Goal: Task Accomplishment & Management: Manage account settings

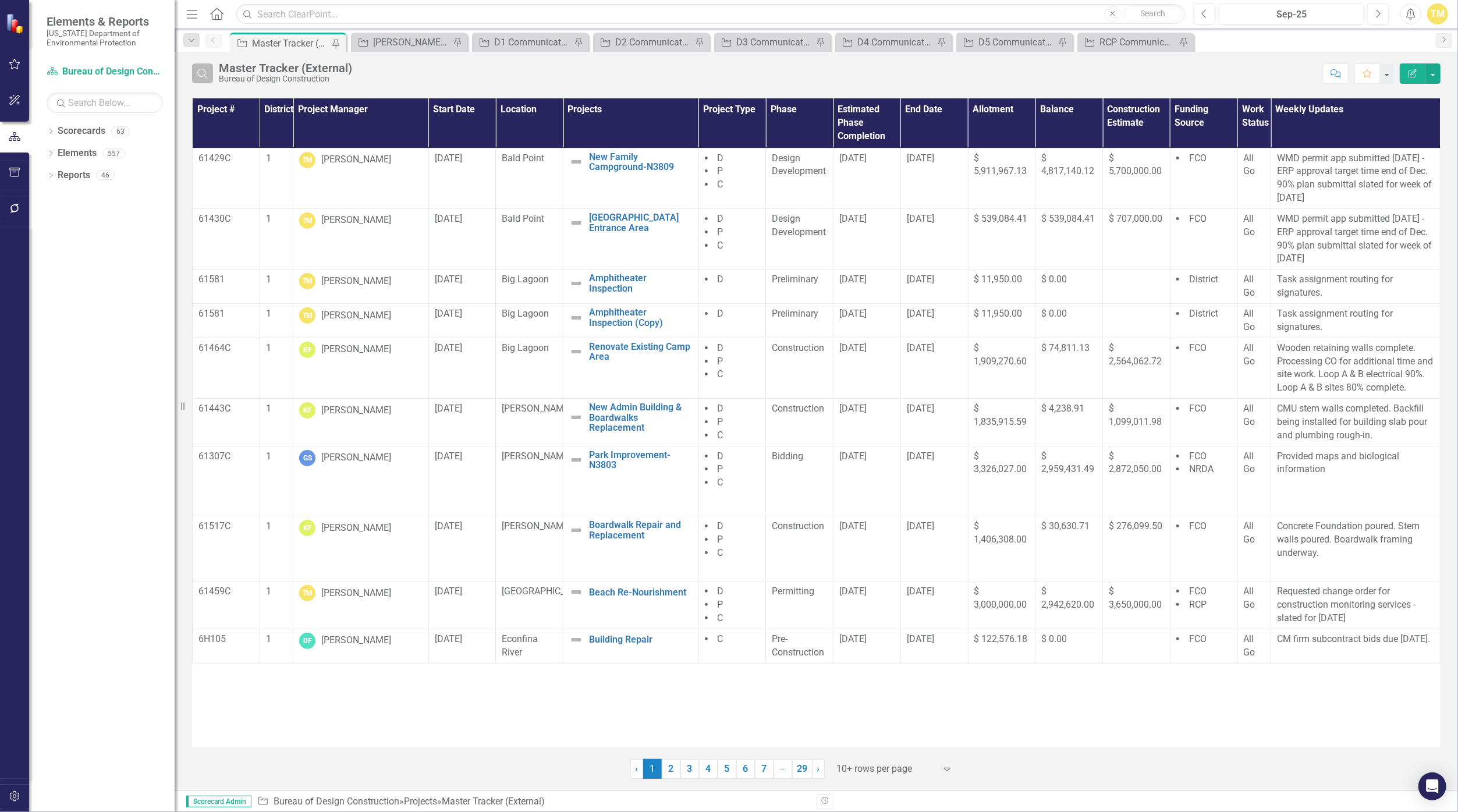
click at [196, 70] on icon "Search" at bounding box center [202, 73] width 12 height 10
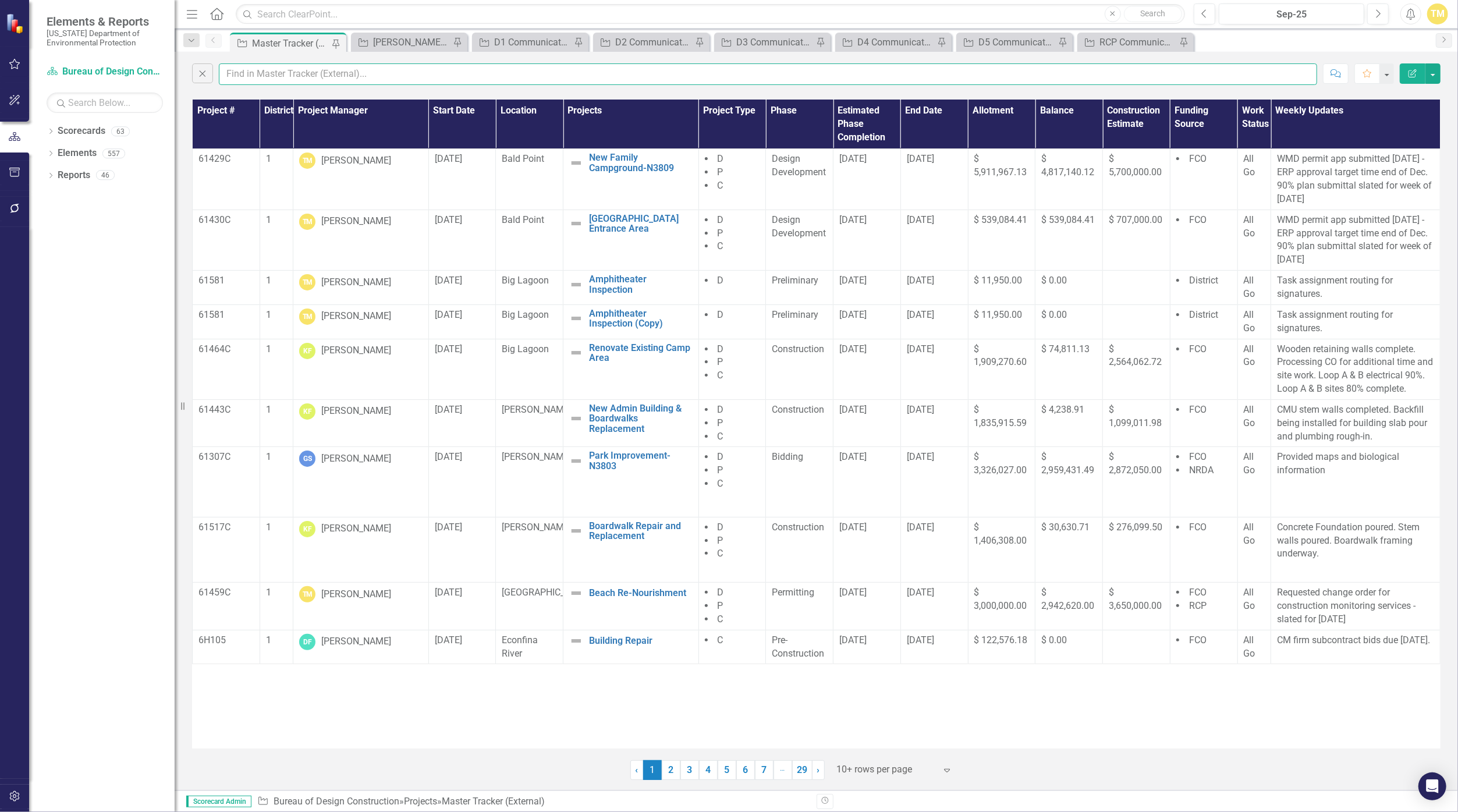
click at [280, 76] on input "text" at bounding box center [768, 74] width 1098 height 22
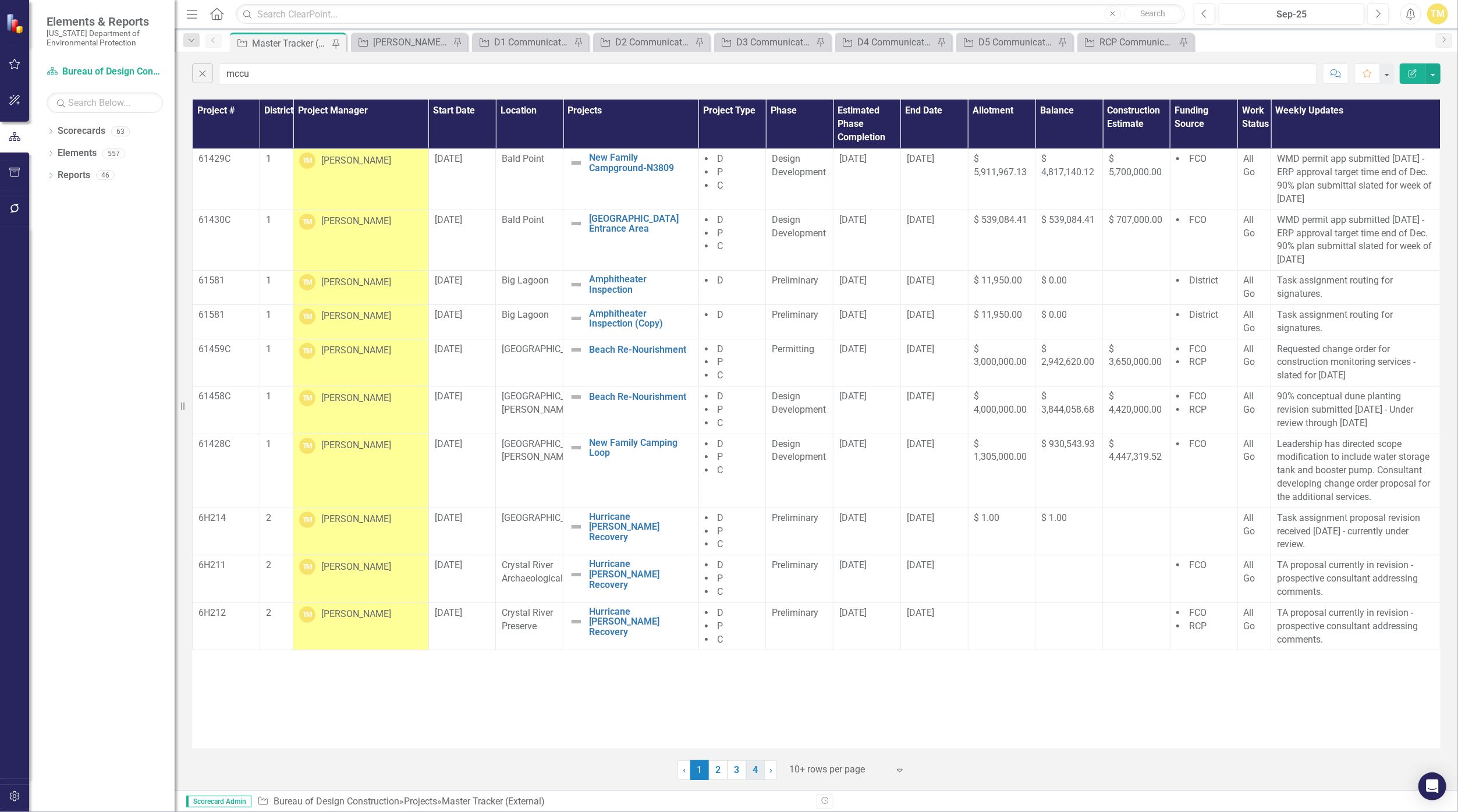
click at [712, 766] on link "4" at bounding box center [755, 769] width 19 height 20
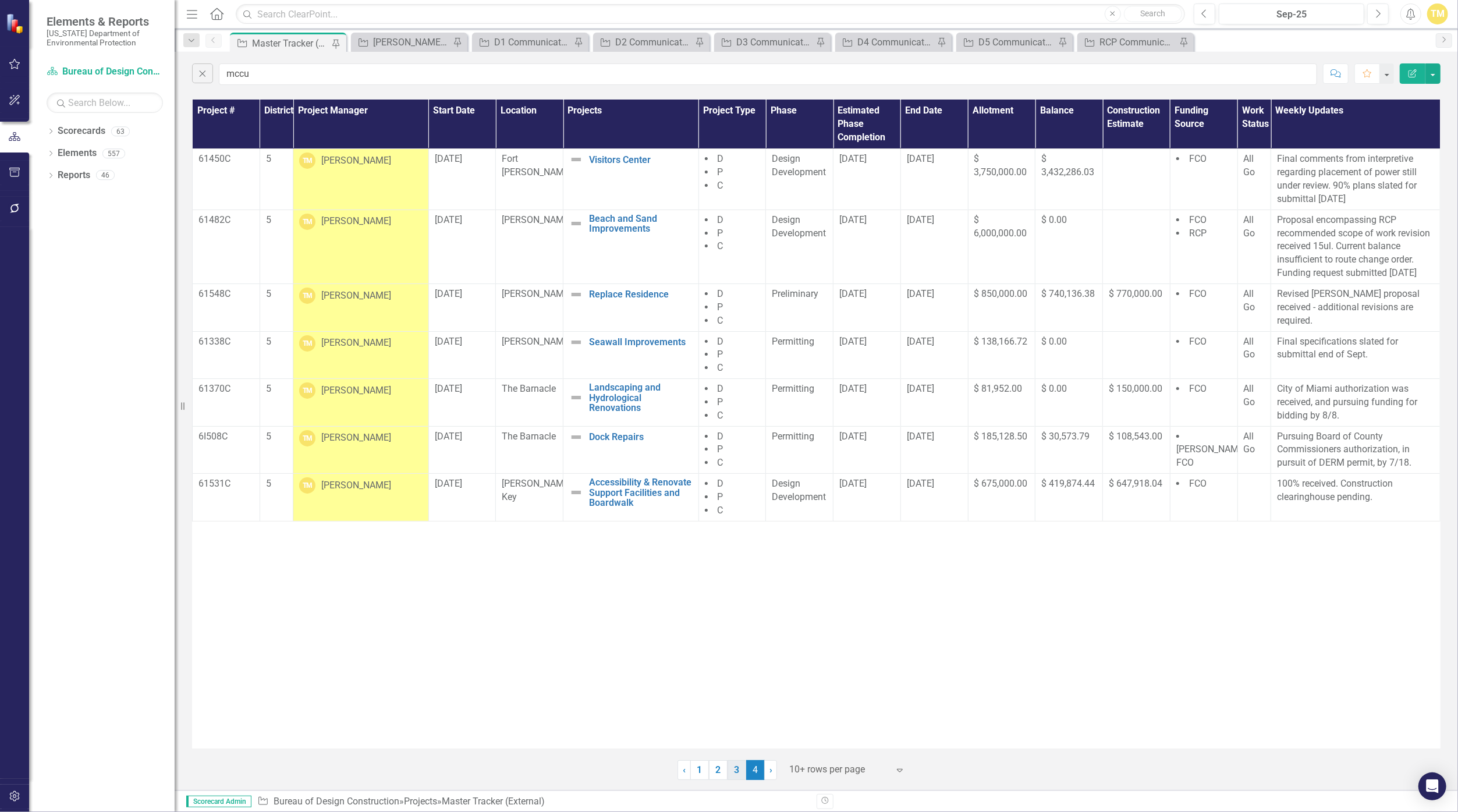
click at [712, 764] on link "3" at bounding box center [736, 769] width 19 height 20
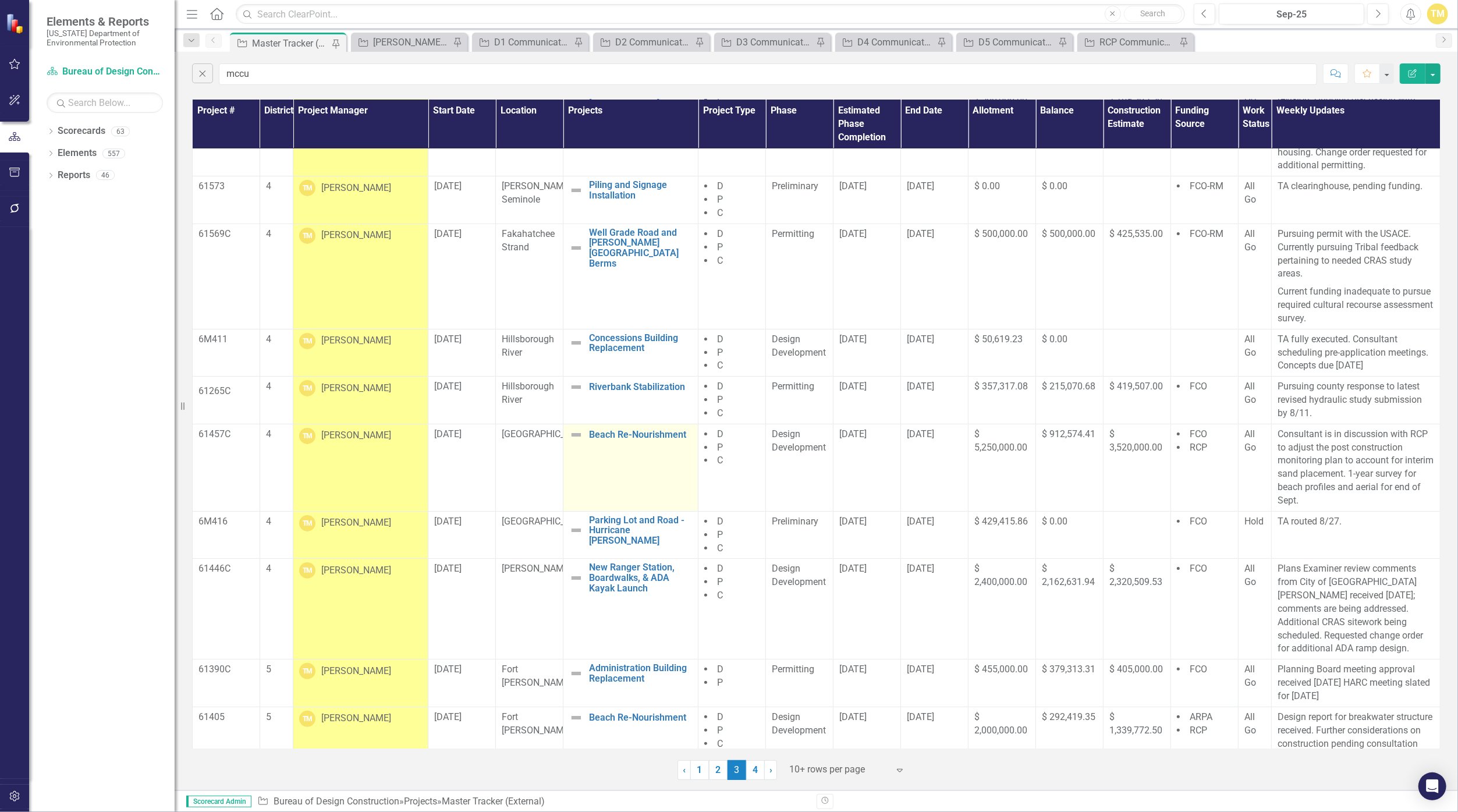
scroll to position [90, 0]
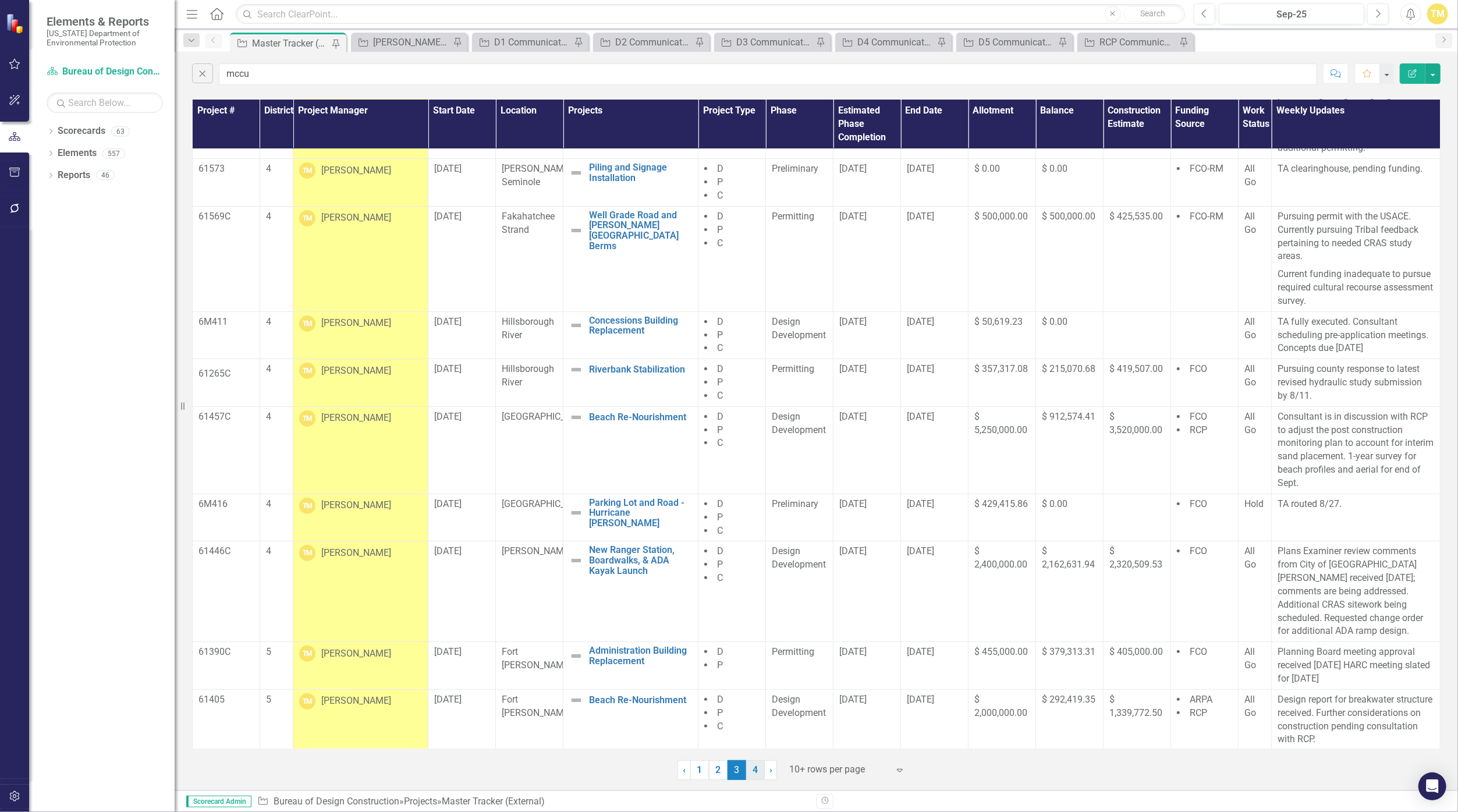
click at [712, 771] on link "4" at bounding box center [755, 769] width 19 height 20
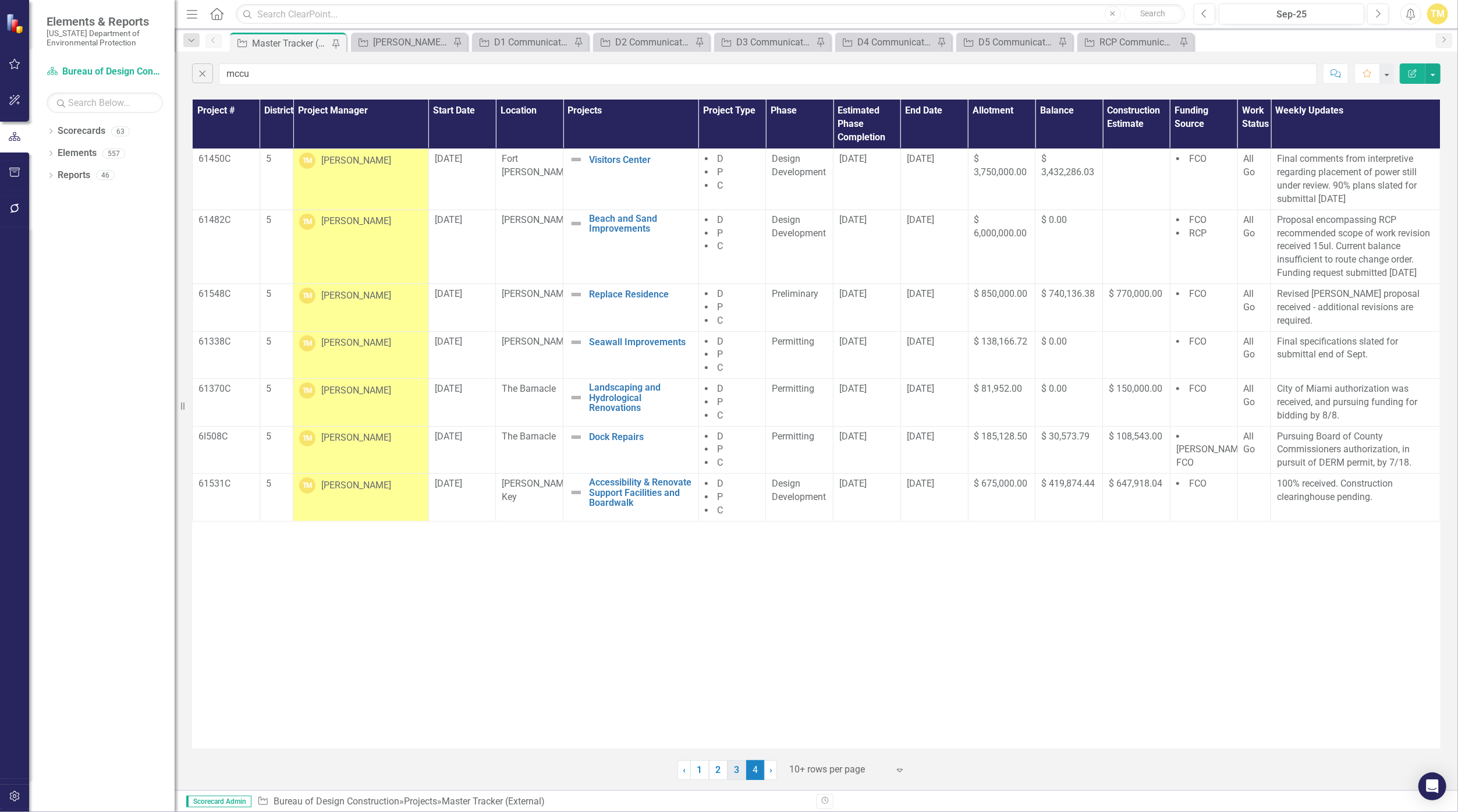
click at [712, 773] on link "3" at bounding box center [736, 769] width 19 height 20
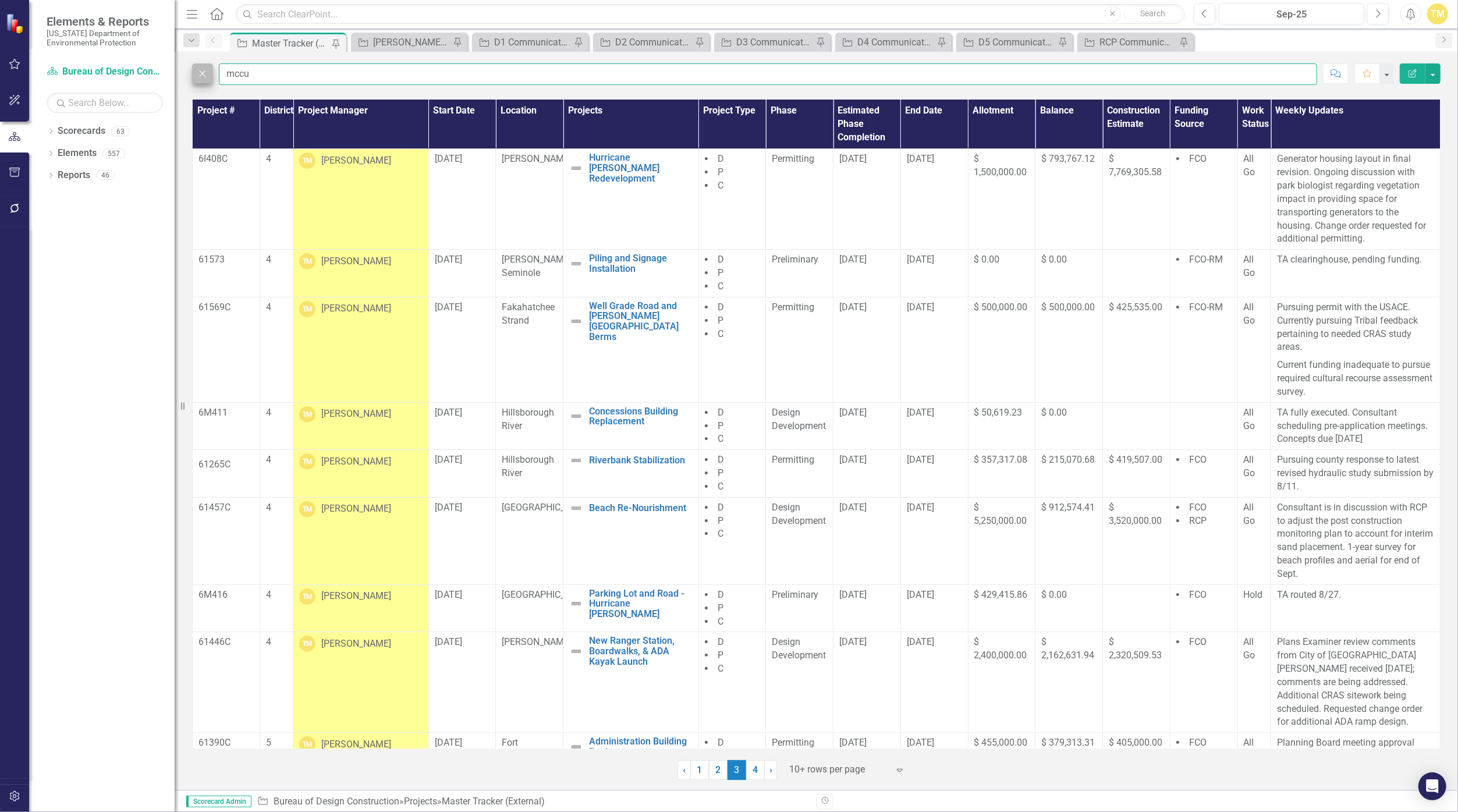
drag, startPoint x: 261, startPoint y: 73, endPoint x: 211, endPoint y: 73, distance: 50.0
click at [211, 73] on div "Close mccu" at bounding box center [754, 74] width 1125 height 22
click at [284, 73] on input "mccu" at bounding box center [768, 74] width 1098 height 22
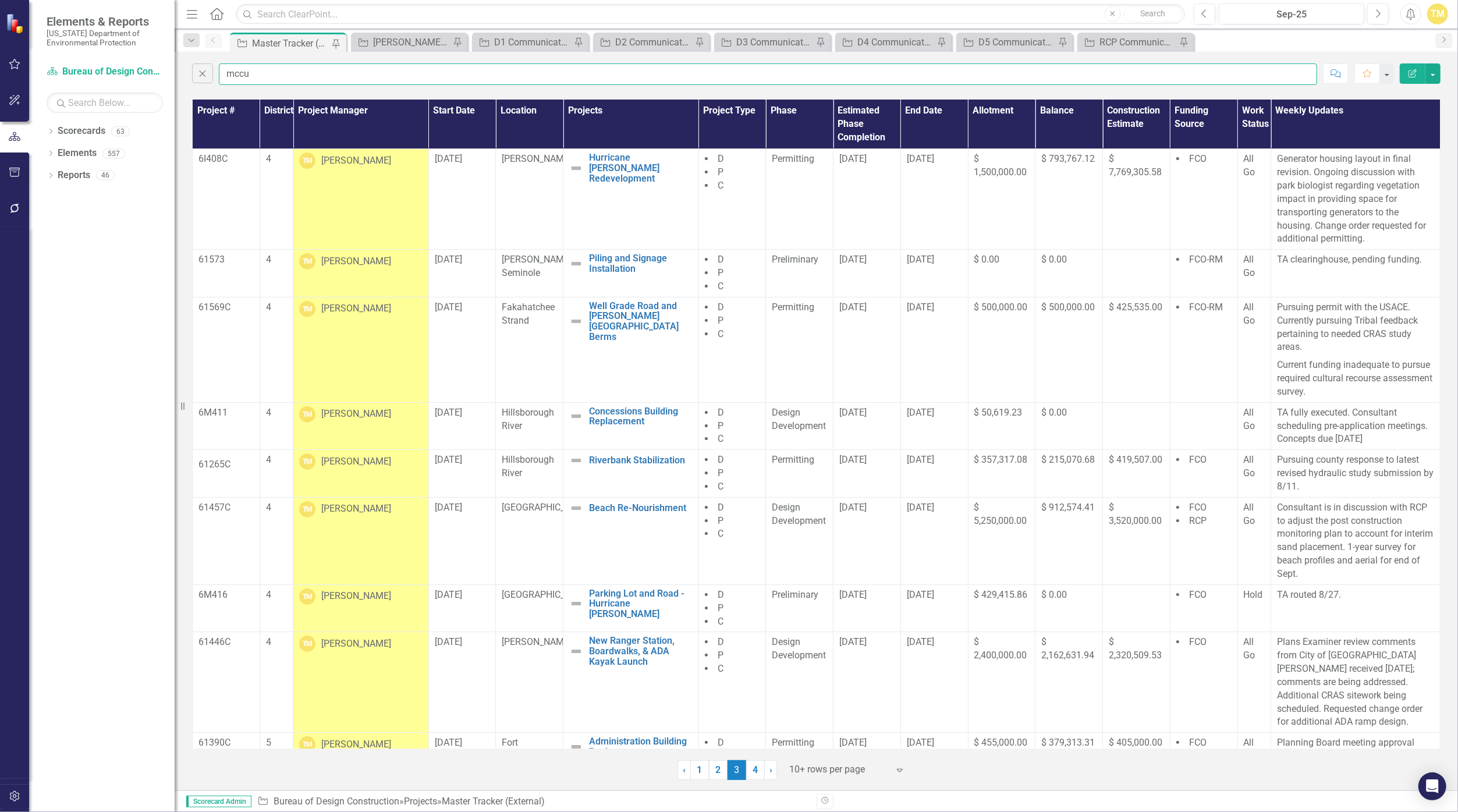
click at [368, 73] on input "mccu" at bounding box center [768, 74] width 1098 height 22
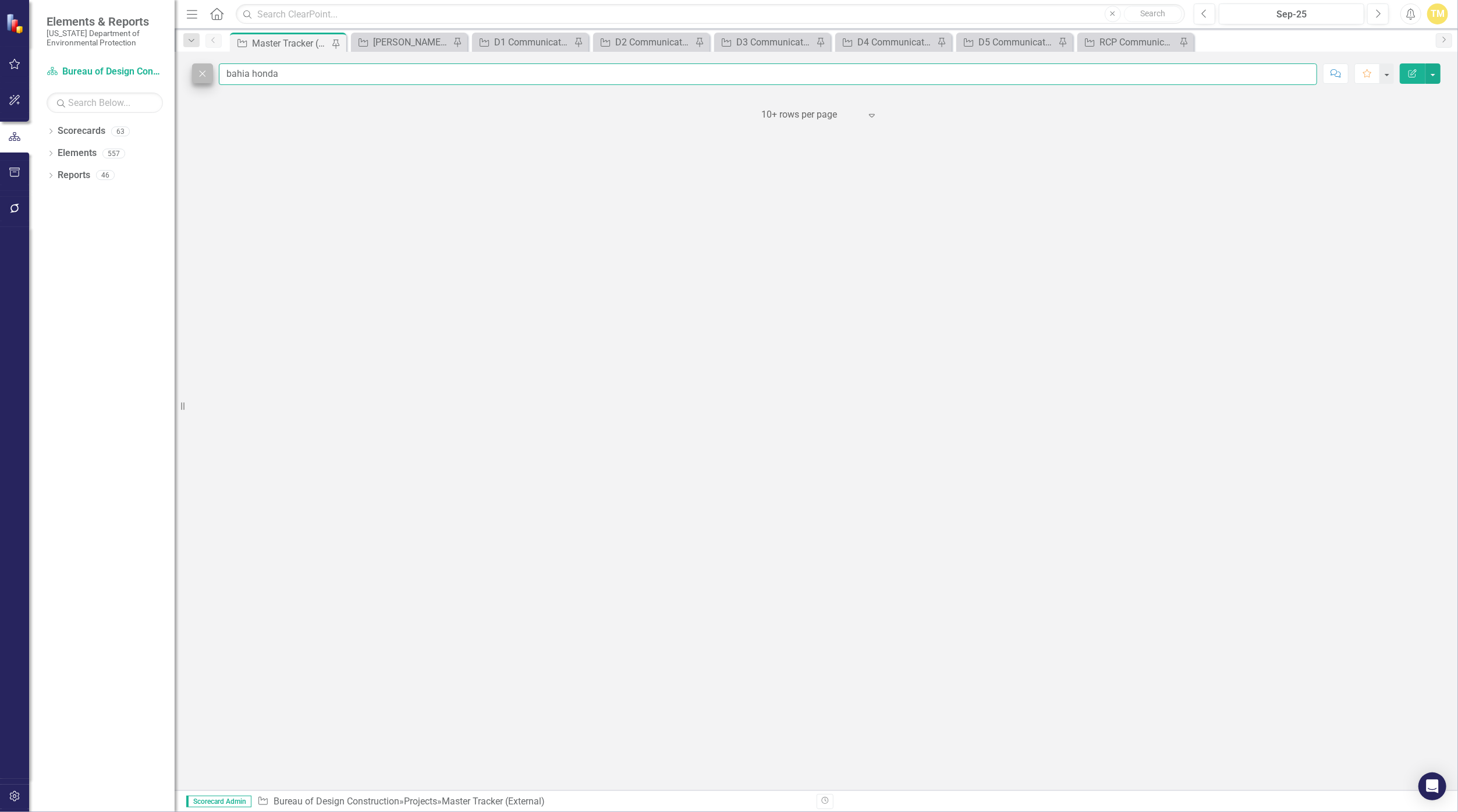
type input "bahia honda"
click at [205, 73] on icon "Close" at bounding box center [202, 73] width 12 height 10
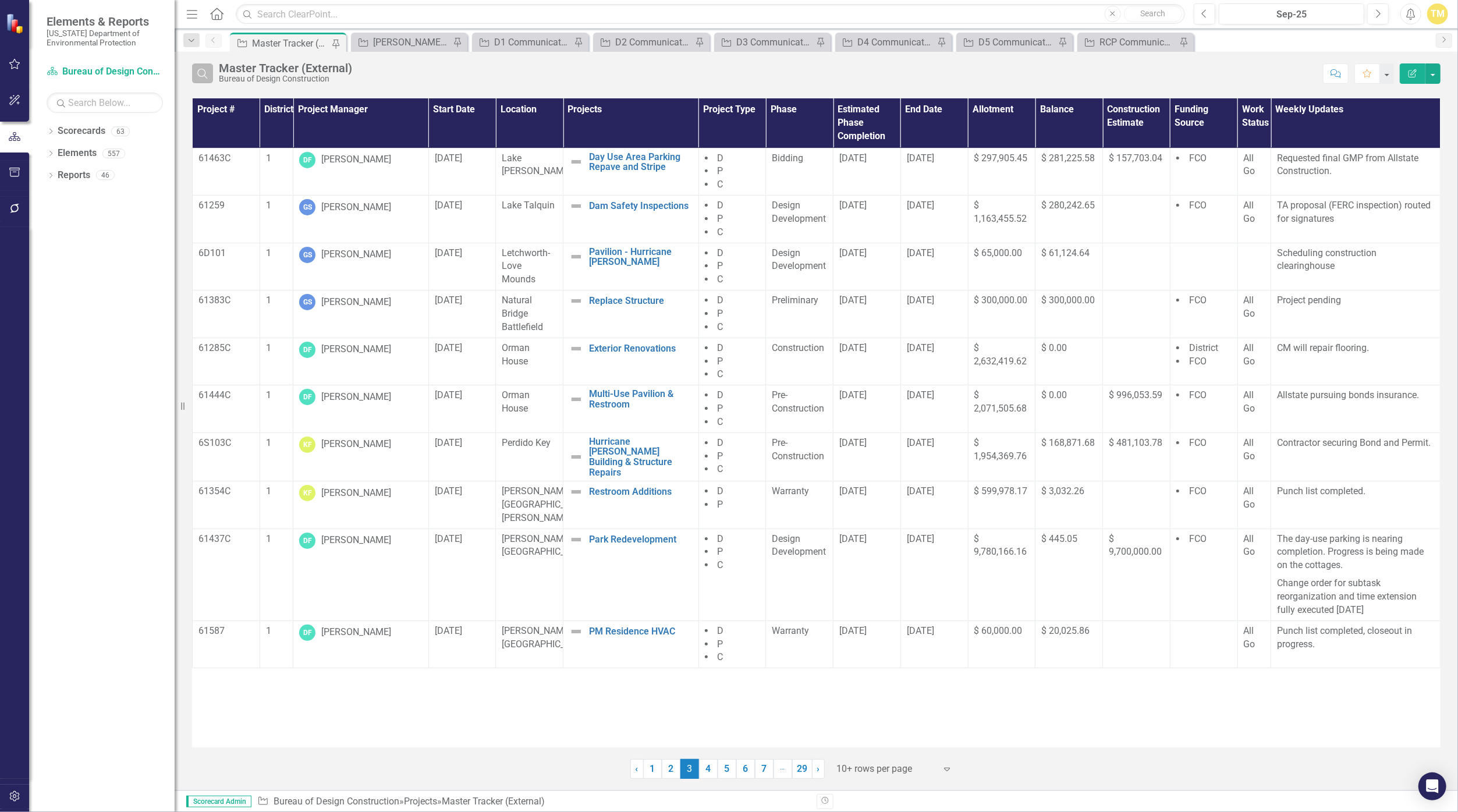
click at [203, 73] on icon "Search" at bounding box center [202, 73] width 12 height 10
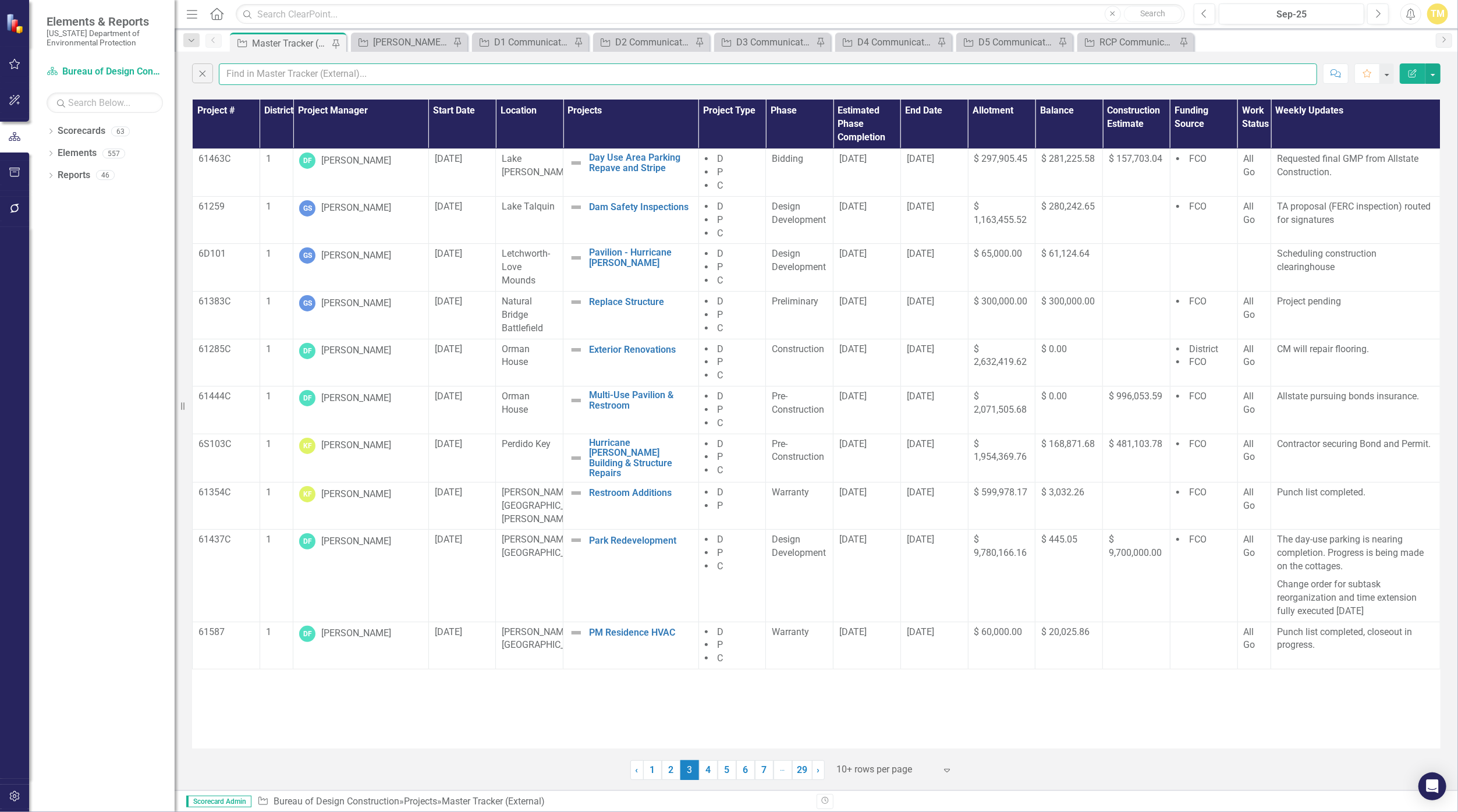
click at [244, 76] on input "text" at bounding box center [768, 74] width 1098 height 22
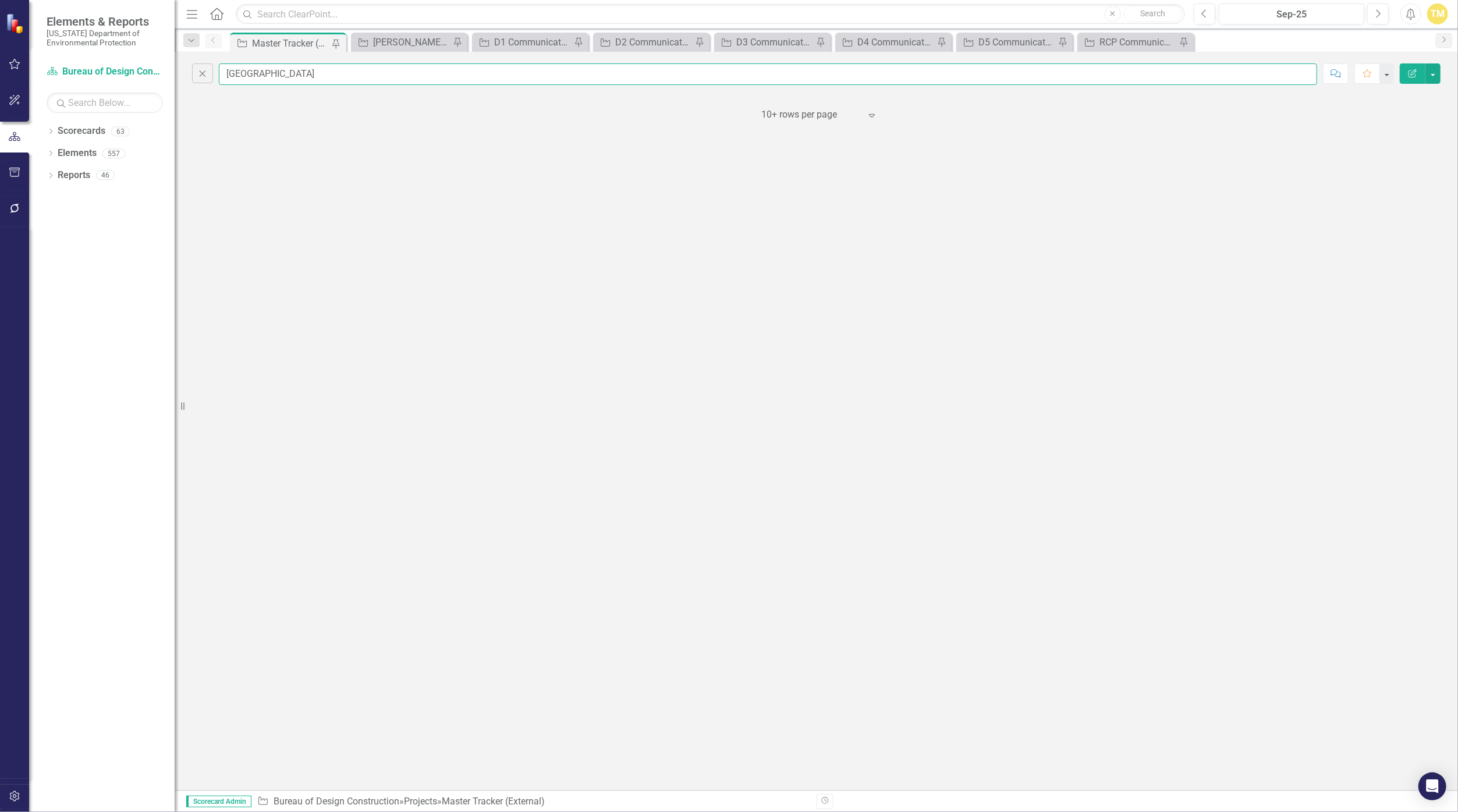
drag, startPoint x: 264, startPoint y: 71, endPoint x: 198, endPoint y: 61, distance: 66.8
click at [198, 61] on div "Close bahia Comment Favorite Edit Report" at bounding box center [816, 71] width 1283 height 39
type input "mcg"
click at [203, 73] on icon "button" at bounding box center [203, 73] width 6 height 6
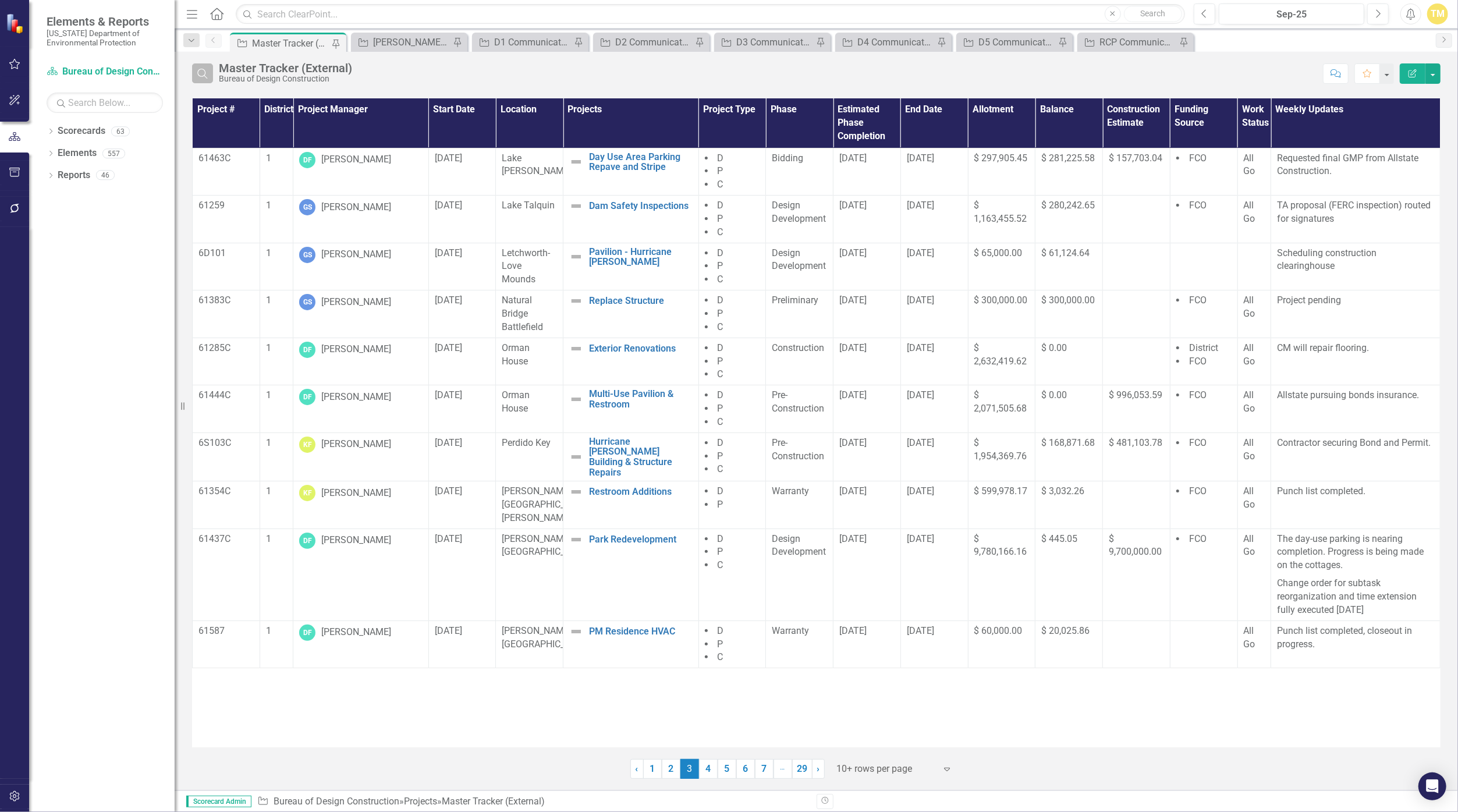
click at [203, 73] on icon "Search" at bounding box center [202, 73] width 12 height 10
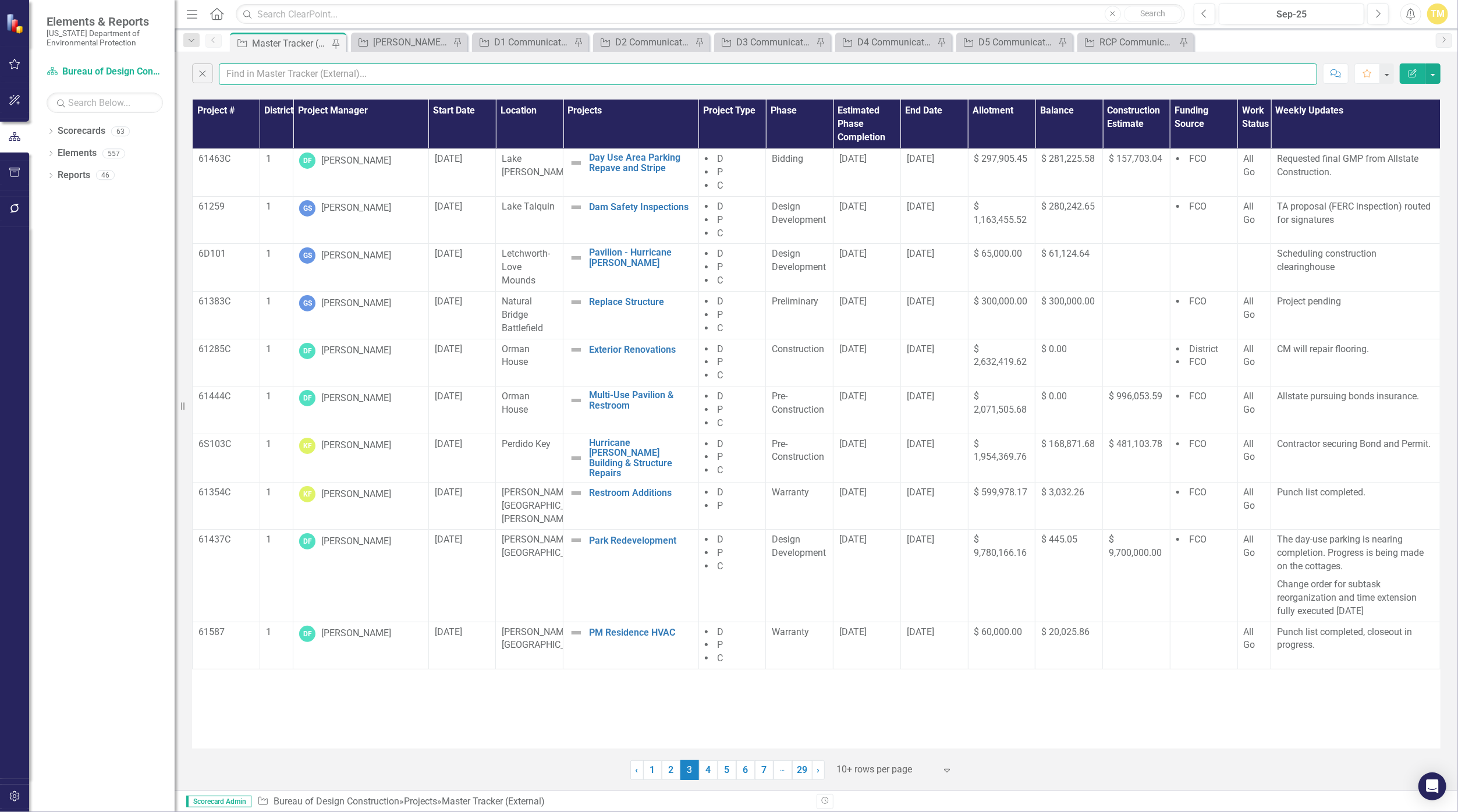
click at [239, 70] on input "text" at bounding box center [768, 74] width 1098 height 22
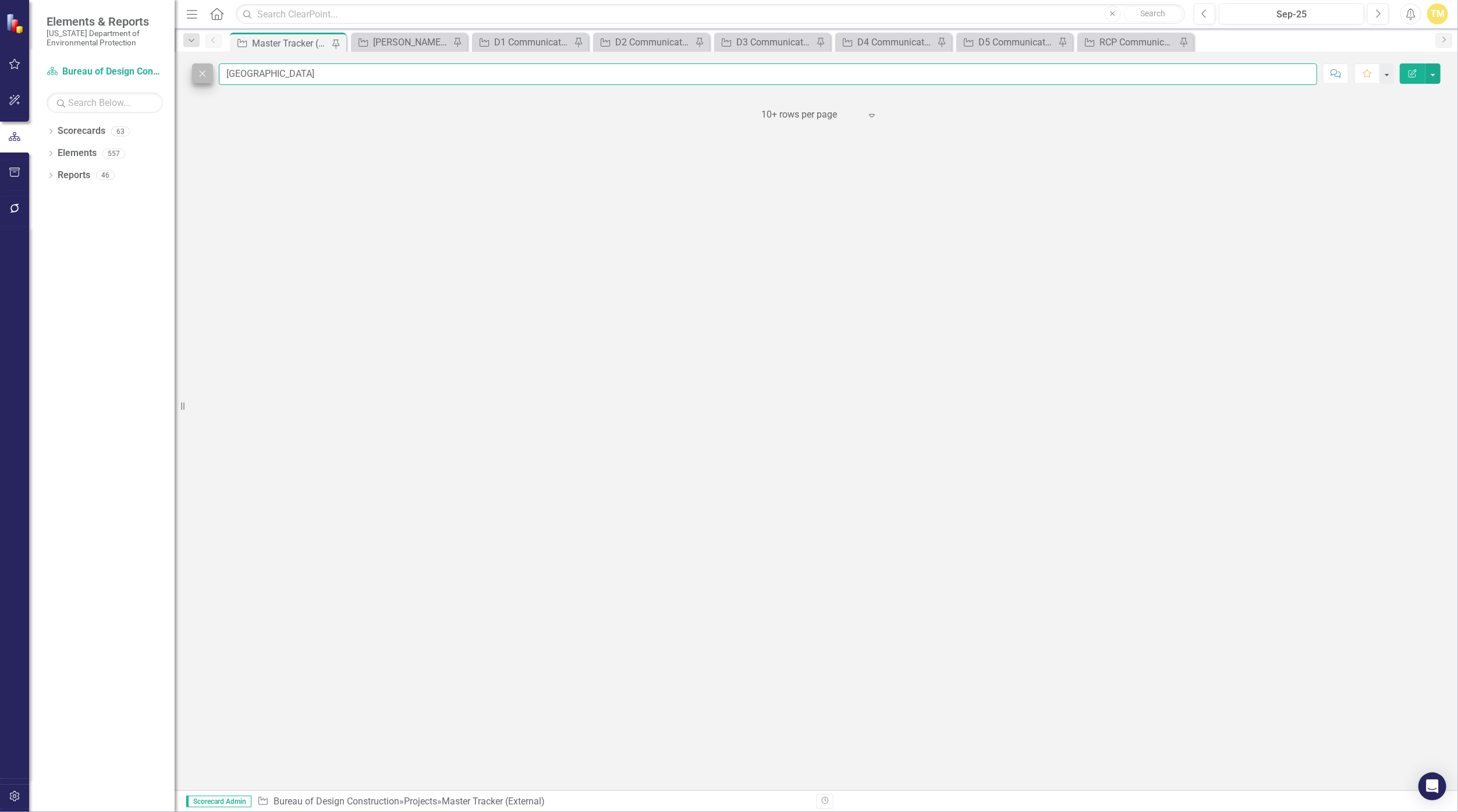
type input "[GEOGRAPHIC_DATA]"
click at [199, 76] on icon "Close" at bounding box center [202, 73] width 12 height 10
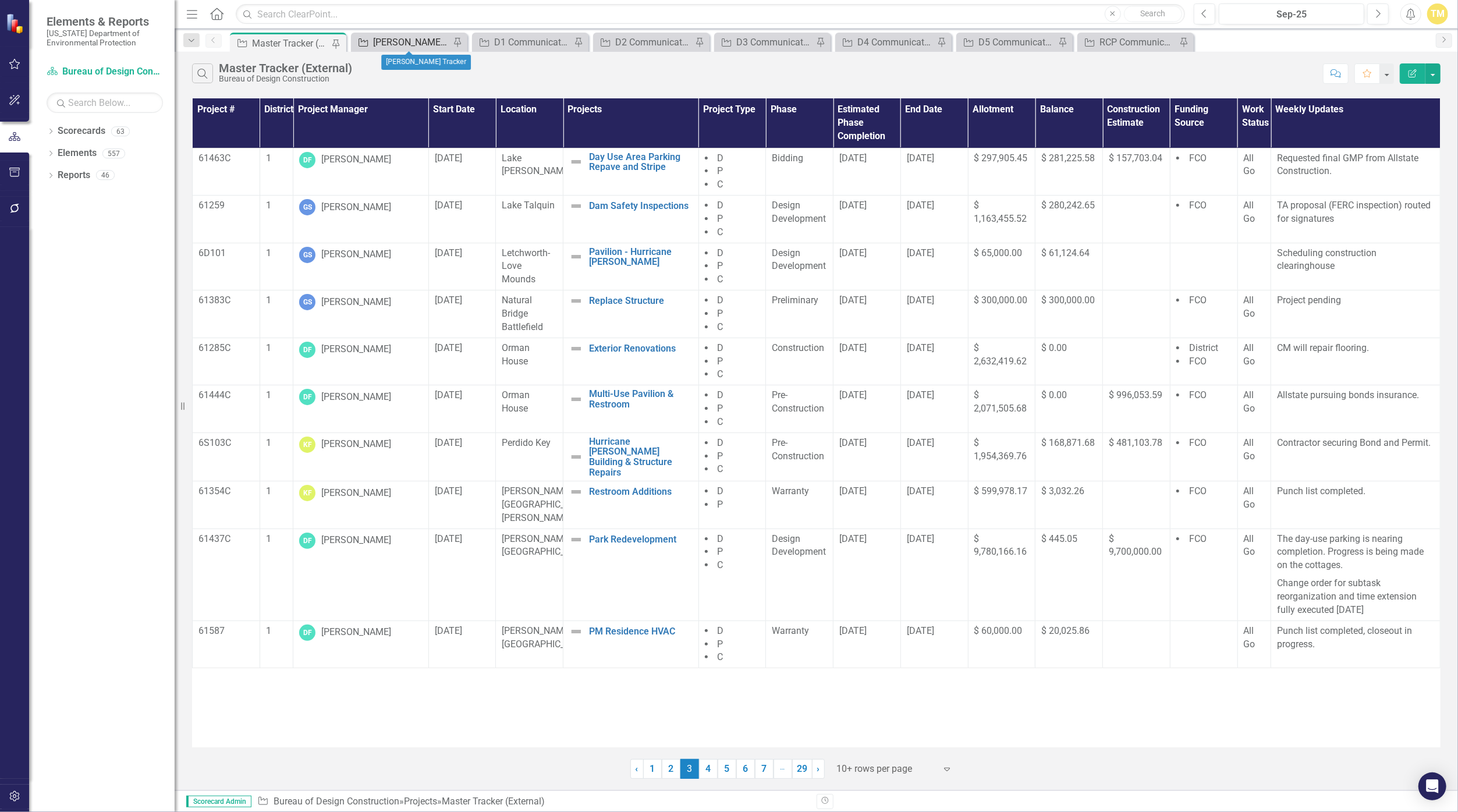
click at [398, 38] on div "[PERSON_NAME] Tracker" at bounding box center [411, 42] width 76 height 15
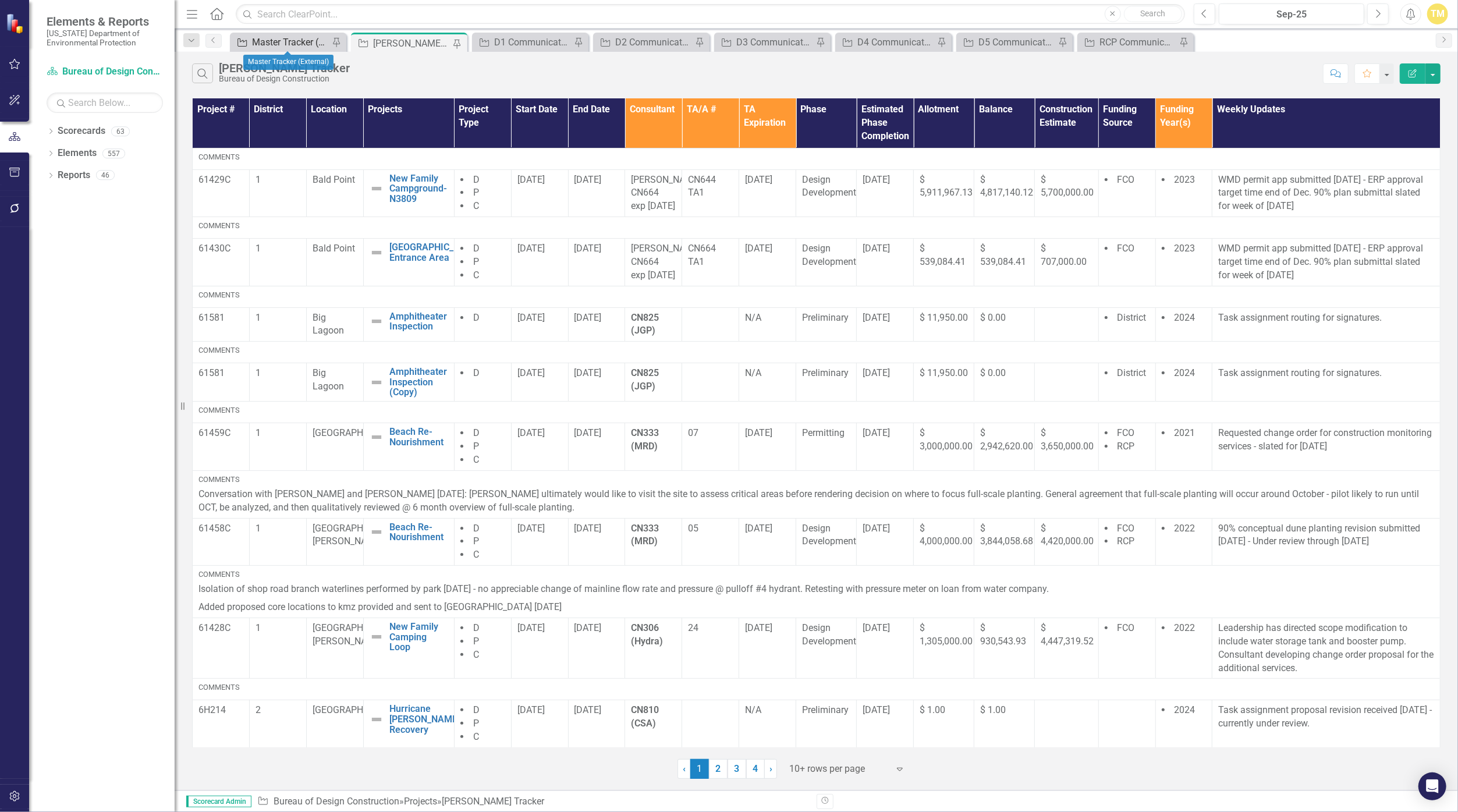
click at [288, 44] on div "Master Tracker (External)" at bounding box center [290, 42] width 76 height 15
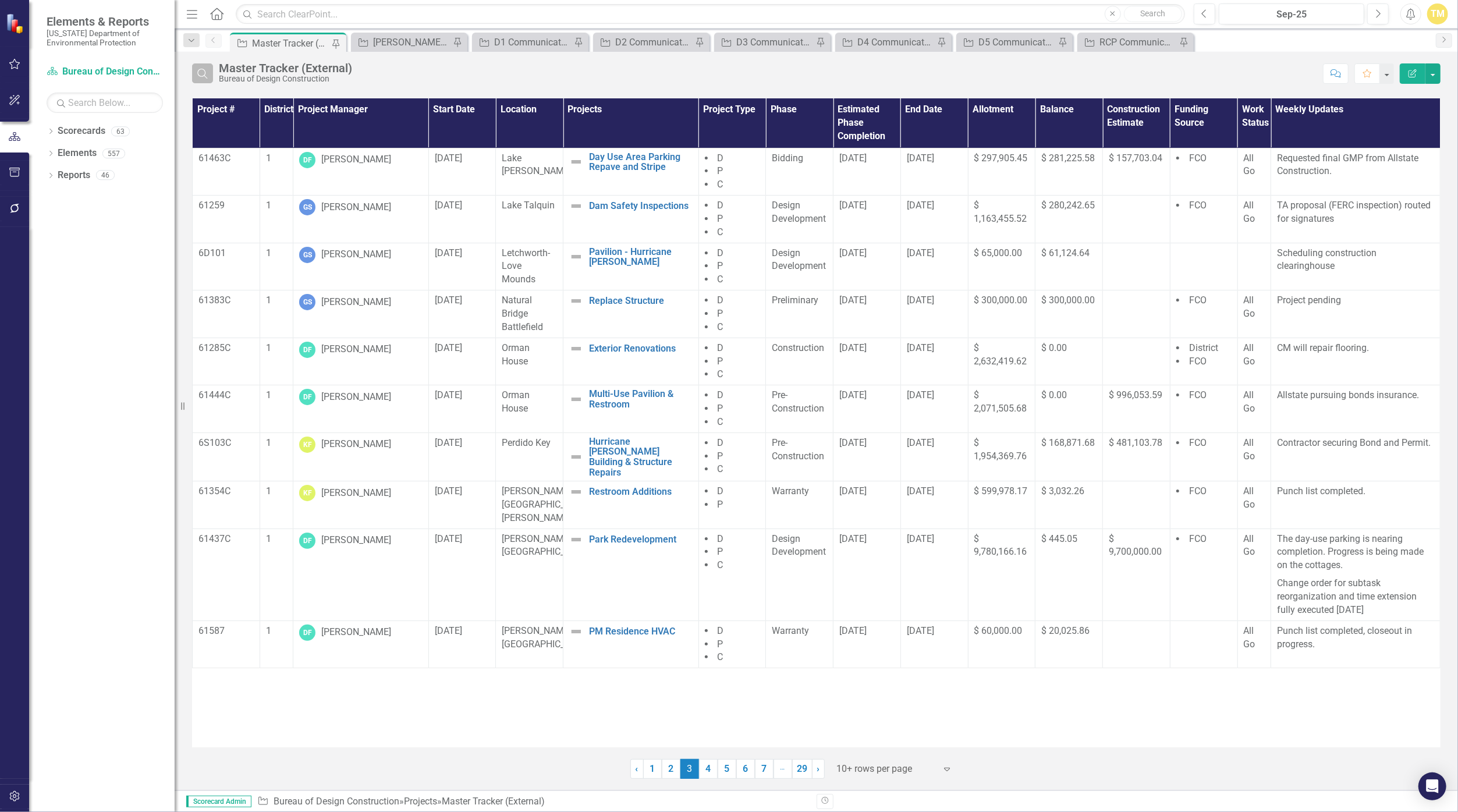
click at [208, 74] on icon "Search" at bounding box center [202, 73] width 12 height 10
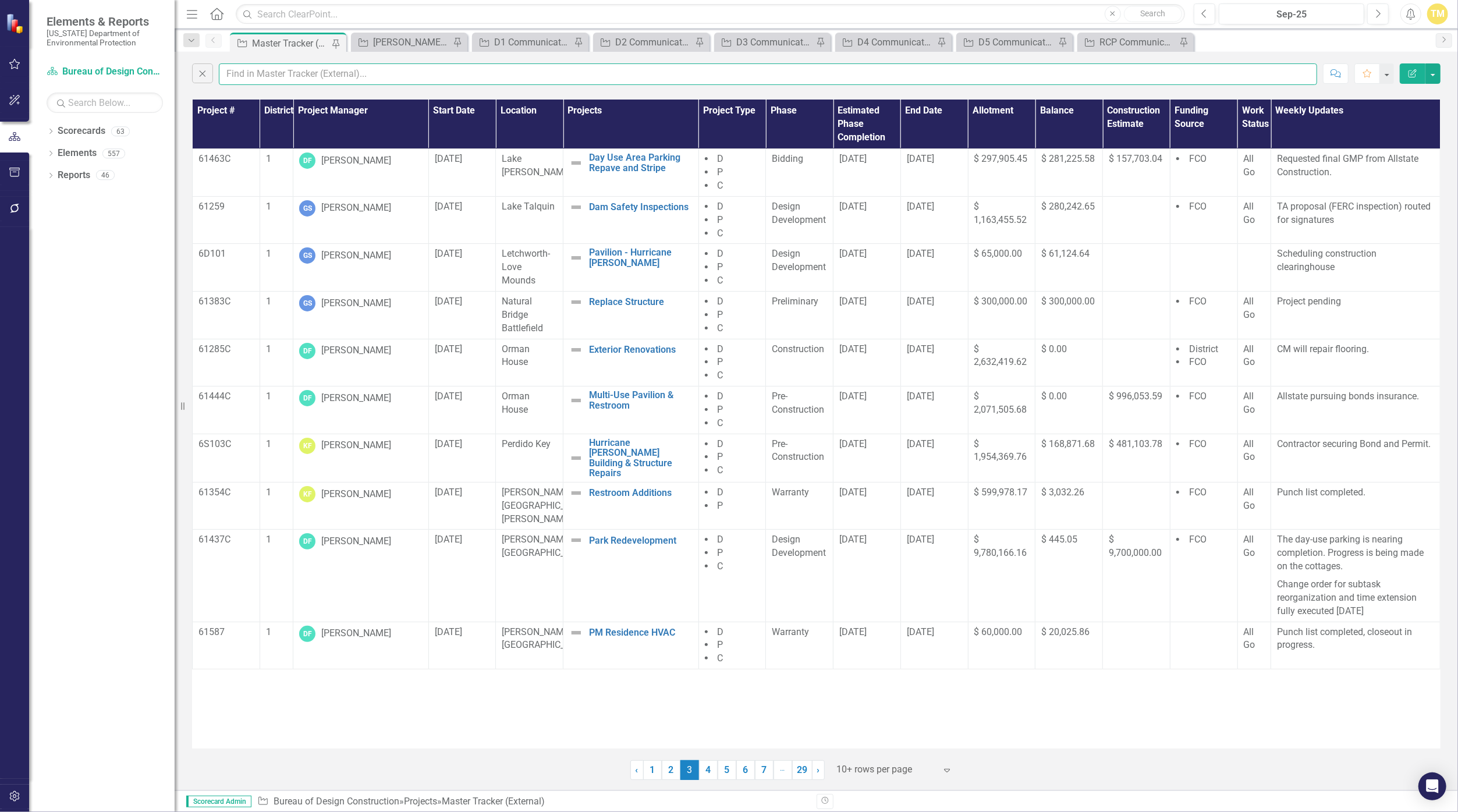
click at [232, 74] on input "text" at bounding box center [768, 74] width 1098 height 22
type input "[PERSON_NAME]"
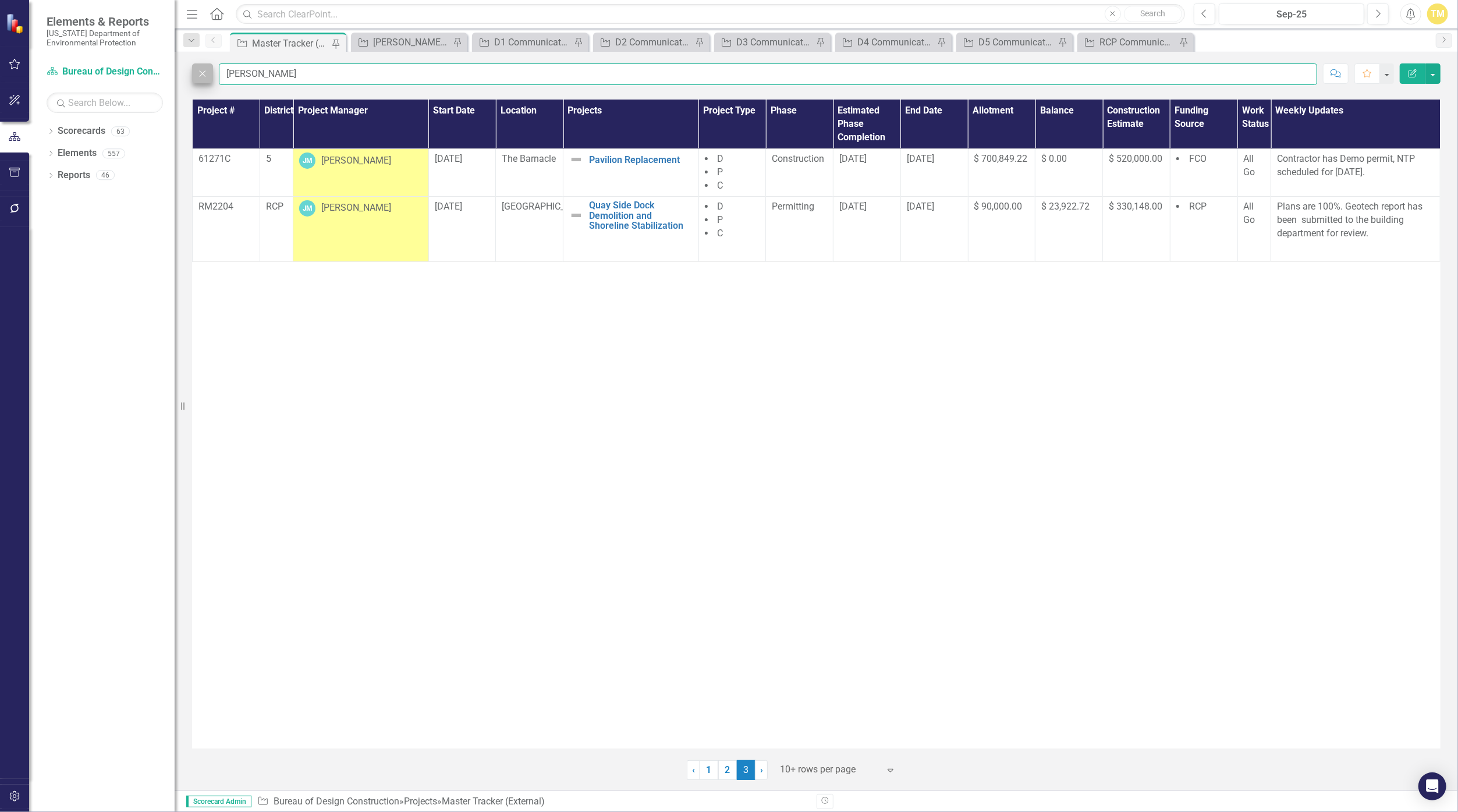
drag, startPoint x: 330, startPoint y: 76, endPoint x: 204, endPoint y: 68, distance: 126.3
click at [204, 68] on div "Close [PERSON_NAME]" at bounding box center [754, 74] width 1125 height 22
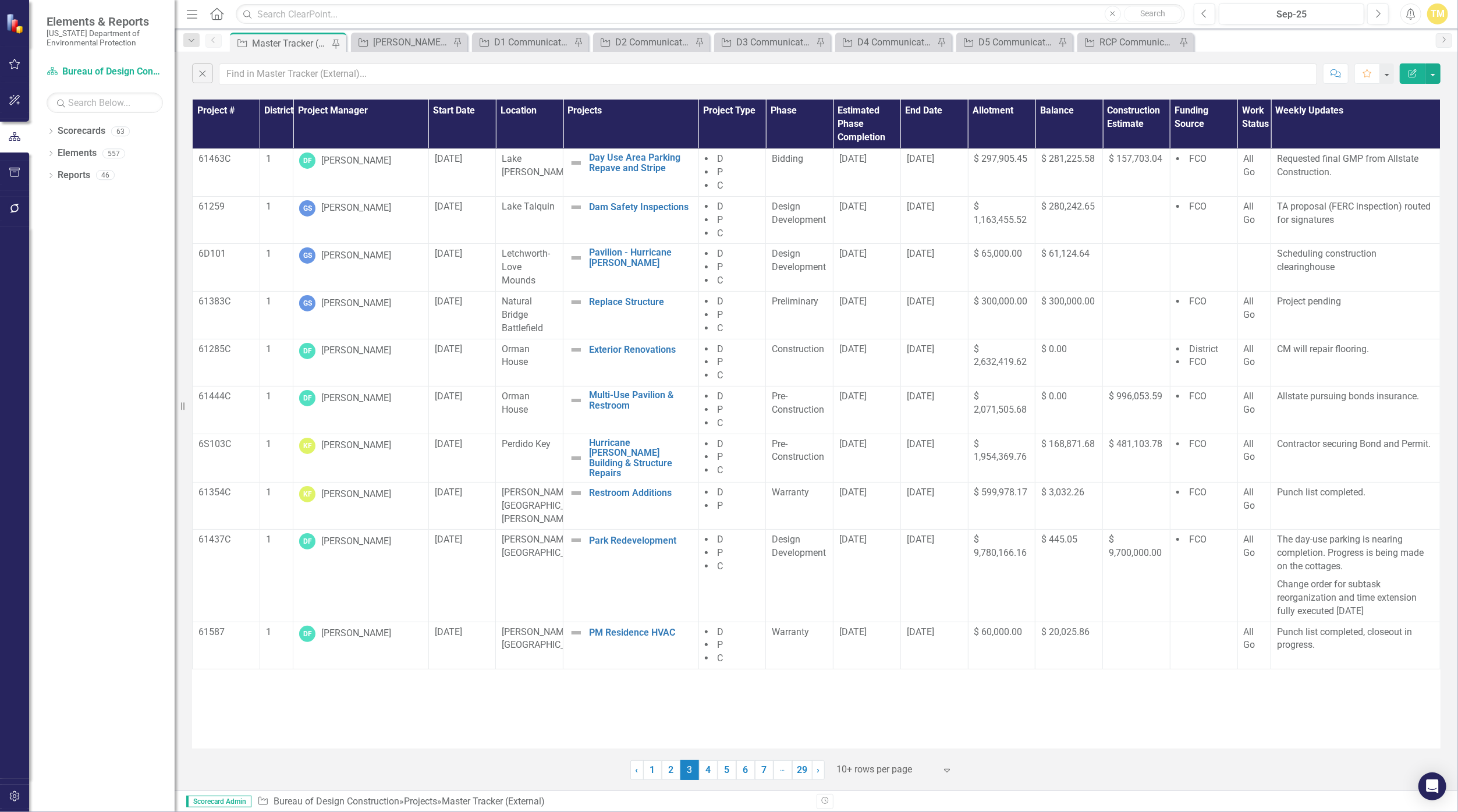
click at [521, 106] on th "Location" at bounding box center [530, 124] width 68 height 49
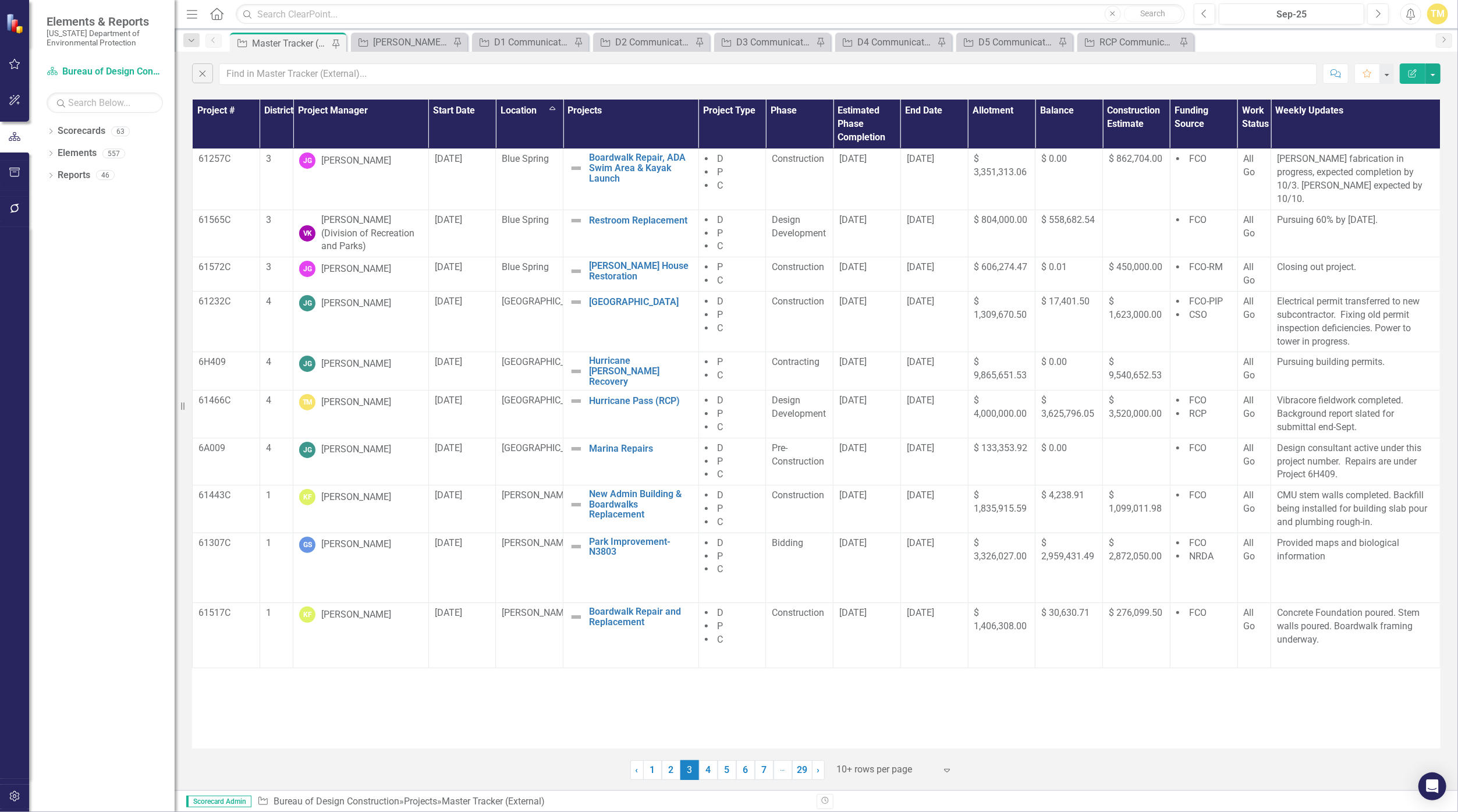
click at [551, 111] on th "Location Sort Ascending" at bounding box center [530, 124] width 68 height 49
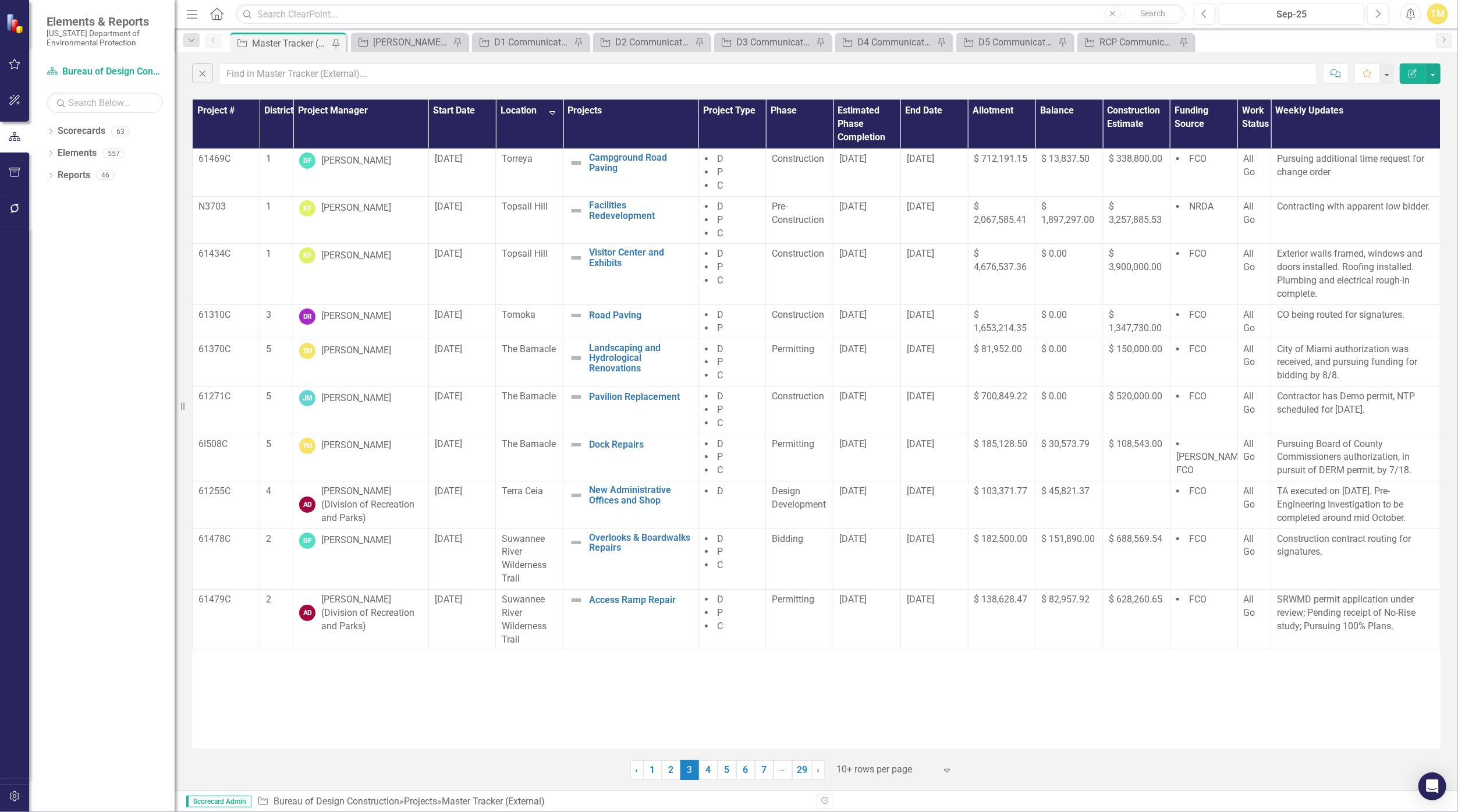
click at [285, 104] on th "District" at bounding box center [276, 124] width 34 height 49
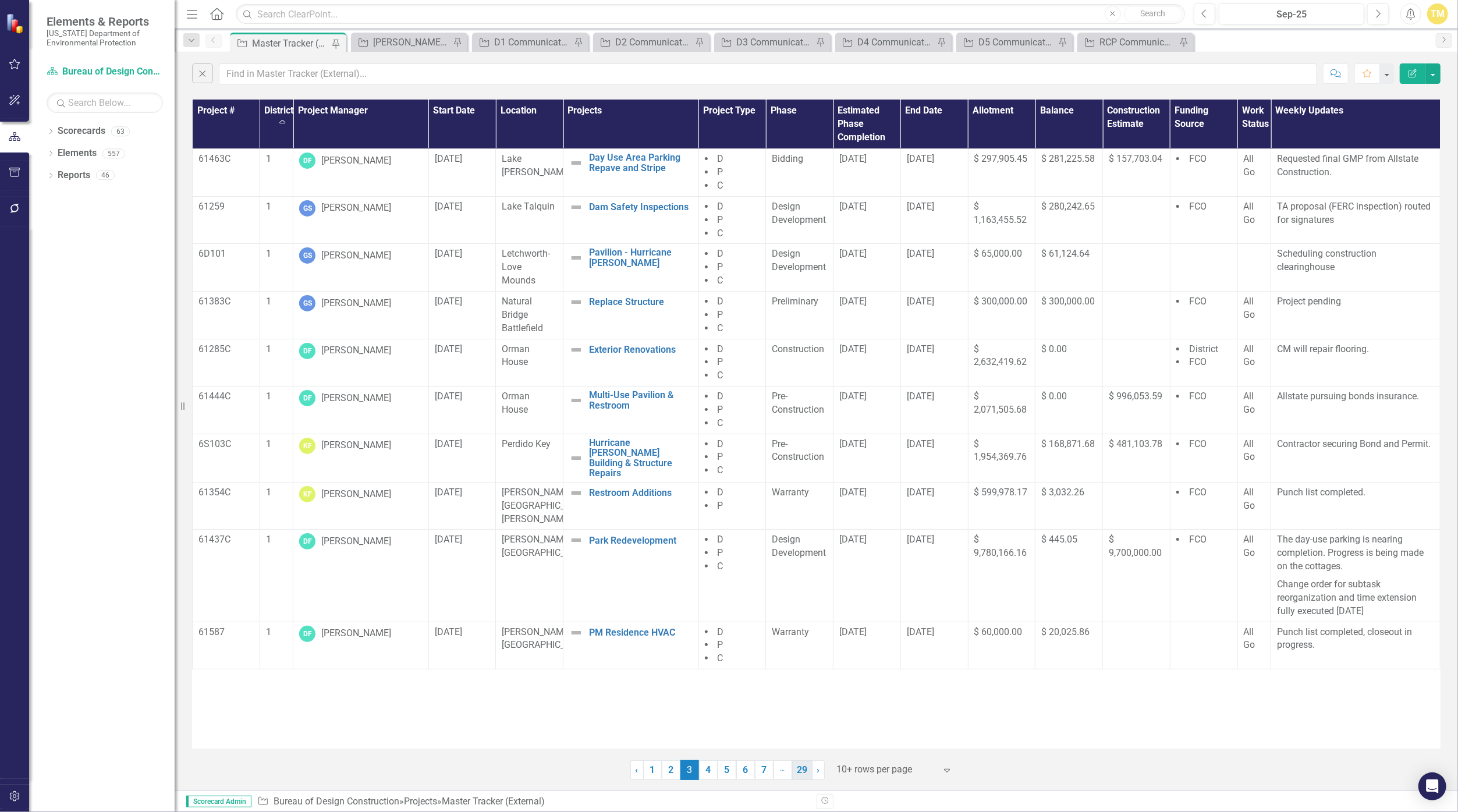
click at [712, 773] on link "29" at bounding box center [802, 769] width 20 height 20
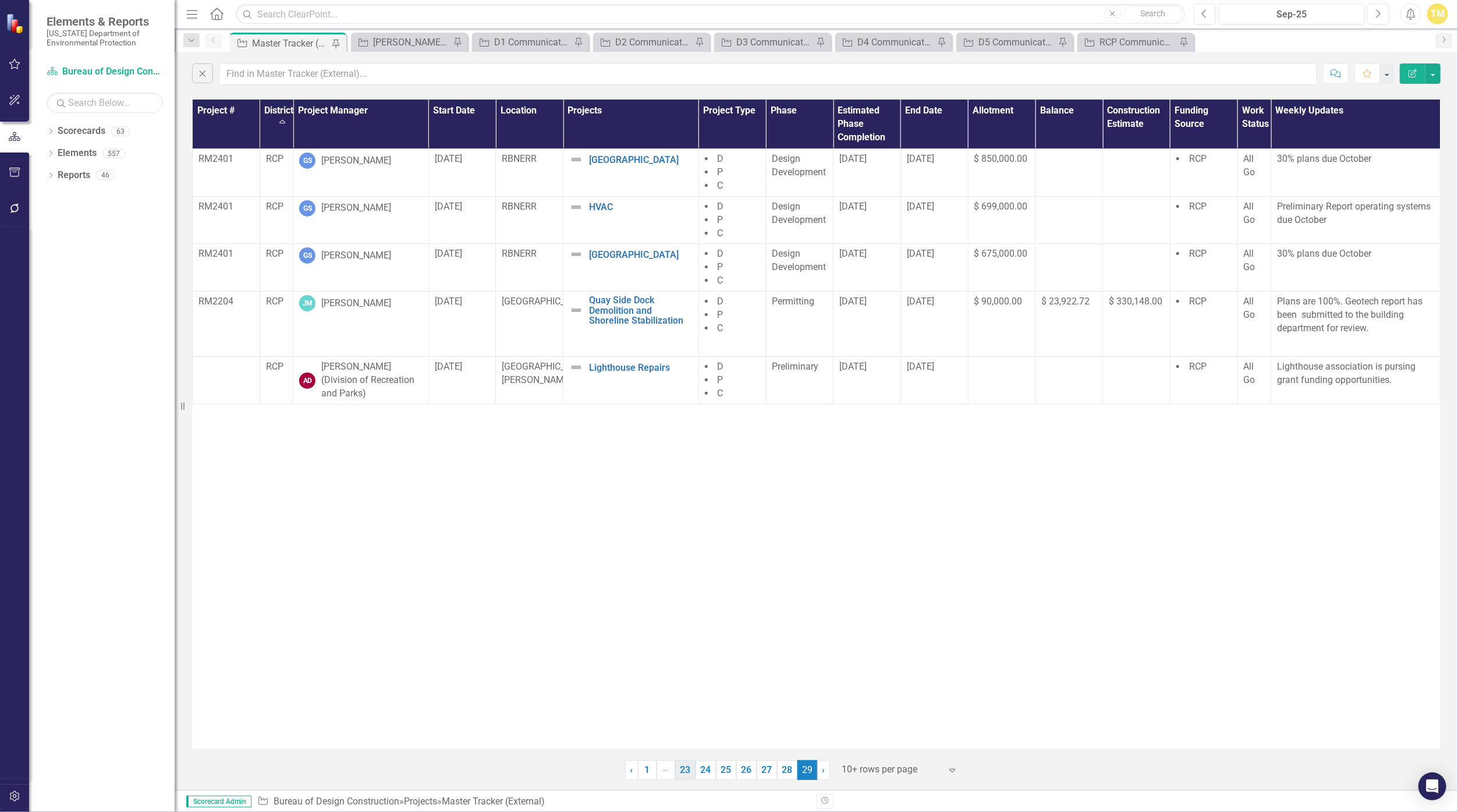
click at [690, 764] on link "23" at bounding box center [685, 769] width 20 height 20
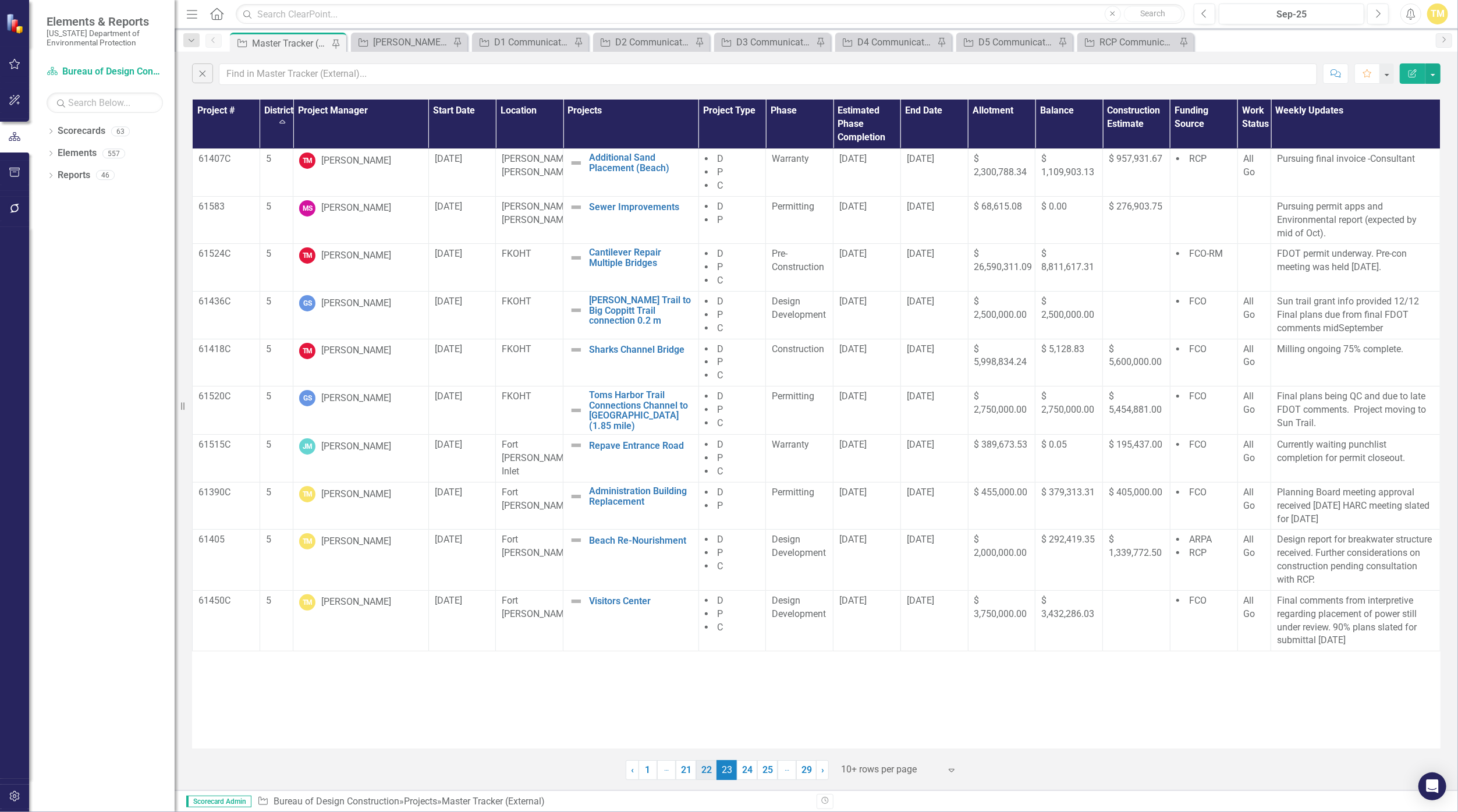
click at [709, 769] on link "22" at bounding box center [706, 769] width 20 height 20
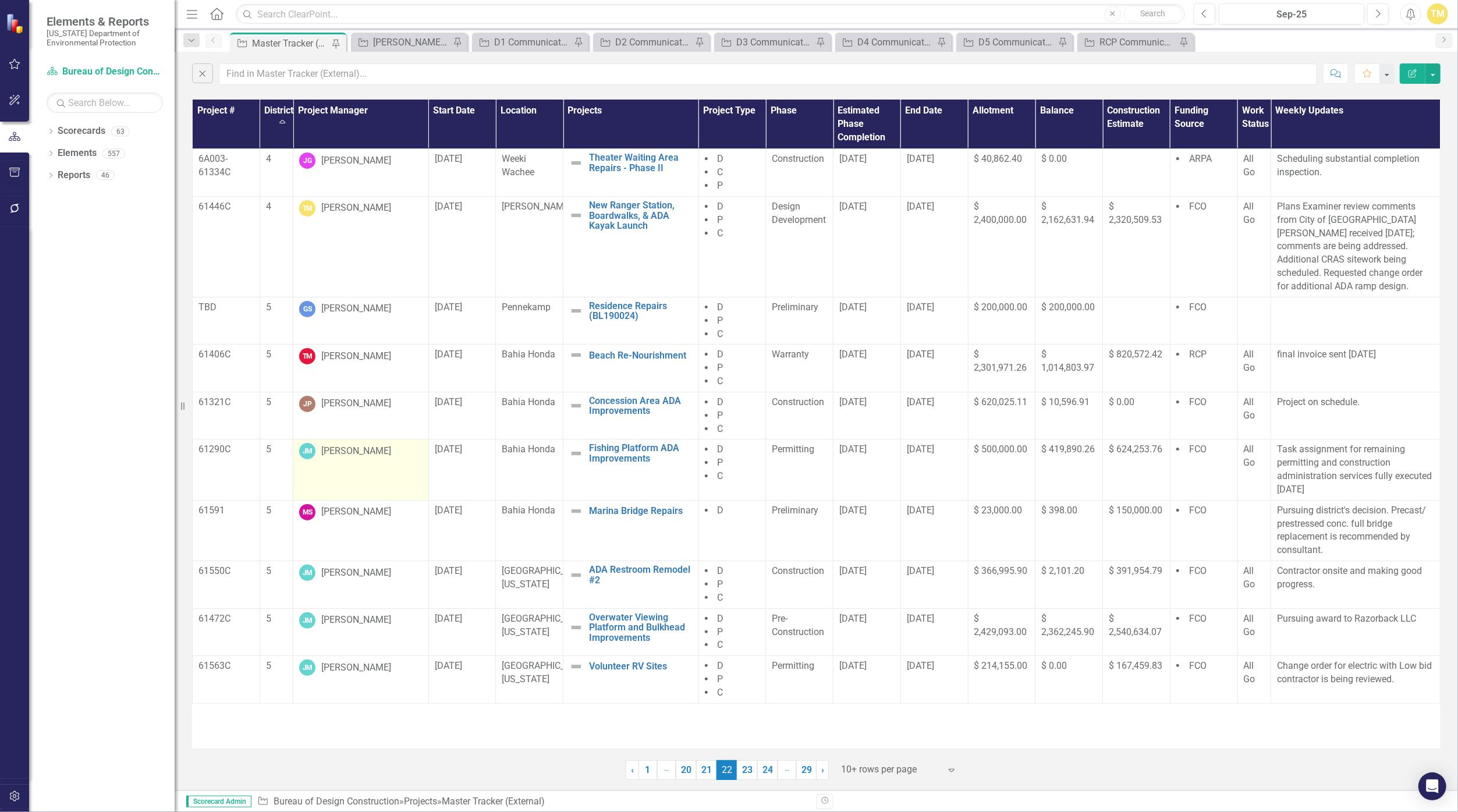
click at [349, 445] on div "[PERSON_NAME]" at bounding box center [357, 451] width 70 height 13
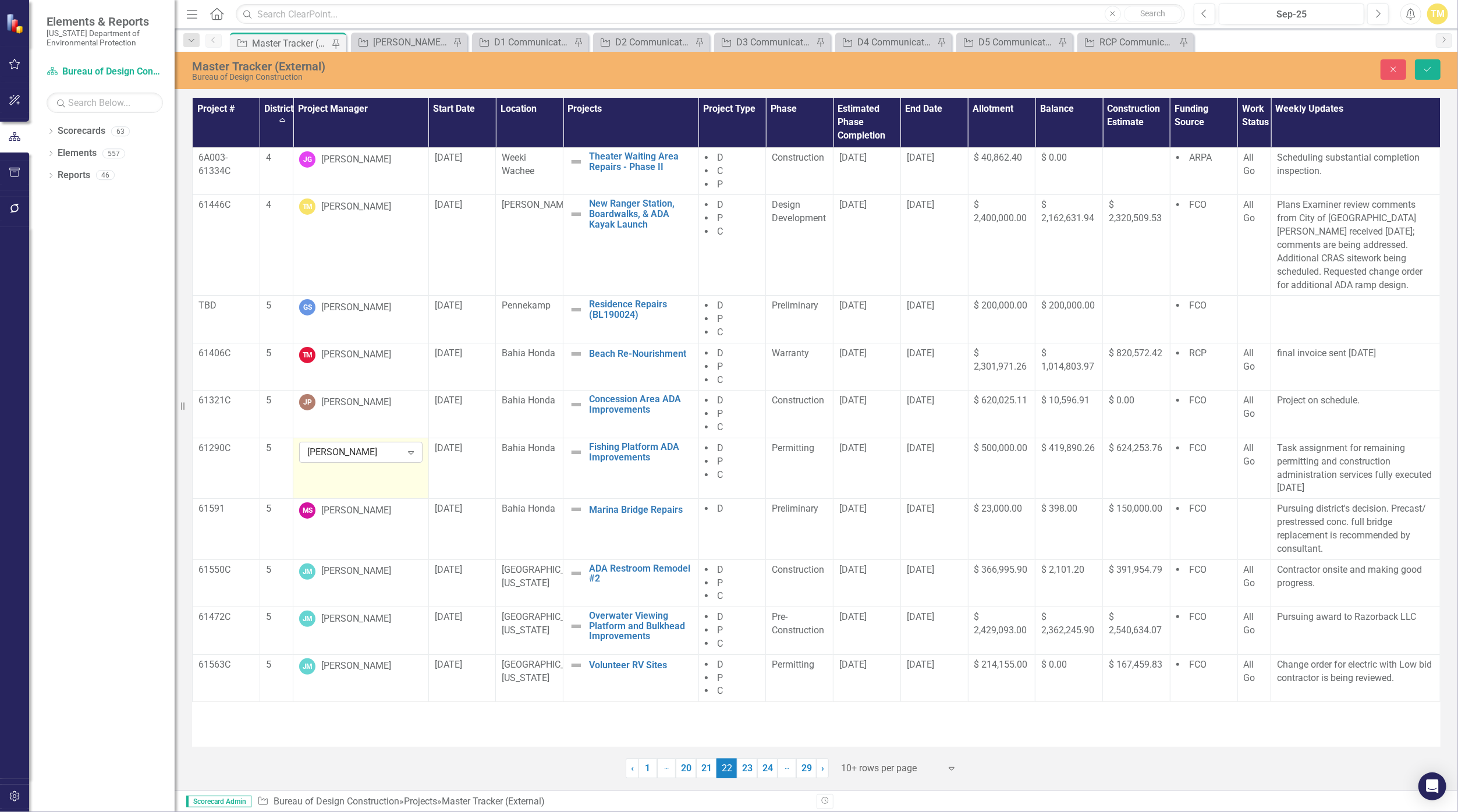
drag, startPoint x: 349, startPoint y: 437, endPoint x: 377, endPoint y: 440, distance: 28.2
click at [377, 445] on div "[PERSON_NAME]" at bounding box center [354, 452] width 94 height 13
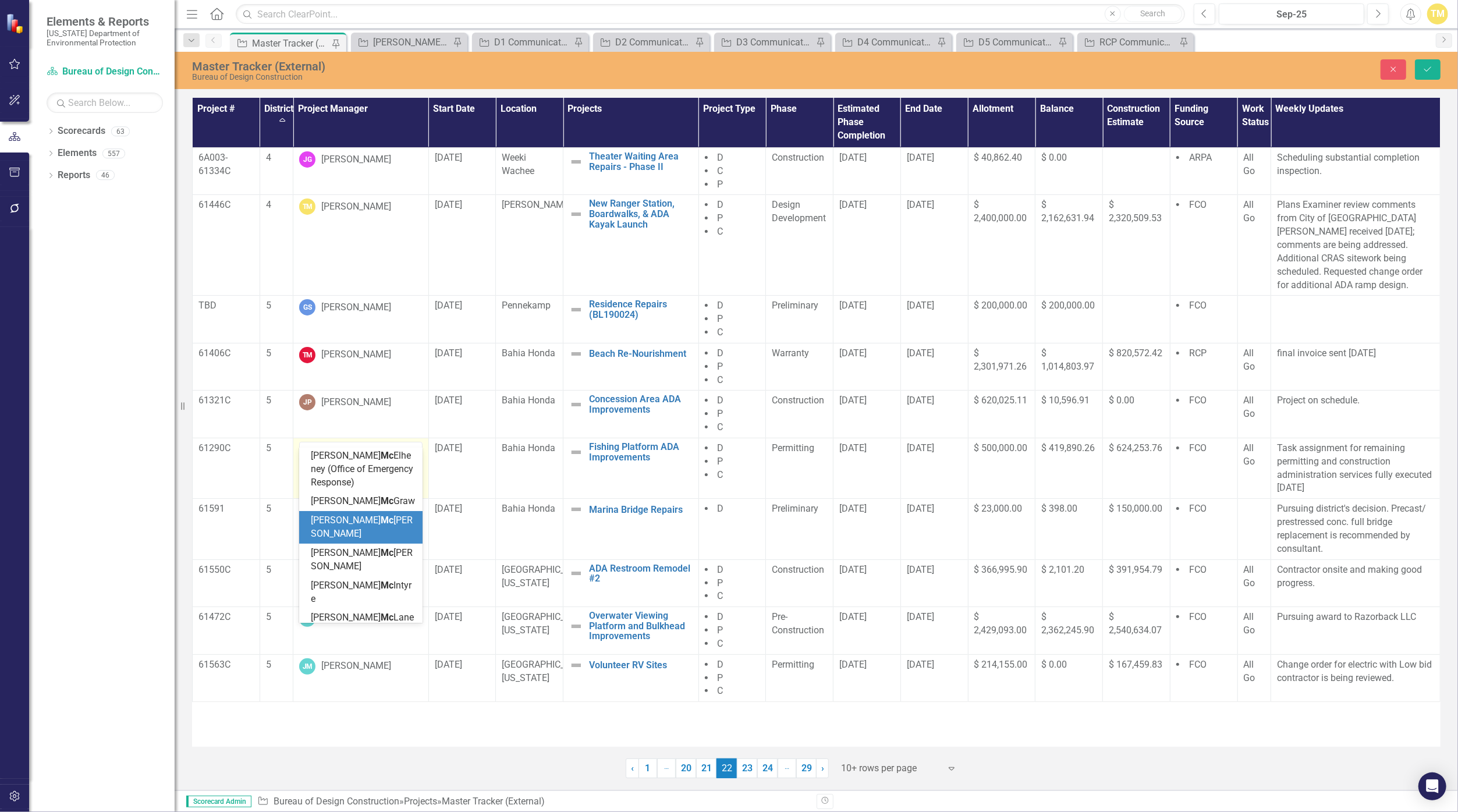
type input "mcc"
click at [371, 484] on span "[PERSON_NAME] [PERSON_NAME]" at bounding box center [361, 496] width 102 height 24
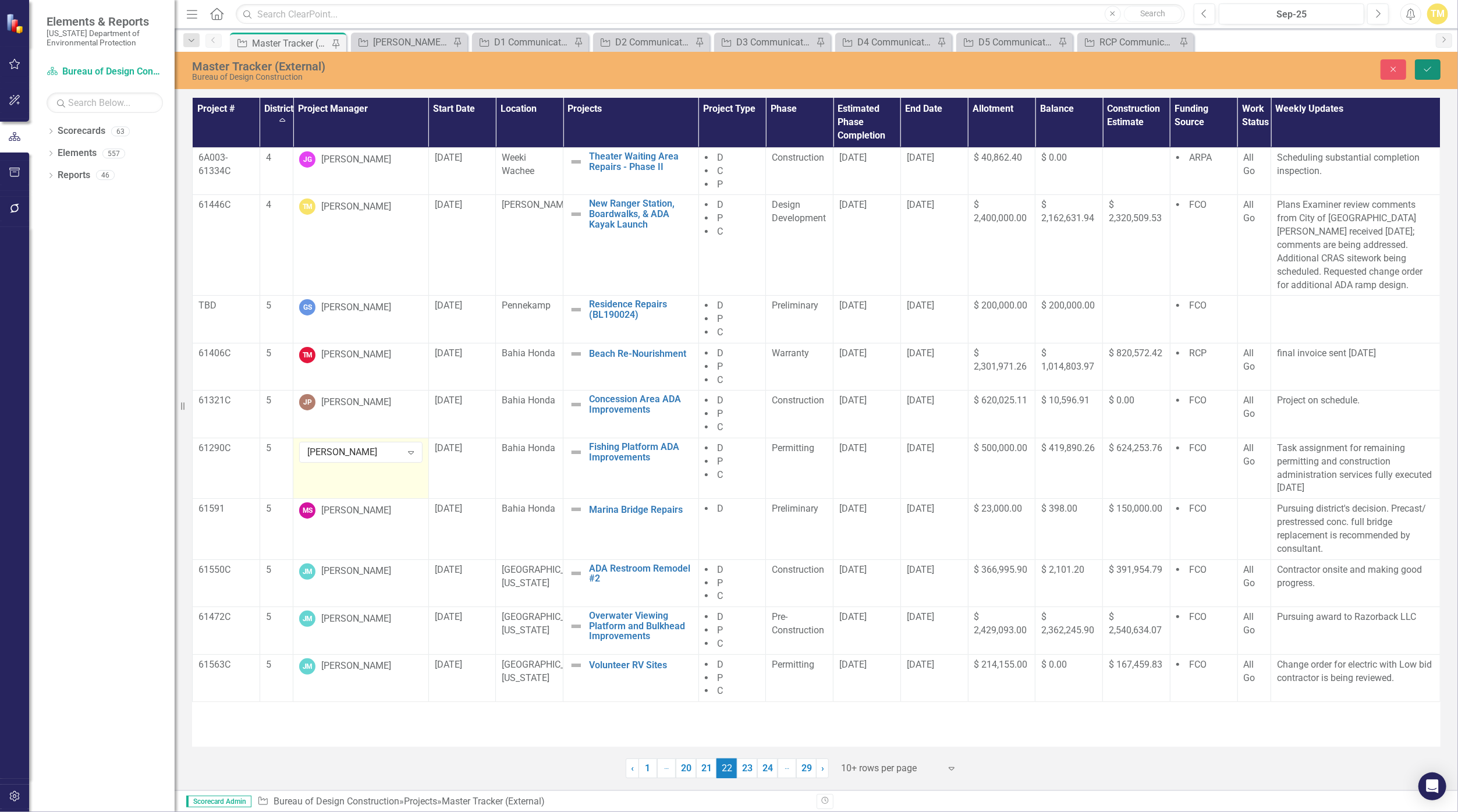
click at [712, 69] on icon "Save" at bounding box center [1427, 69] width 10 height 8
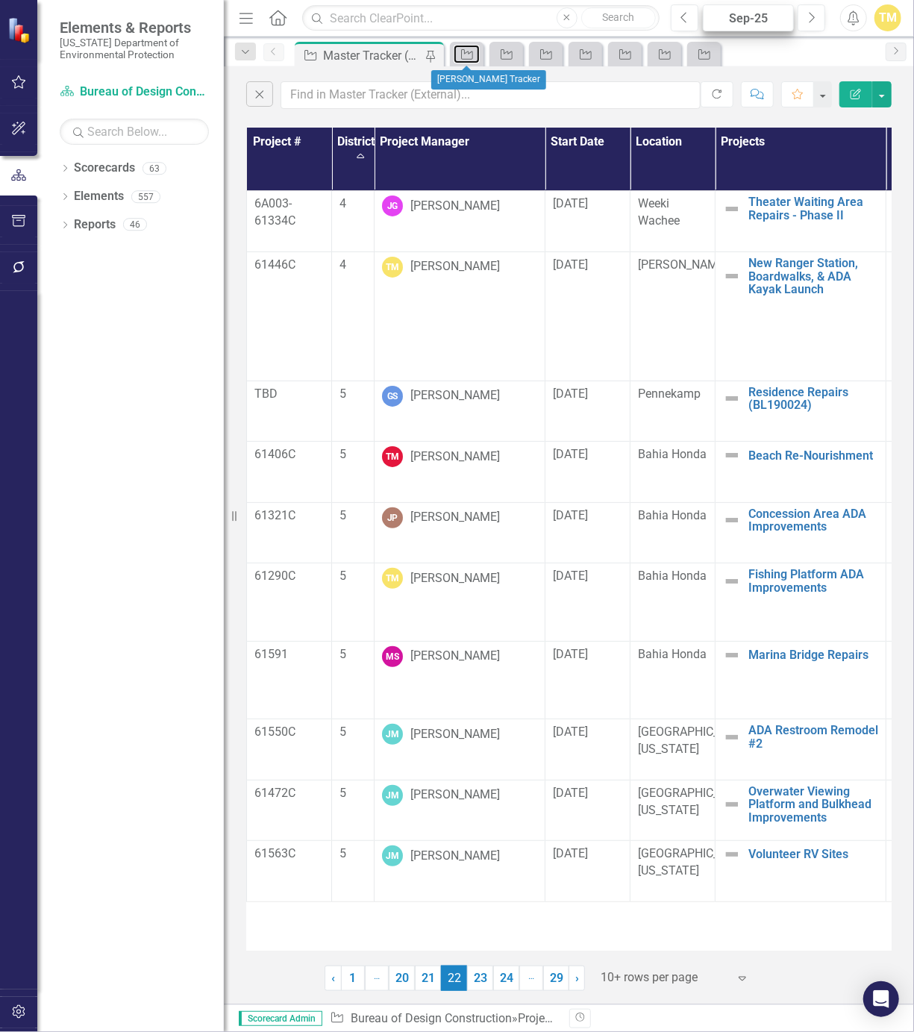
drag, startPoint x: 474, startPoint y: 57, endPoint x: 707, endPoint y: 13, distance: 237.7
click at [474, 57] on icon "Project" at bounding box center [467, 54] width 15 height 12
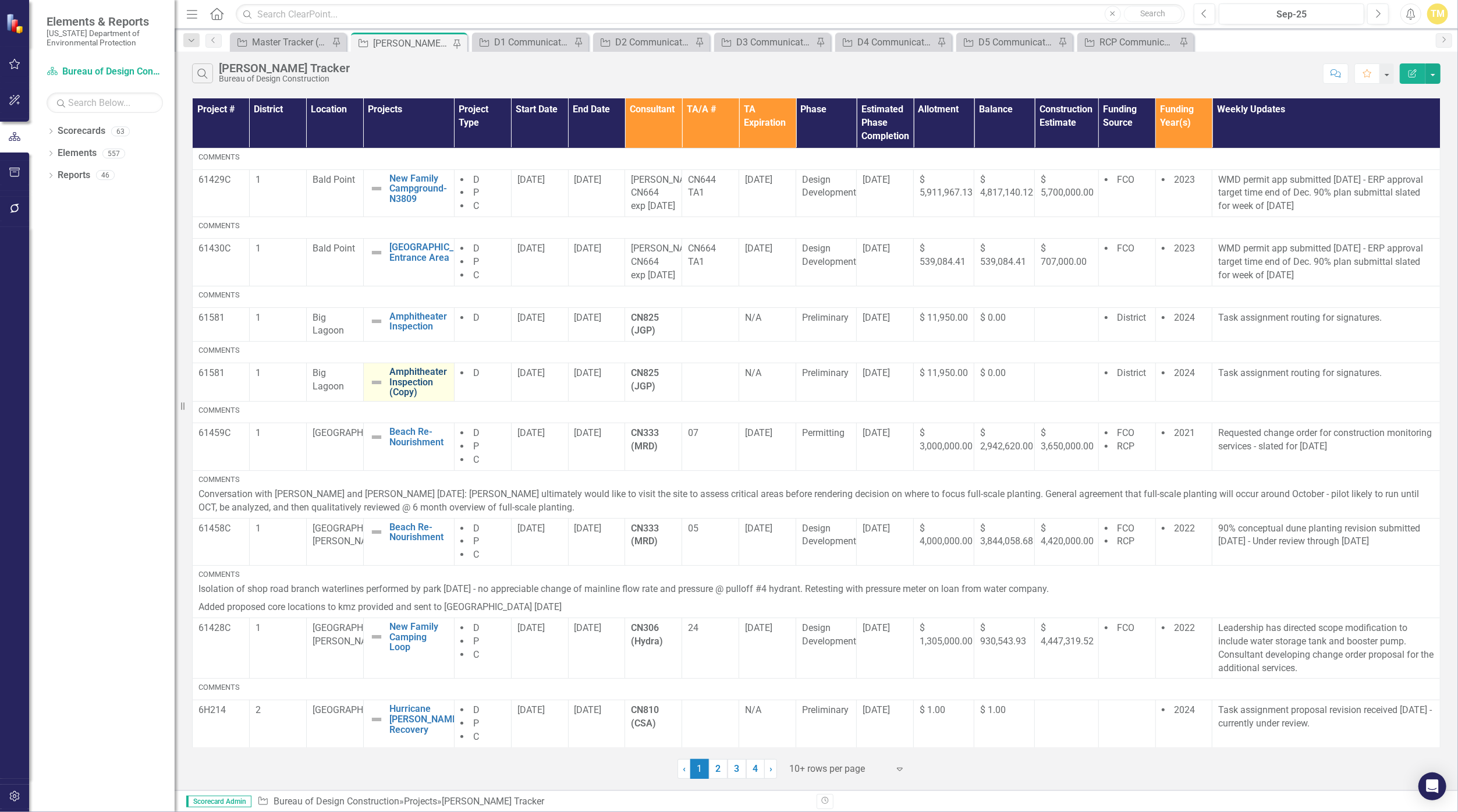
click at [430, 398] on link "Amphitheater Inspection (Copy)" at bounding box center [418, 382] width 59 height 31
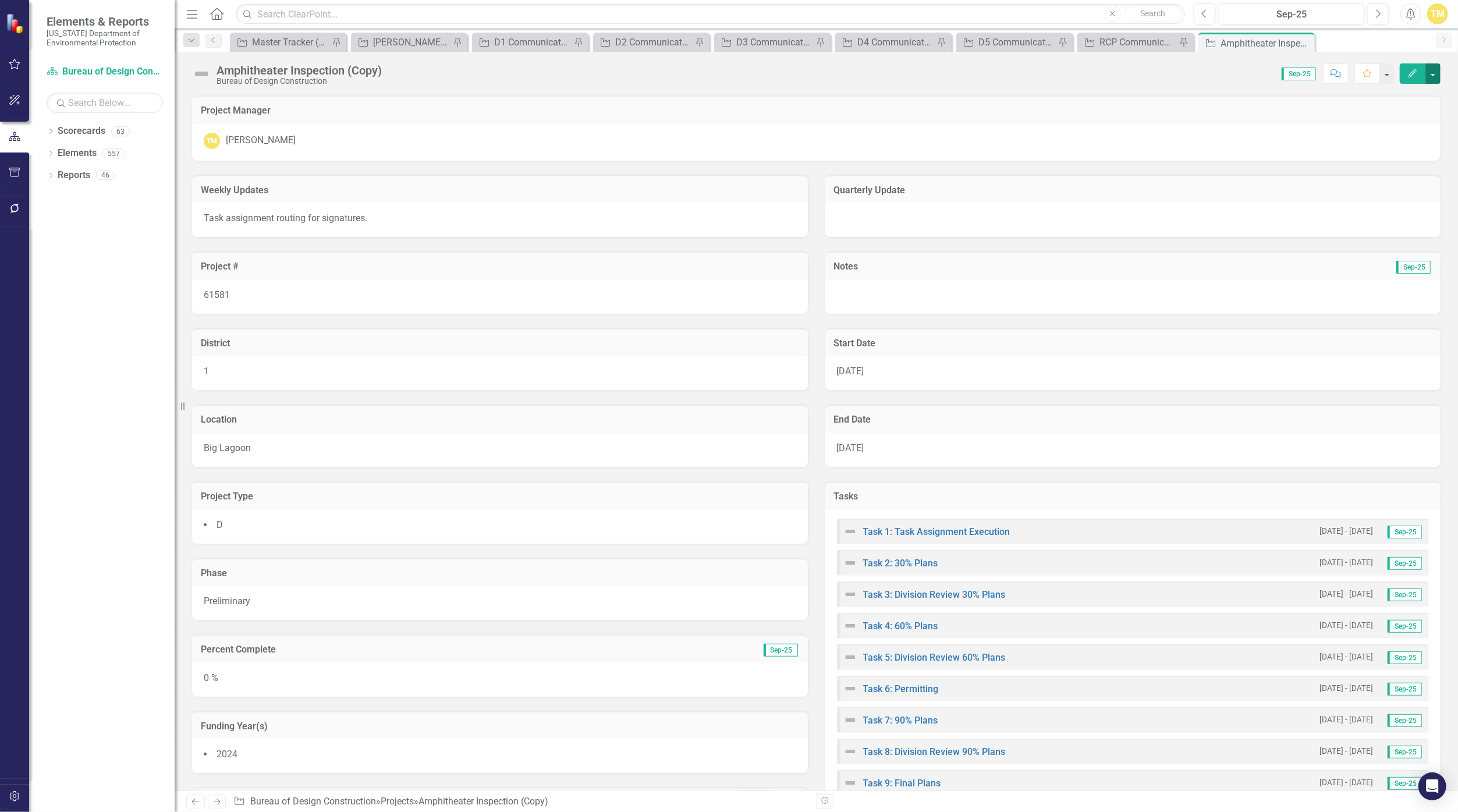
click at [712, 75] on button "button" at bounding box center [1432, 73] width 15 height 20
click at [712, 70] on div "Score: N/A Sep-25 Completed Comment Favorite Edit" at bounding box center [914, 73] width 1053 height 20
click at [84, 150] on link "Elements" at bounding box center [77, 153] width 39 height 13
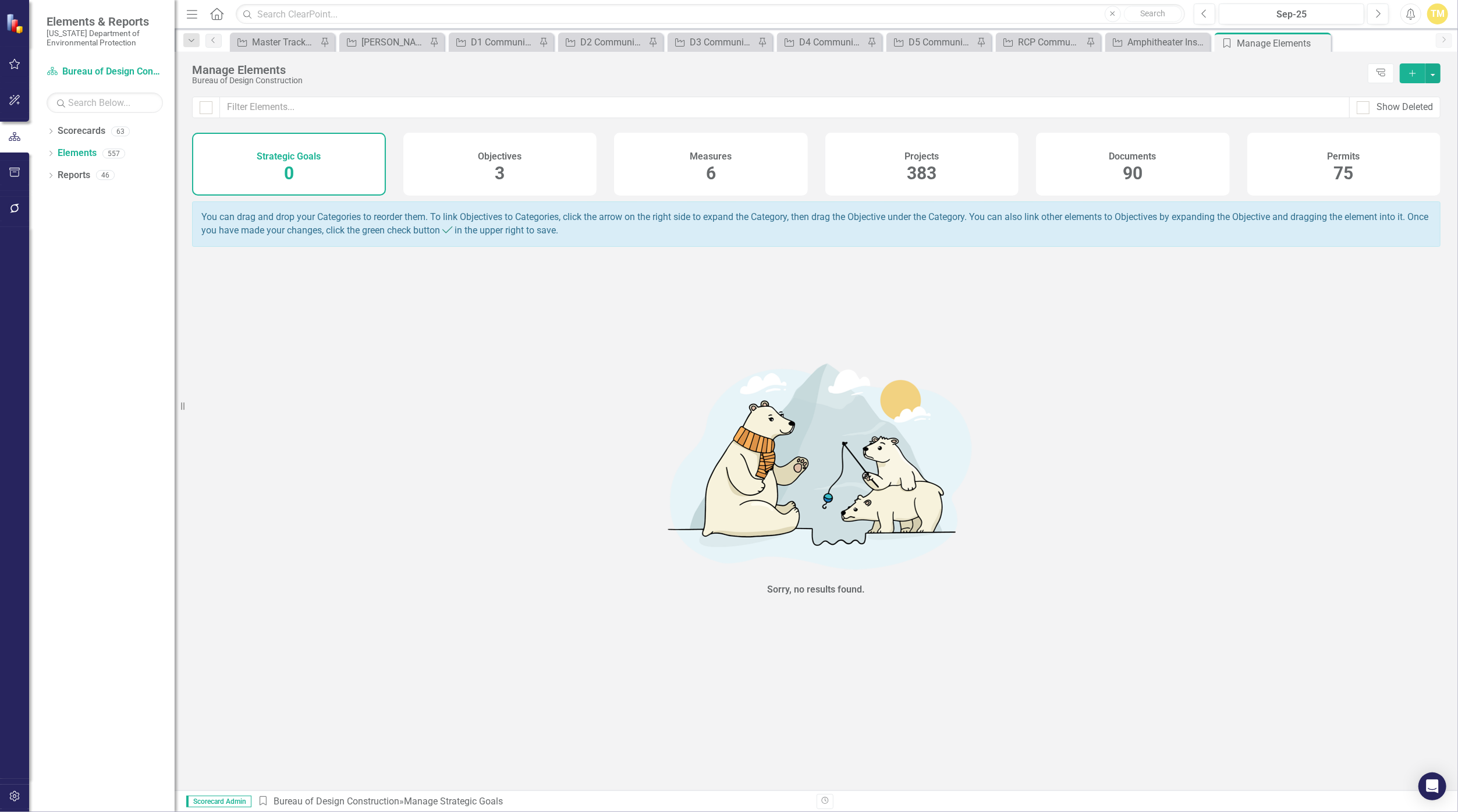
click at [712, 171] on div "Projects 383" at bounding box center [922, 164] width 193 height 63
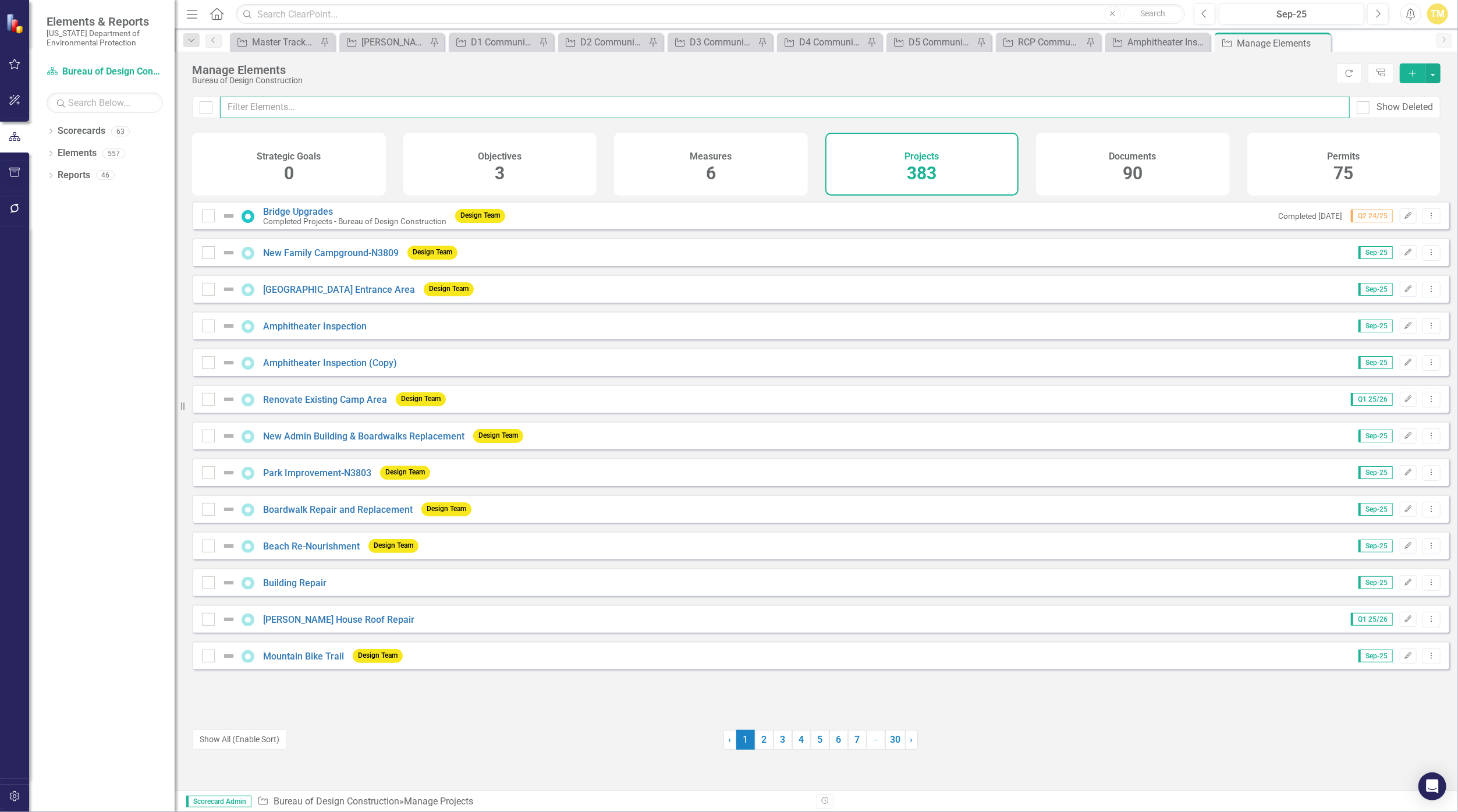
click at [486, 102] on input "text" at bounding box center [785, 108] width 1130 height 22
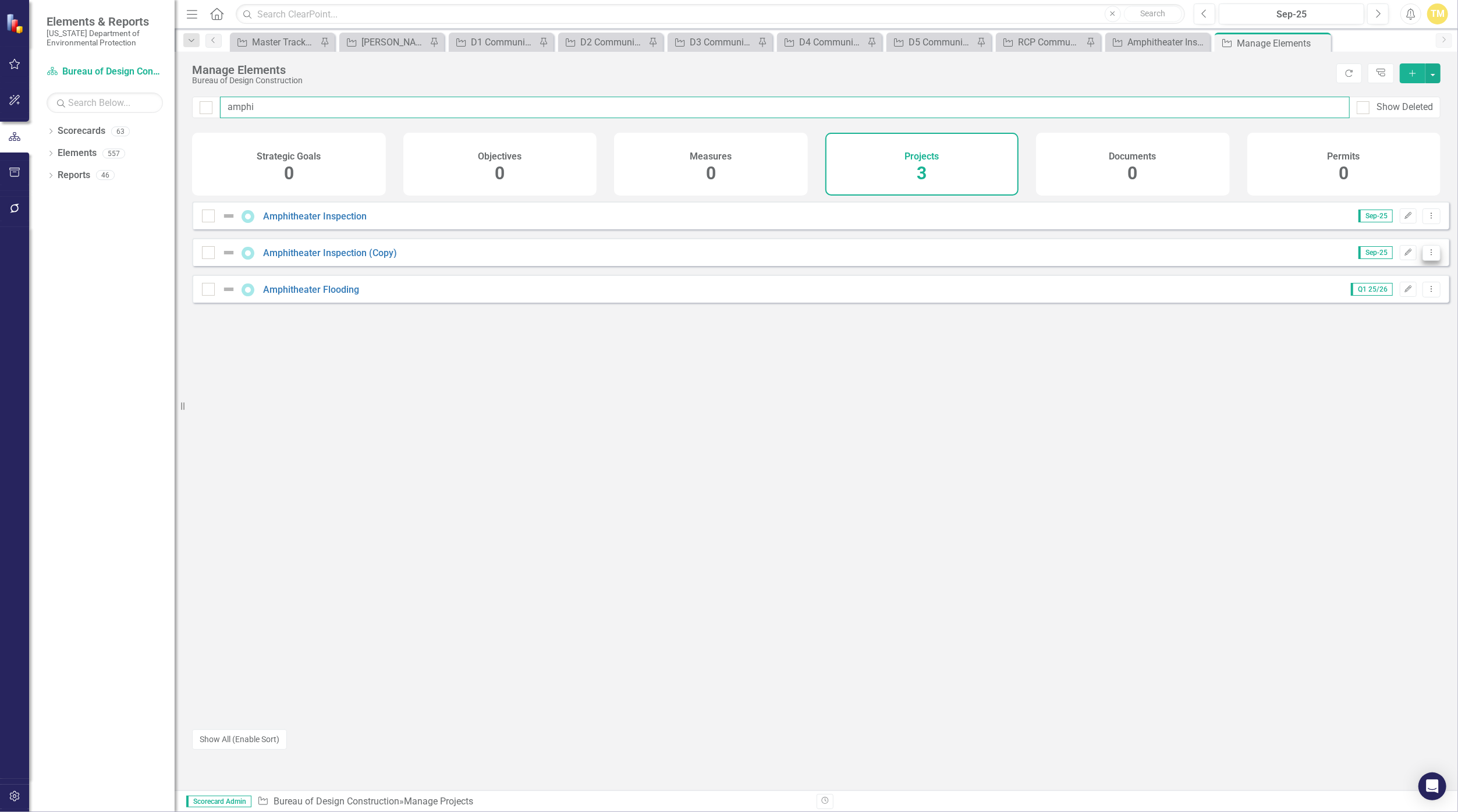
type input "amphi"
click at [712, 256] on icon "Dropdown Menu" at bounding box center [1431, 253] width 10 height 8
click at [712, 340] on link "Trash Delete Project" at bounding box center [1382, 345] width 98 height 22
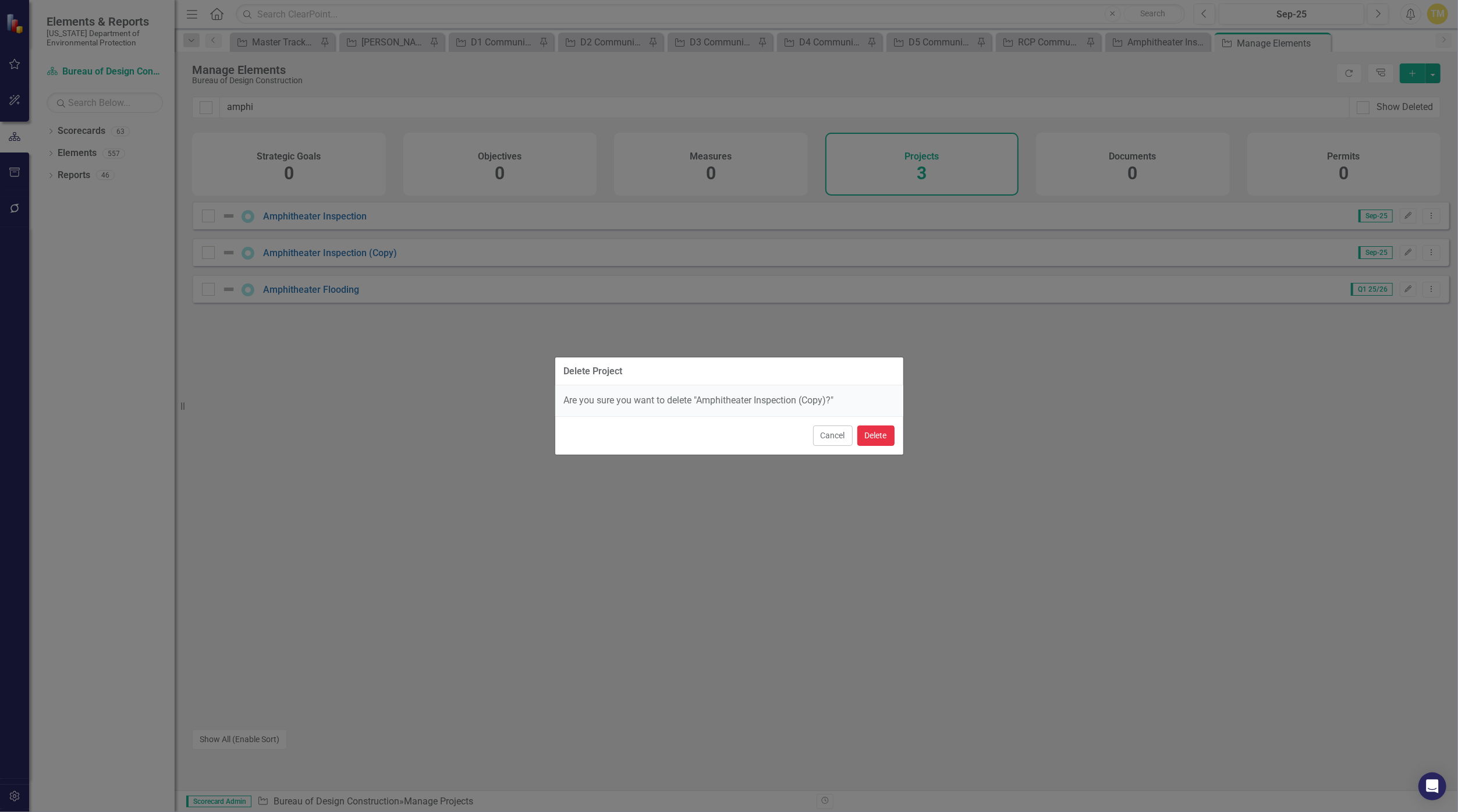
click at [712, 434] on button "Delete" at bounding box center [876, 435] width 37 height 20
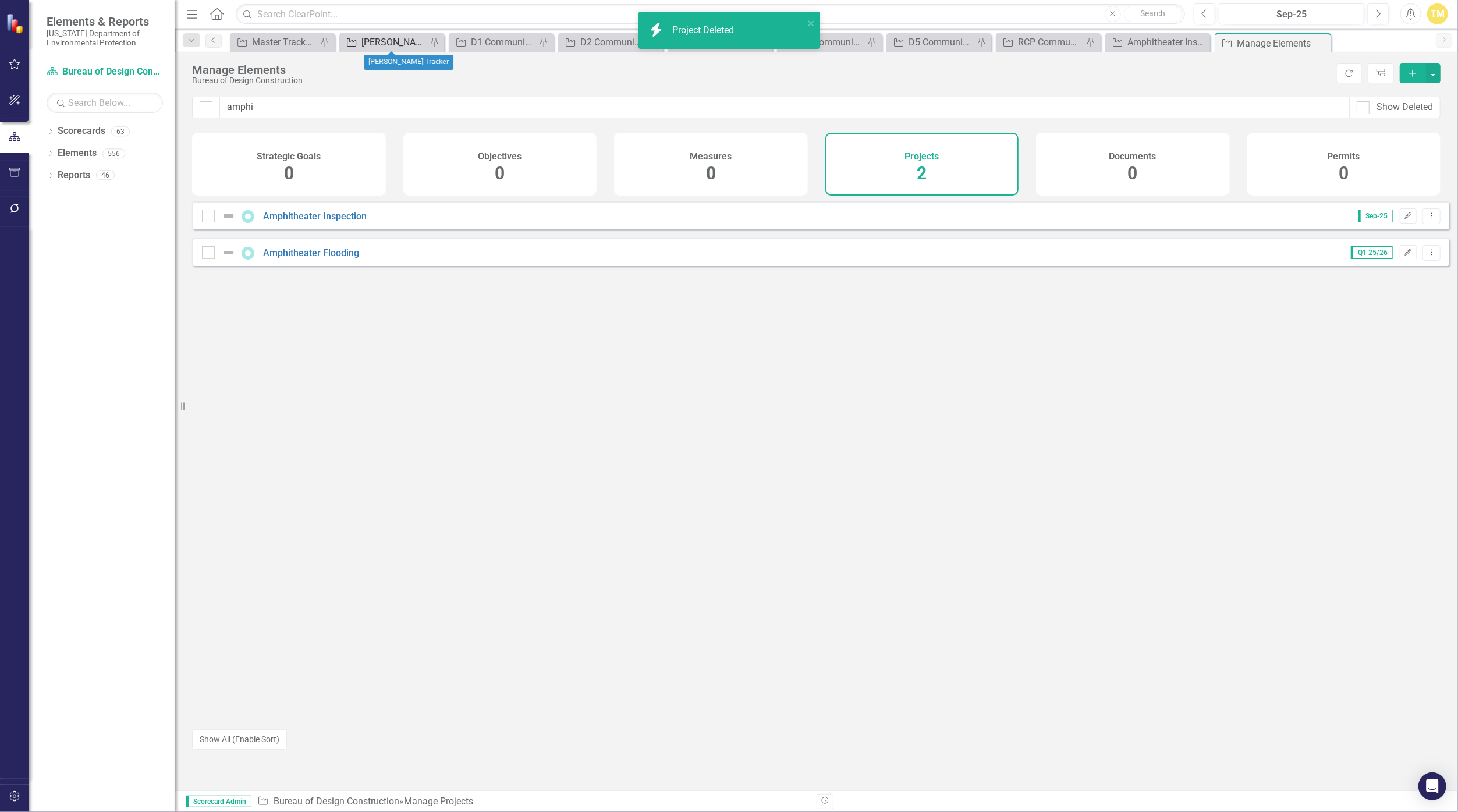
click at [372, 37] on div "[PERSON_NAME] Tracker" at bounding box center [394, 42] width 66 height 15
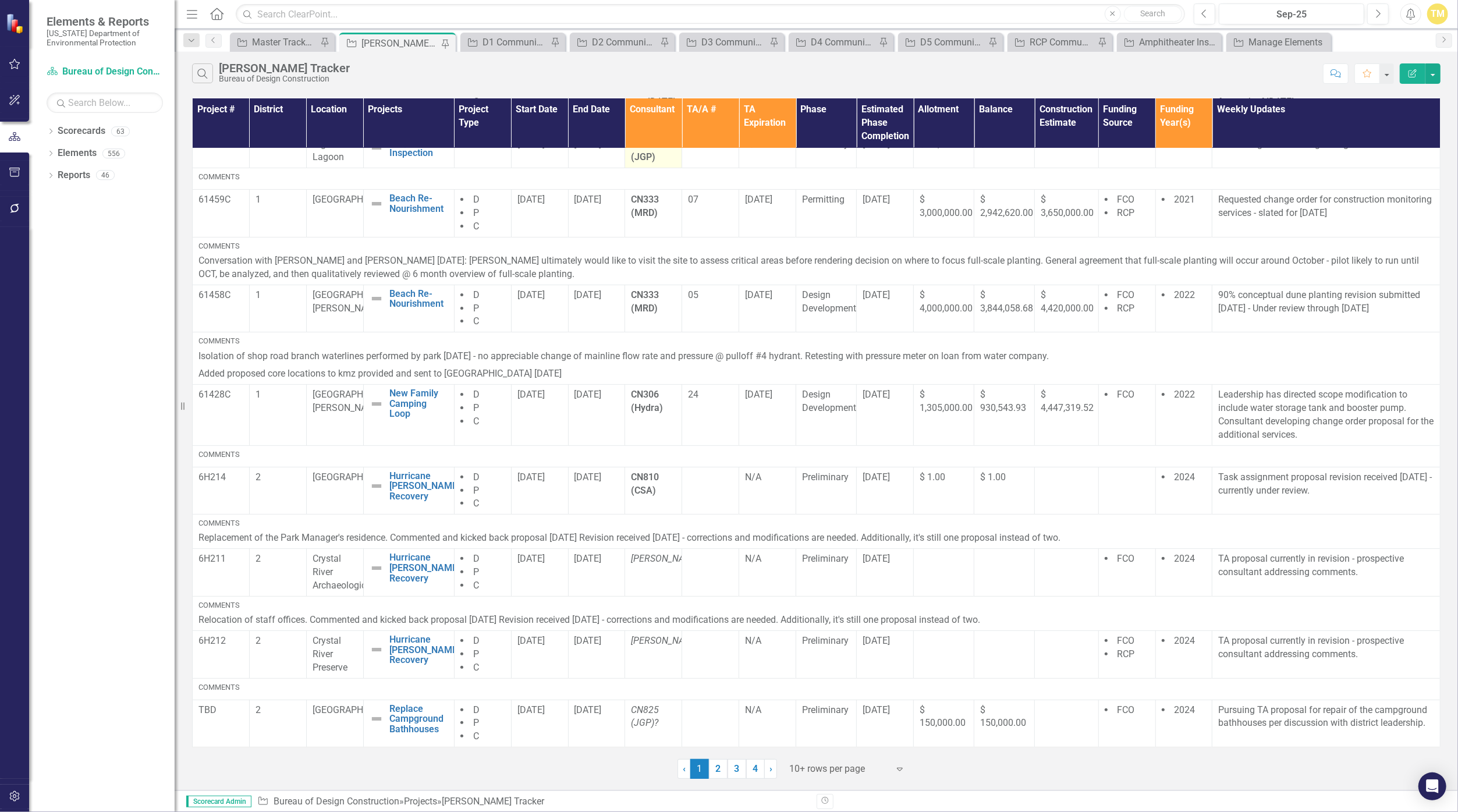
scroll to position [223, 0]
click at [712, 572] on p "TA proposal currently in revision - prospective consultant addressing comments." at bounding box center [1325, 566] width 216 height 27
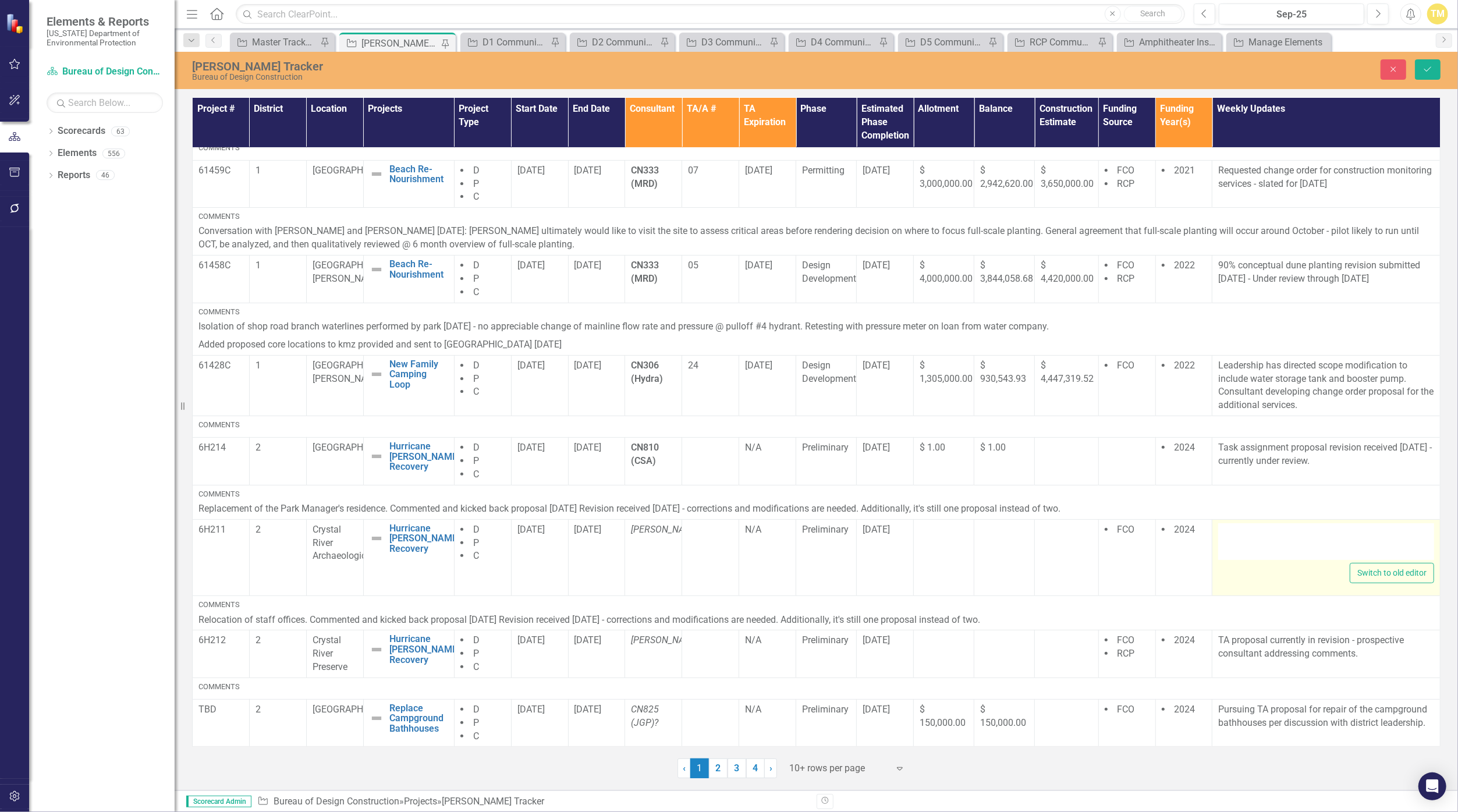
type textarea "<p>TA proposal currently in revision - prospective consultant addressing commen…"
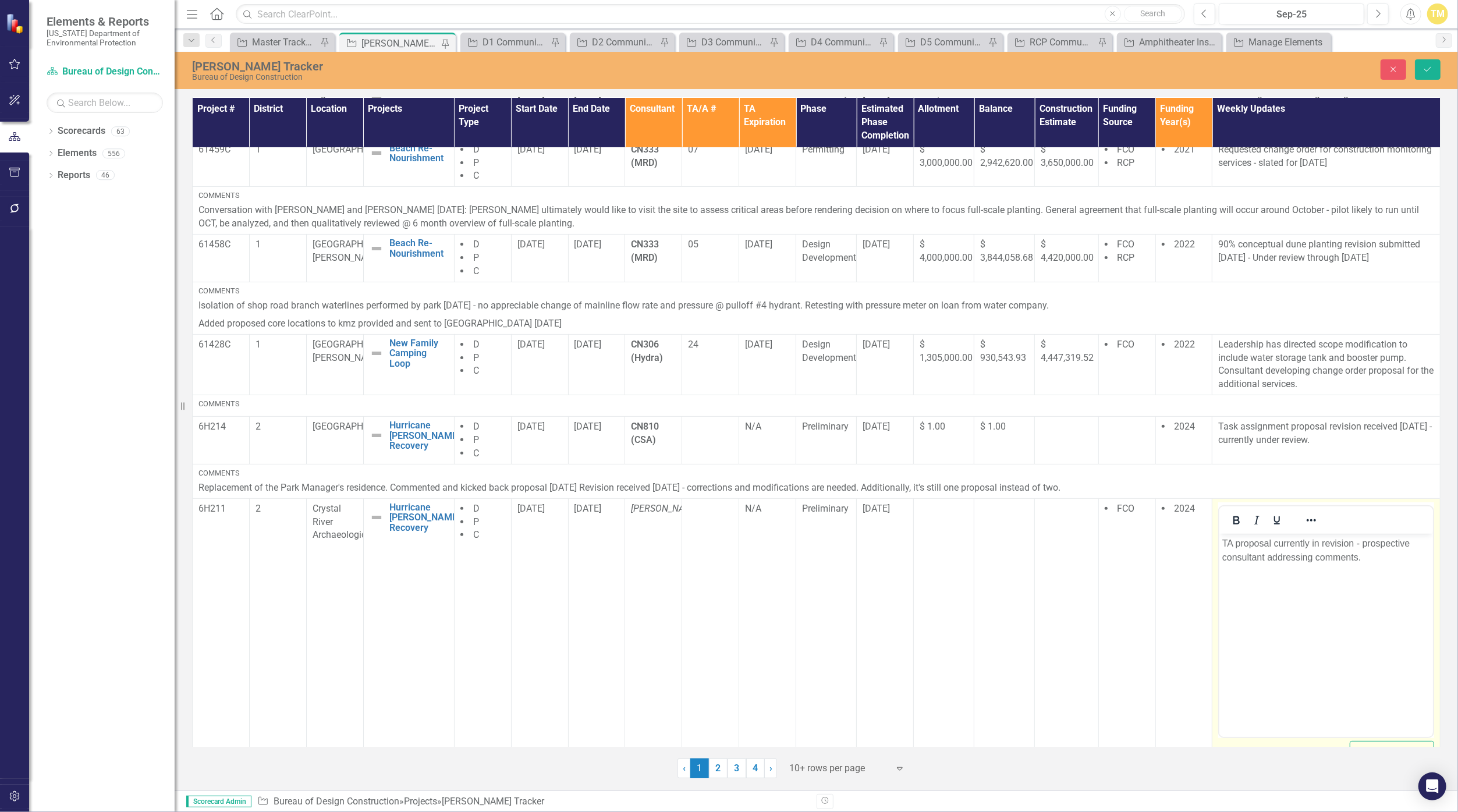
scroll to position [0, 0]
drag, startPoint x: 2567, startPoint y: 1105, endPoint x: 1357, endPoint y: 558, distance: 1327.9
click at [712, 558] on p "TA proposal currently in revision - prospective consultant addressing comments." at bounding box center [1326, 550] width 208 height 28
click at [712, 71] on button "Close" at bounding box center [1393, 69] width 26 height 20
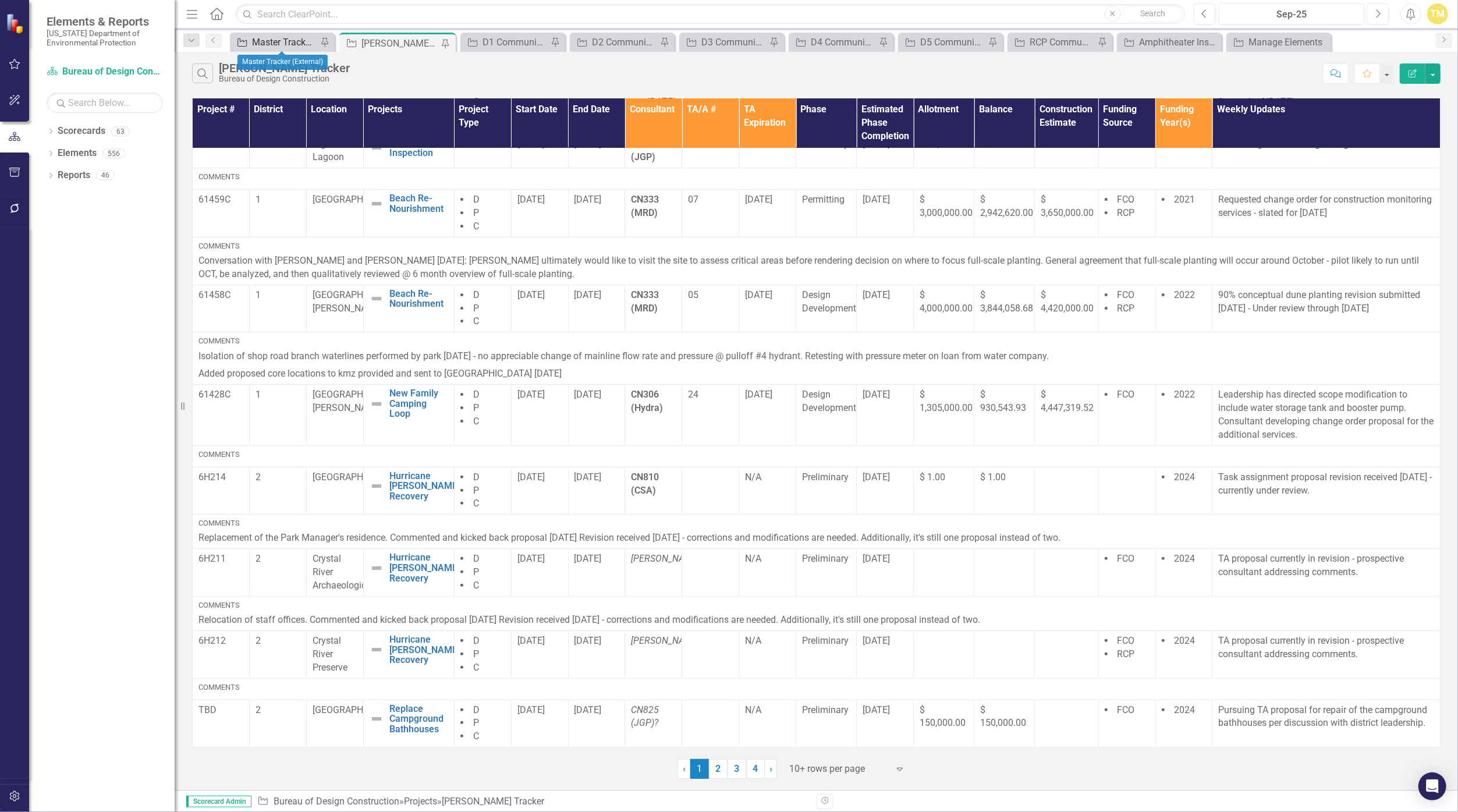
click at [280, 40] on div "Master Tracker (External)" at bounding box center [285, 42] width 66 height 15
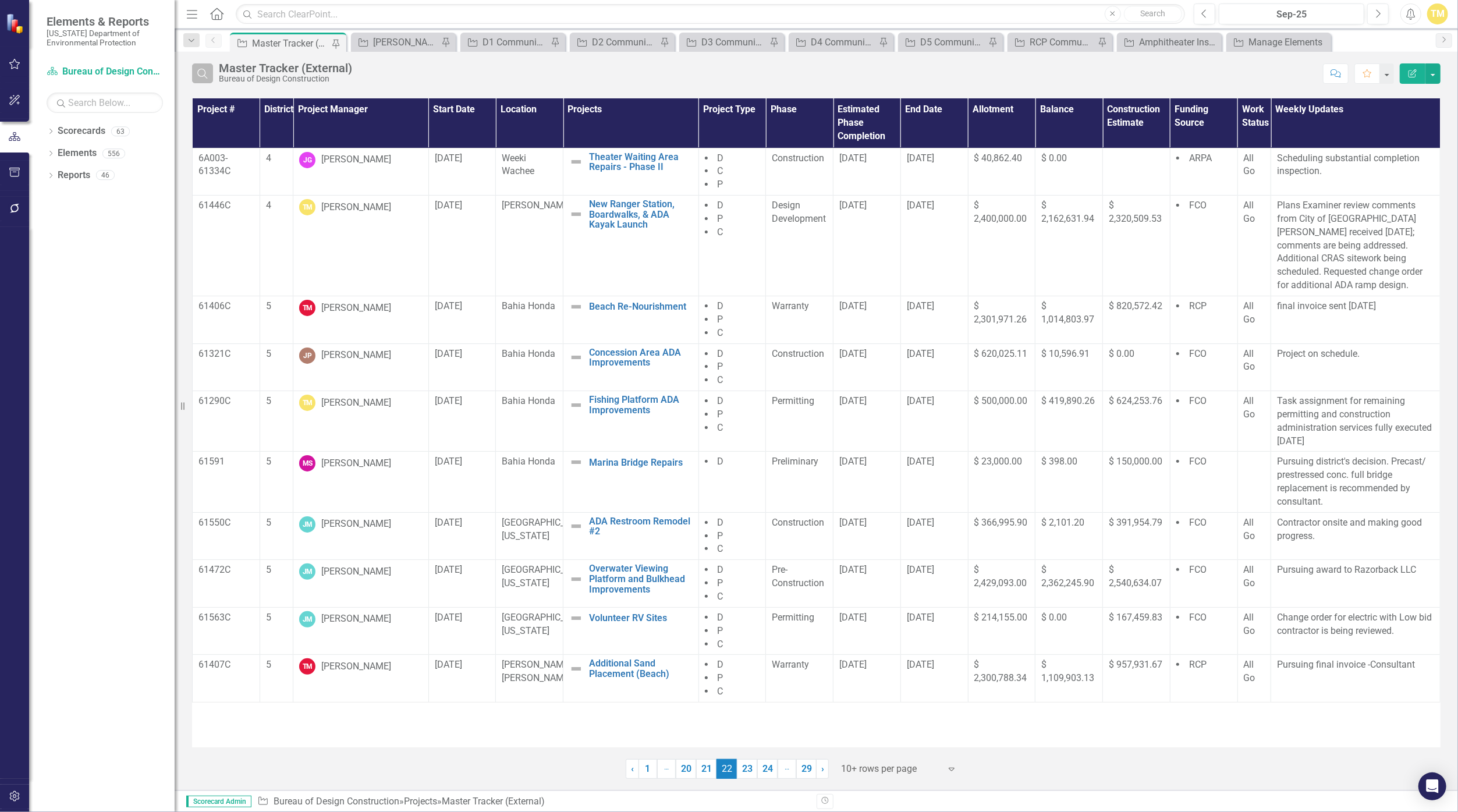
click at [208, 76] on icon "Search" at bounding box center [202, 73] width 12 height 10
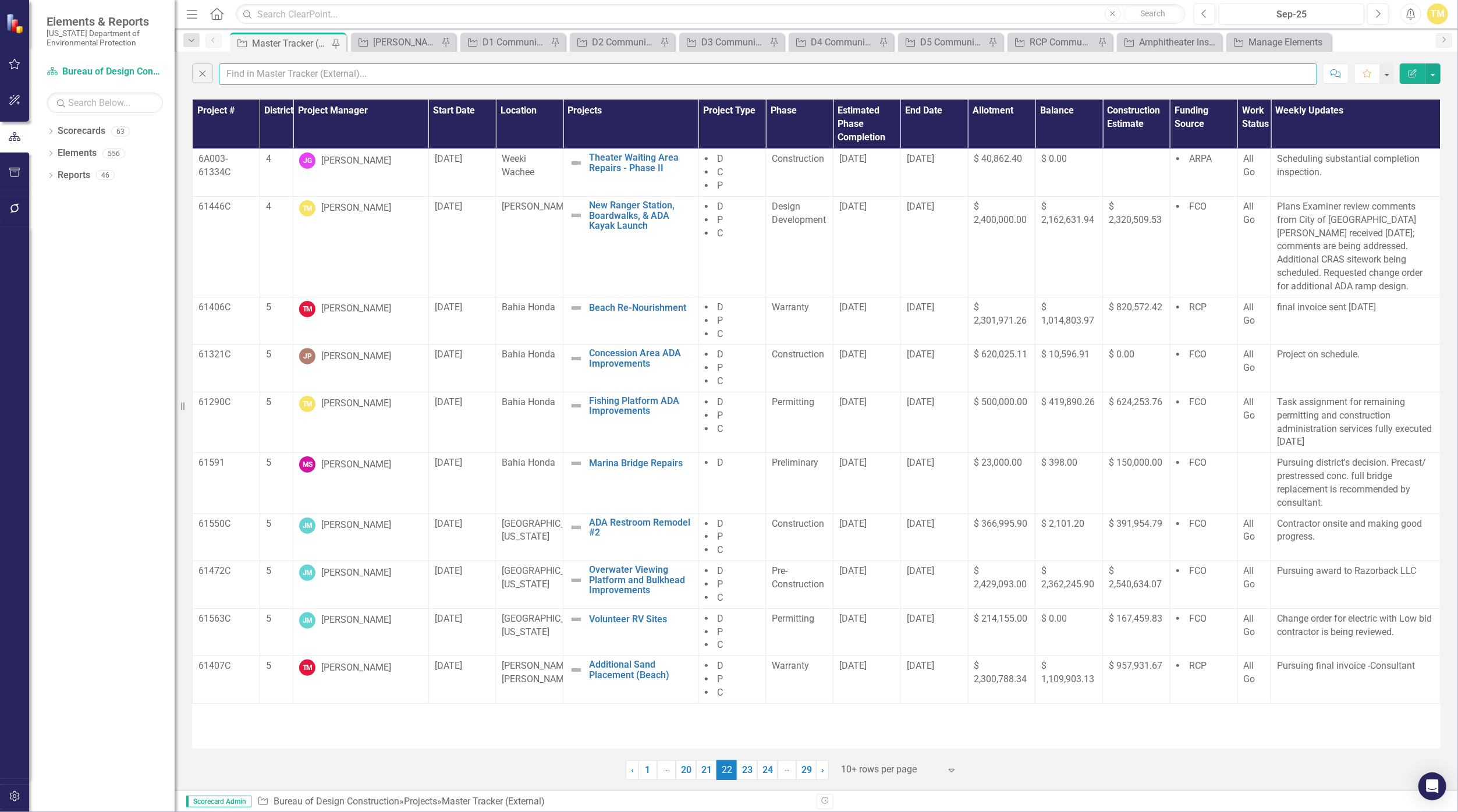
click at [237, 79] on input "text" at bounding box center [768, 74] width 1098 height 22
type input "mccul"
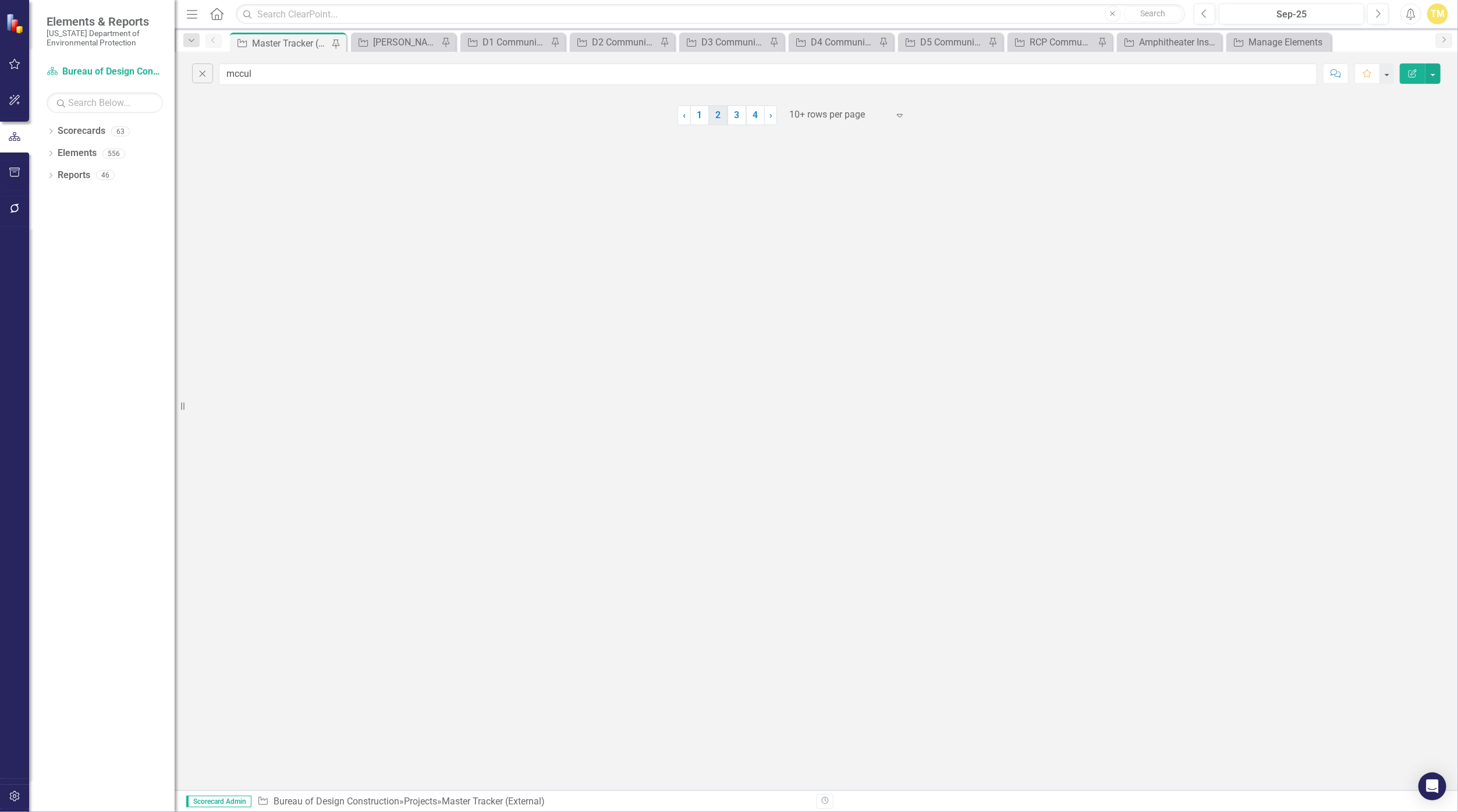
click at [712, 113] on link "2" at bounding box center [718, 115] width 19 height 20
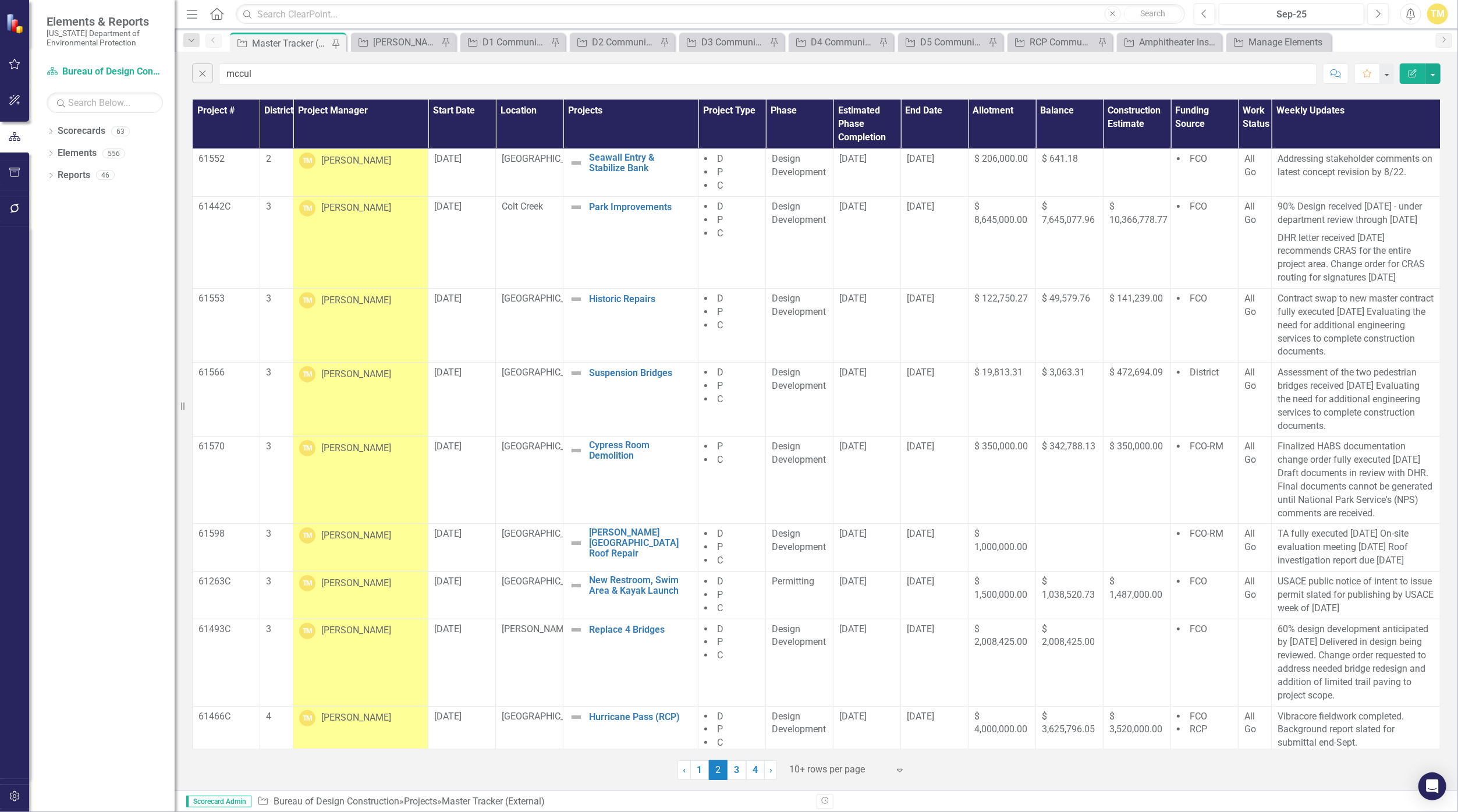
scroll to position [117, 0]
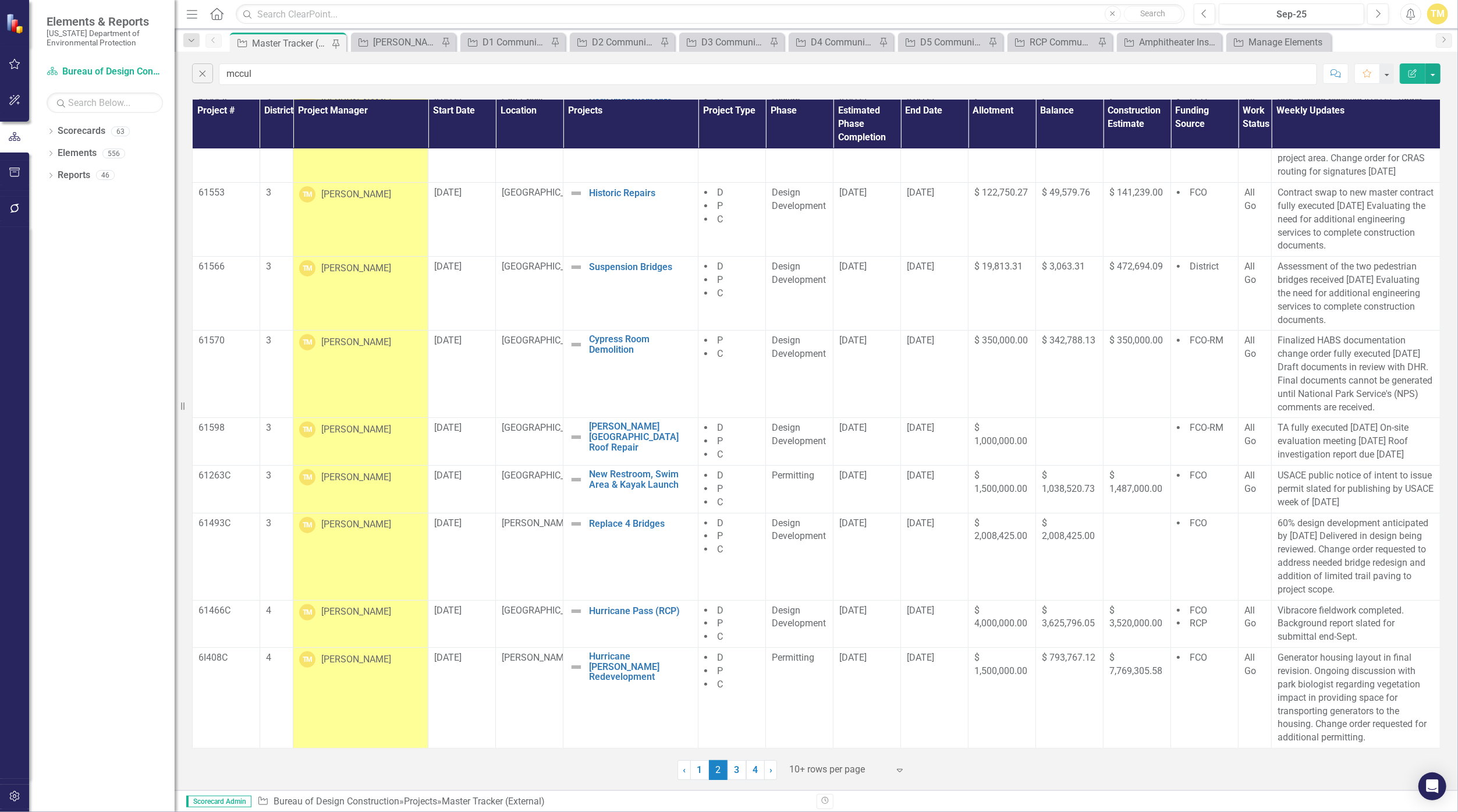
click at [697, 767] on link "1" at bounding box center [700, 769] width 19 height 20
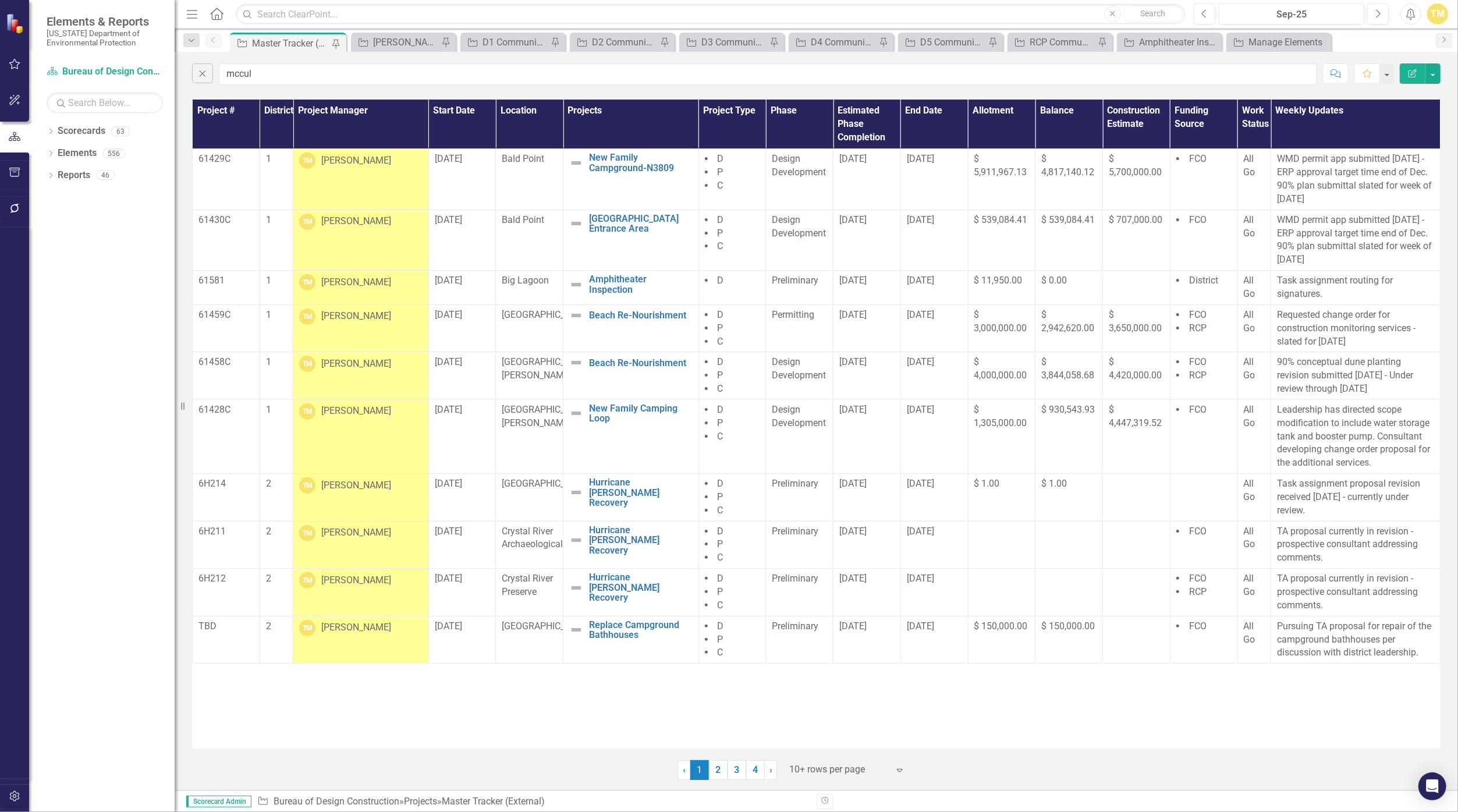
click at [367, 530] on div "[PERSON_NAME]" at bounding box center [357, 532] width 70 height 13
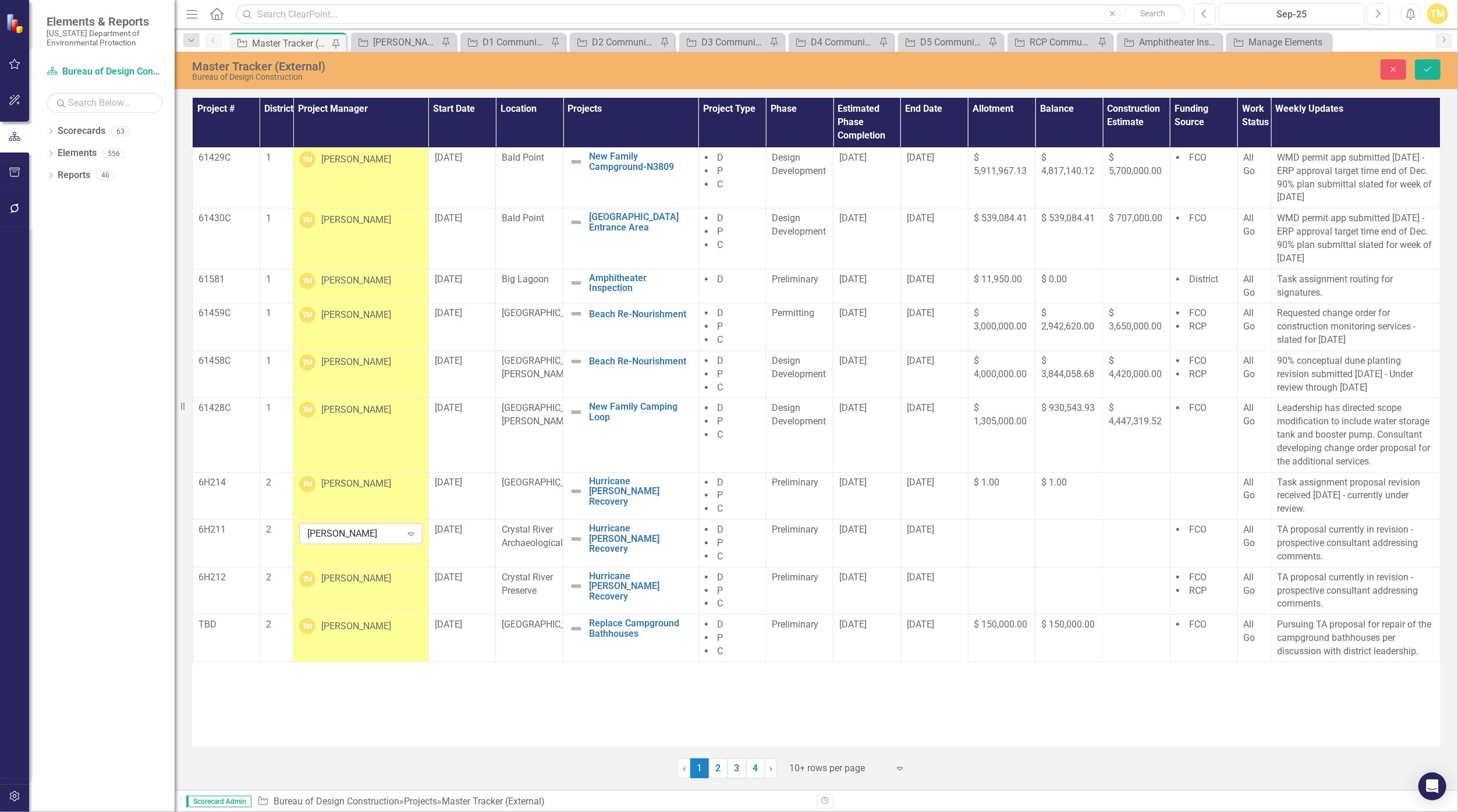
click at [372, 530] on div "[PERSON_NAME]" at bounding box center [354, 534] width 94 height 13
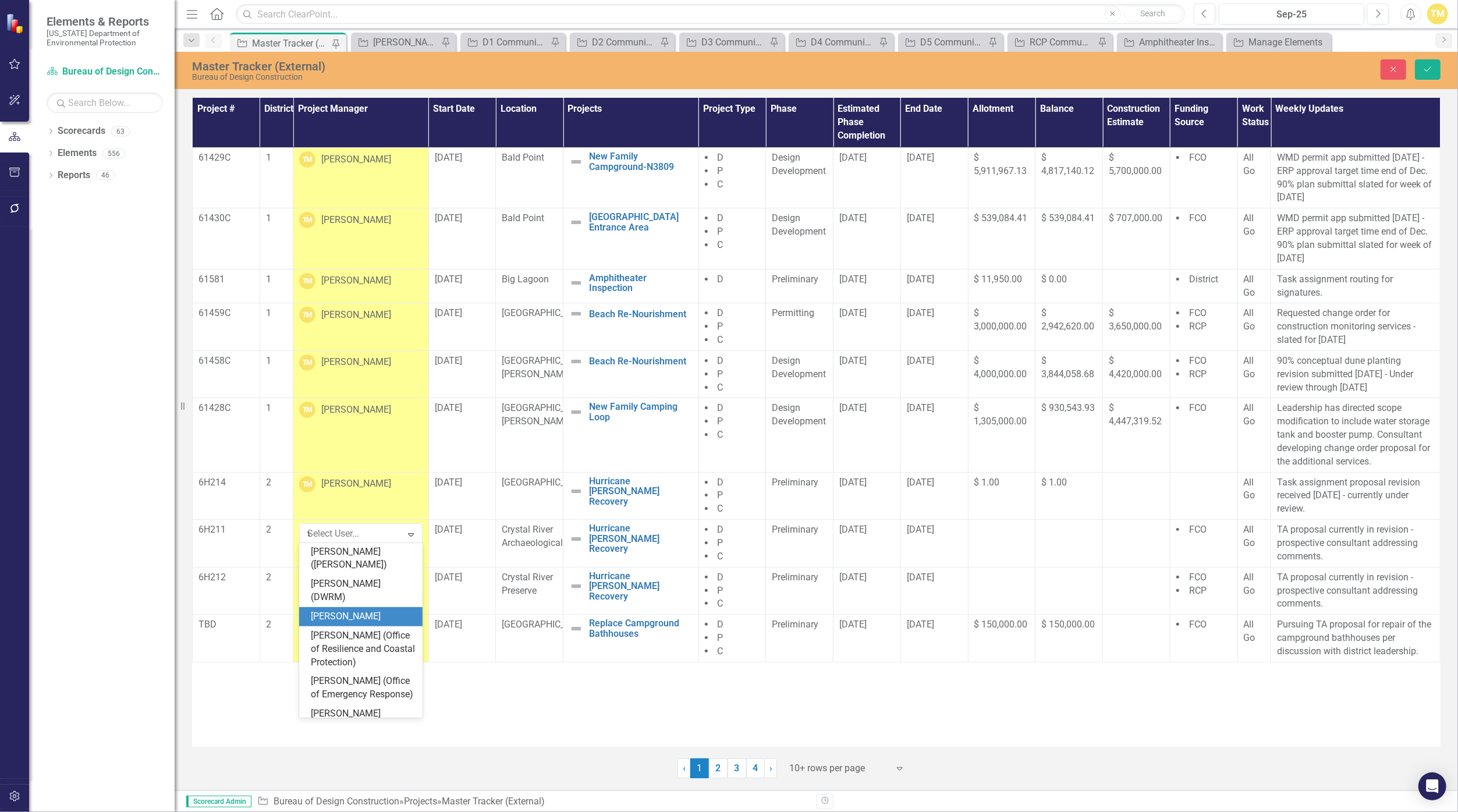
scroll to position [4129, 0]
type input "viv"
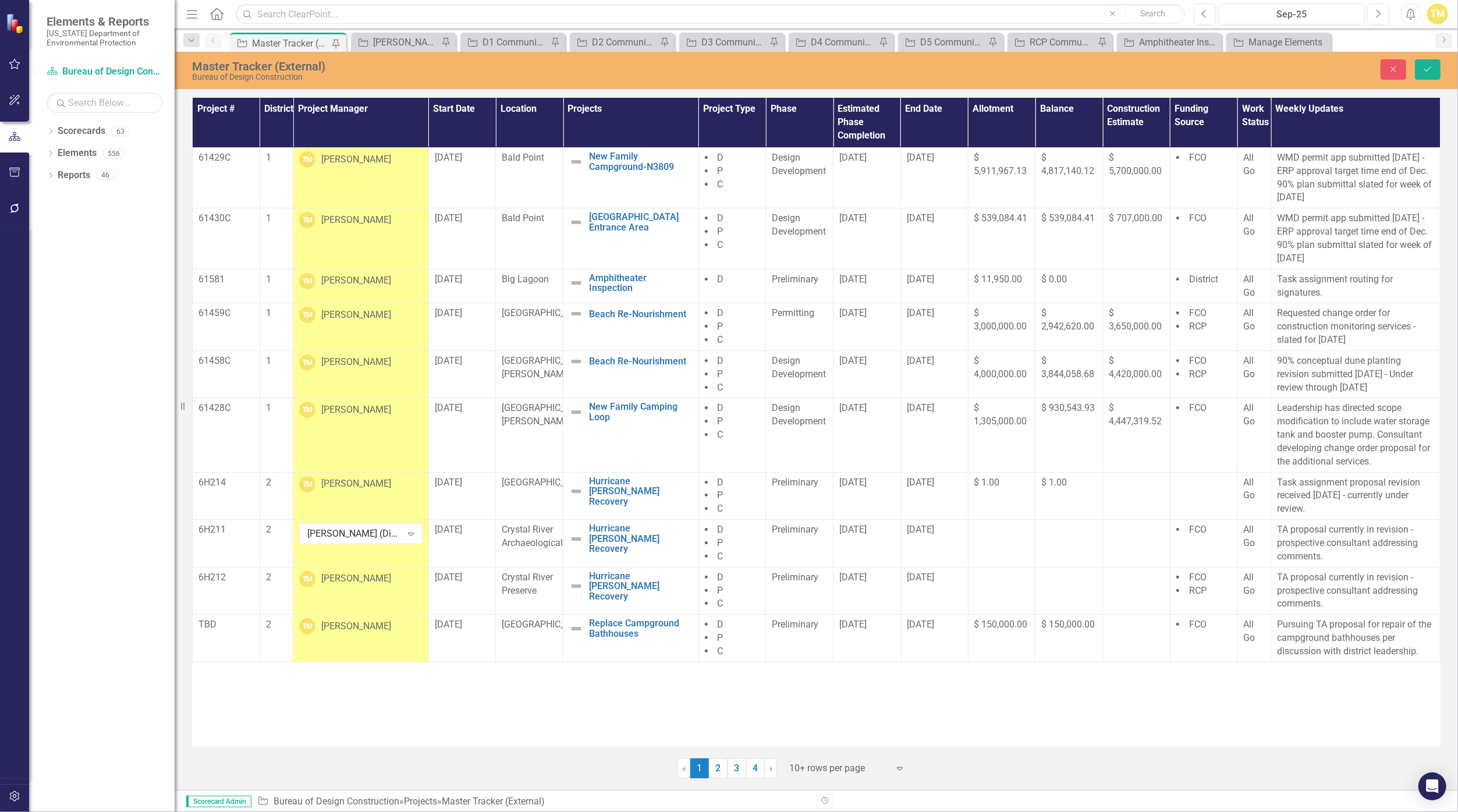
click at [377, 583] on div "[PERSON_NAME]" at bounding box center [357, 578] width 70 height 13
click at [377, 583] on div "[PERSON_NAME]" at bounding box center [354, 580] width 94 height 13
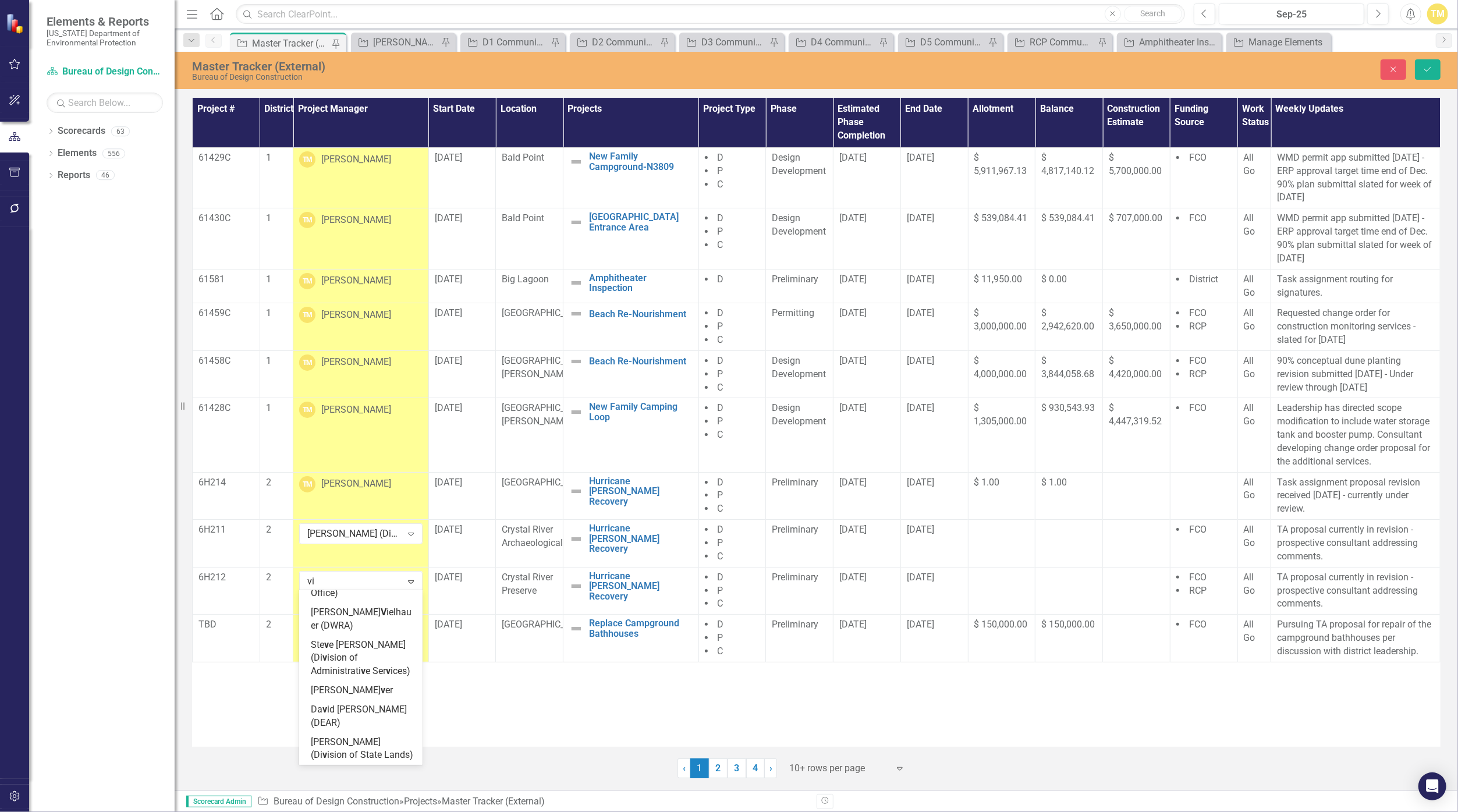
scroll to position [4129, 0]
type input "viv"
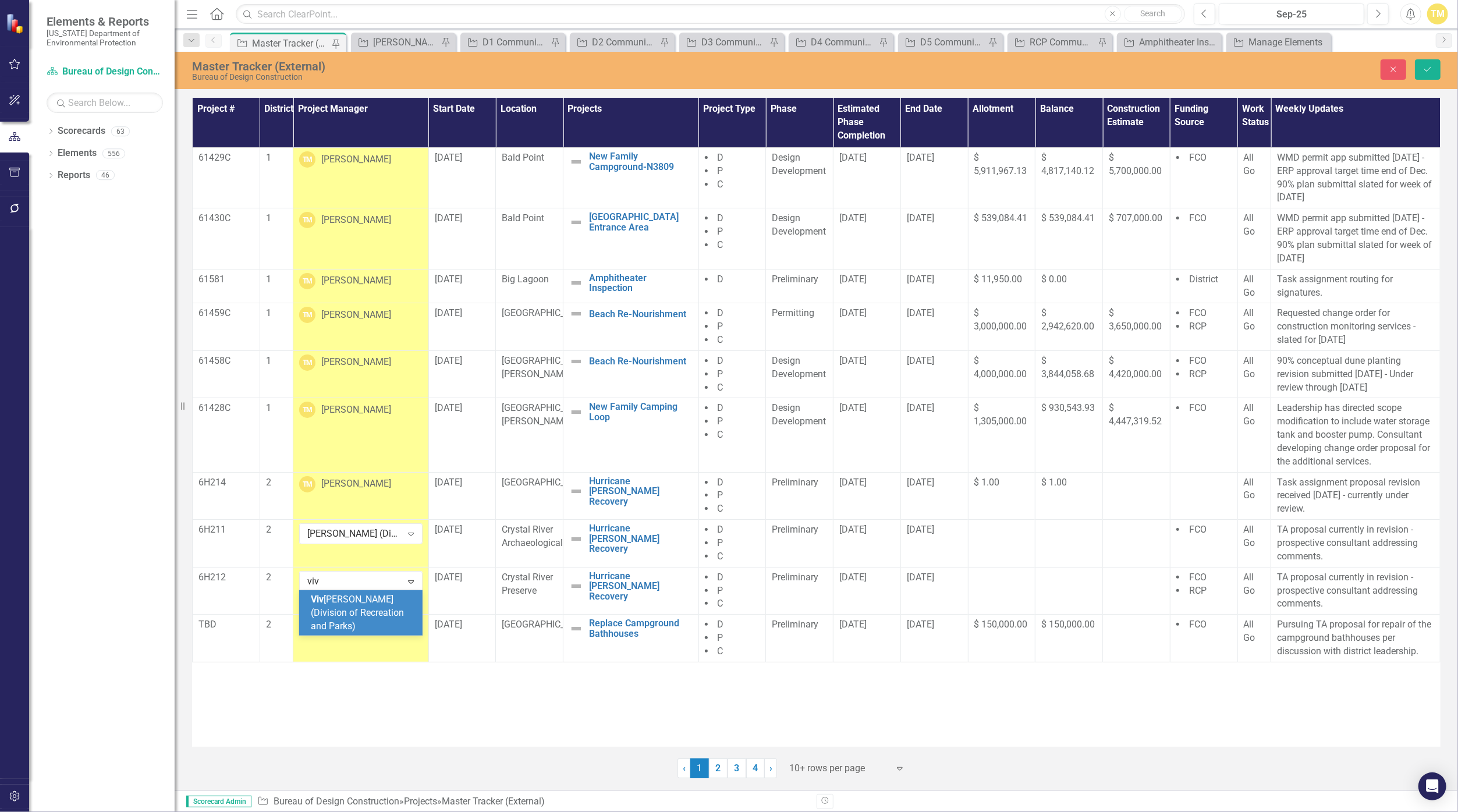
scroll to position [0, 0]
click at [712, 580] on div at bounding box center [1002, 578] width 55 height 14
click at [712, 580] on input "number" at bounding box center [1002, 582] width 55 height 22
type input "60000"
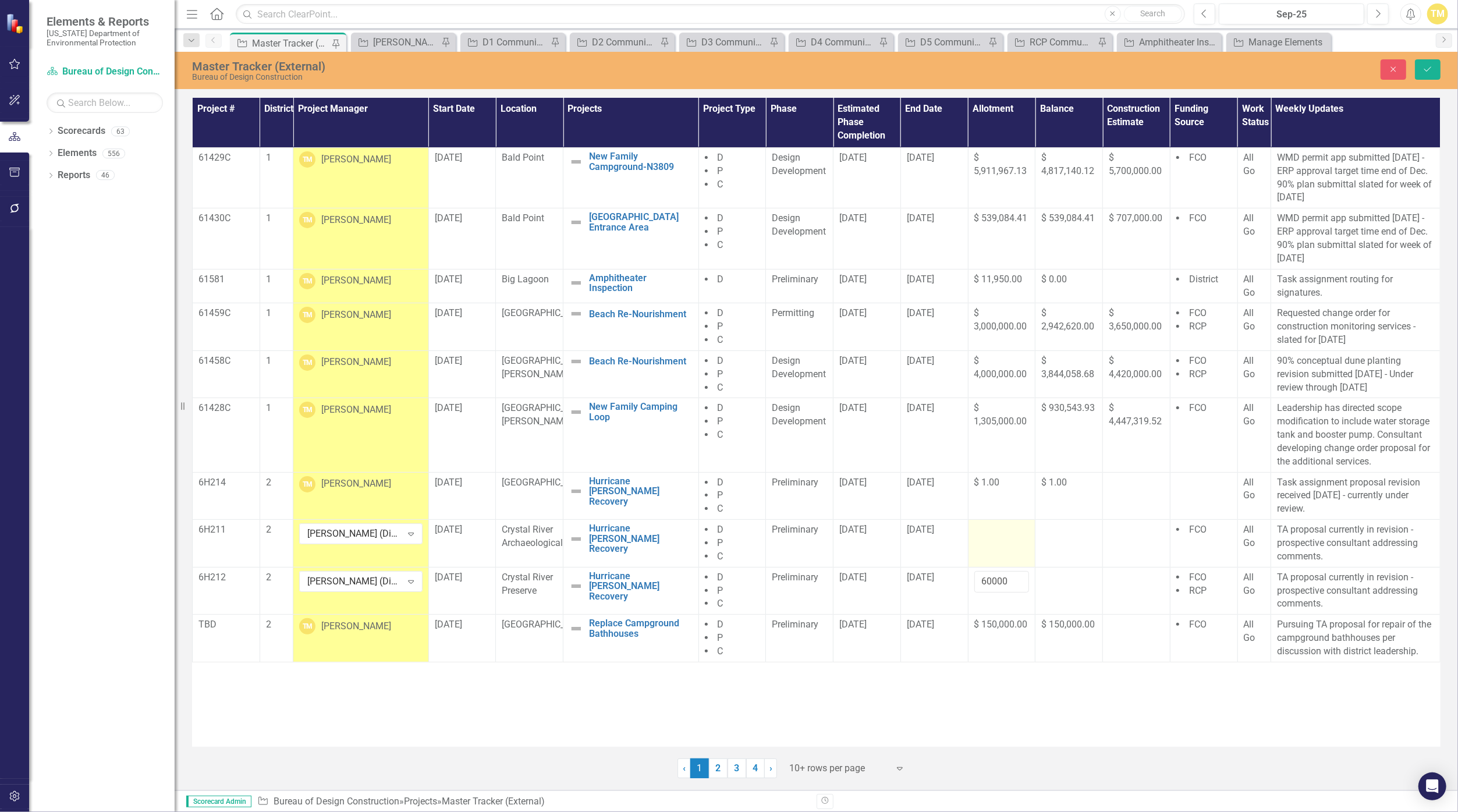
click at [712, 542] on td at bounding box center [1002, 543] width 68 height 48
click at [712, 535] on input "number" at bounding box center [1002, 534] width 55 height 22
type input "687870.03"
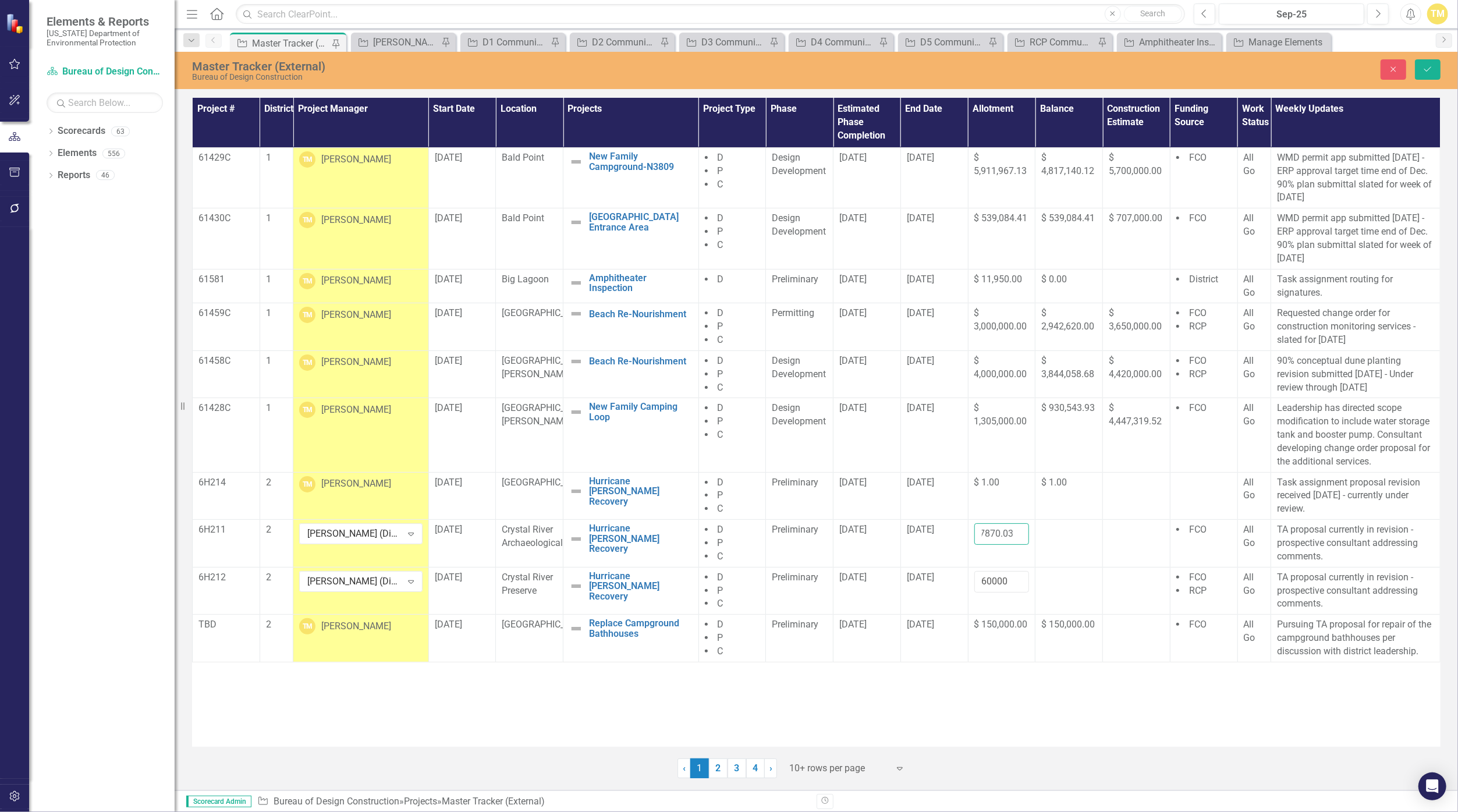
scroll to position [0, 0]
click at [712, 583] on td at bounding box center [1069, 590] width 68 height 48
click at [712, 581] on input "number" at bounding box center [1069, 582] width 55 height 22
type input "60000"
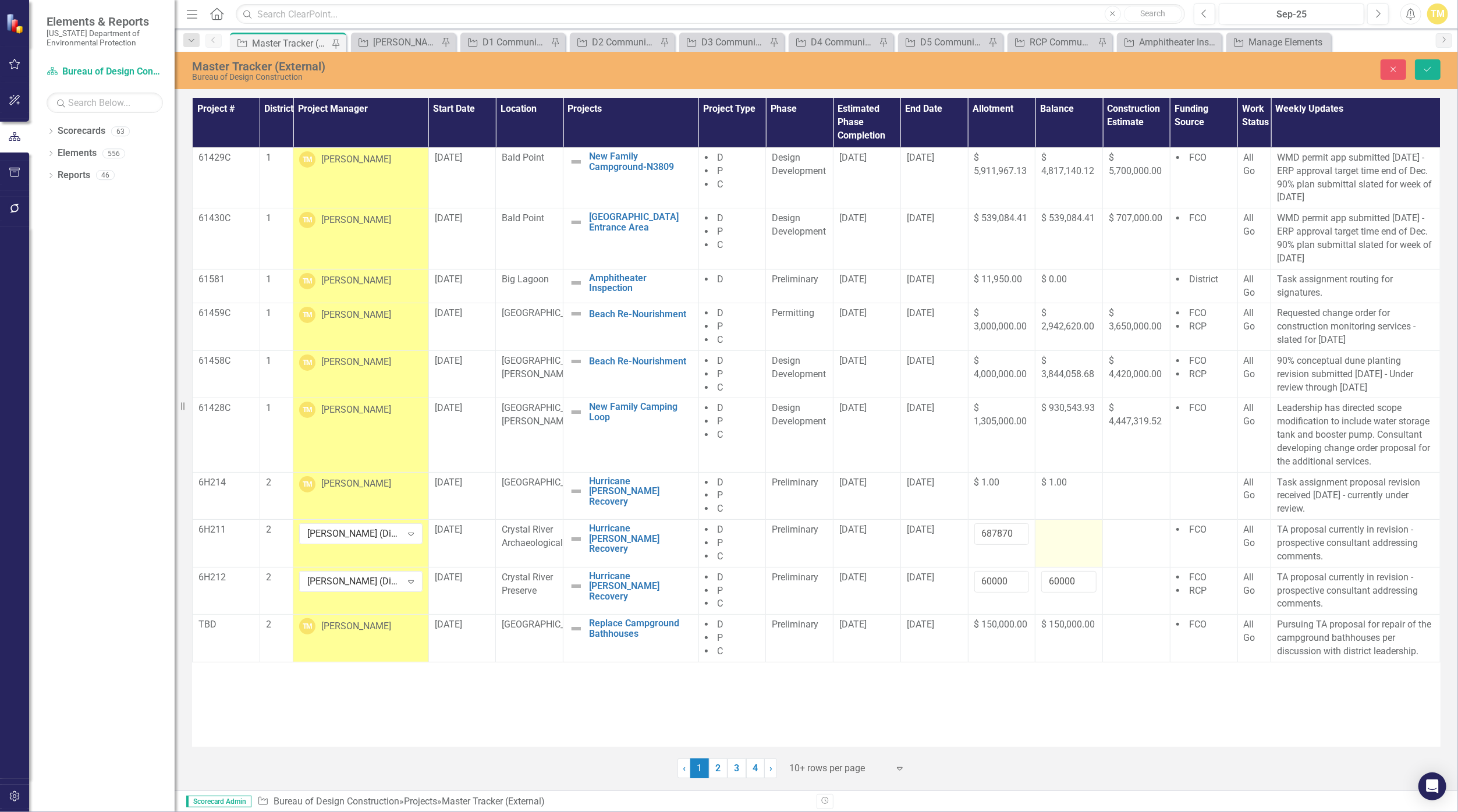
click at [712, 535] on div at bounding box center [1069, 530] width 55 height 14
click at [712, 535] on input "number" at bounding box center [1069, 534] width 55 height 22
type input "0"
click at [712, 66] on button "Save" at bounding box center [1428, 69] width 26 height 20
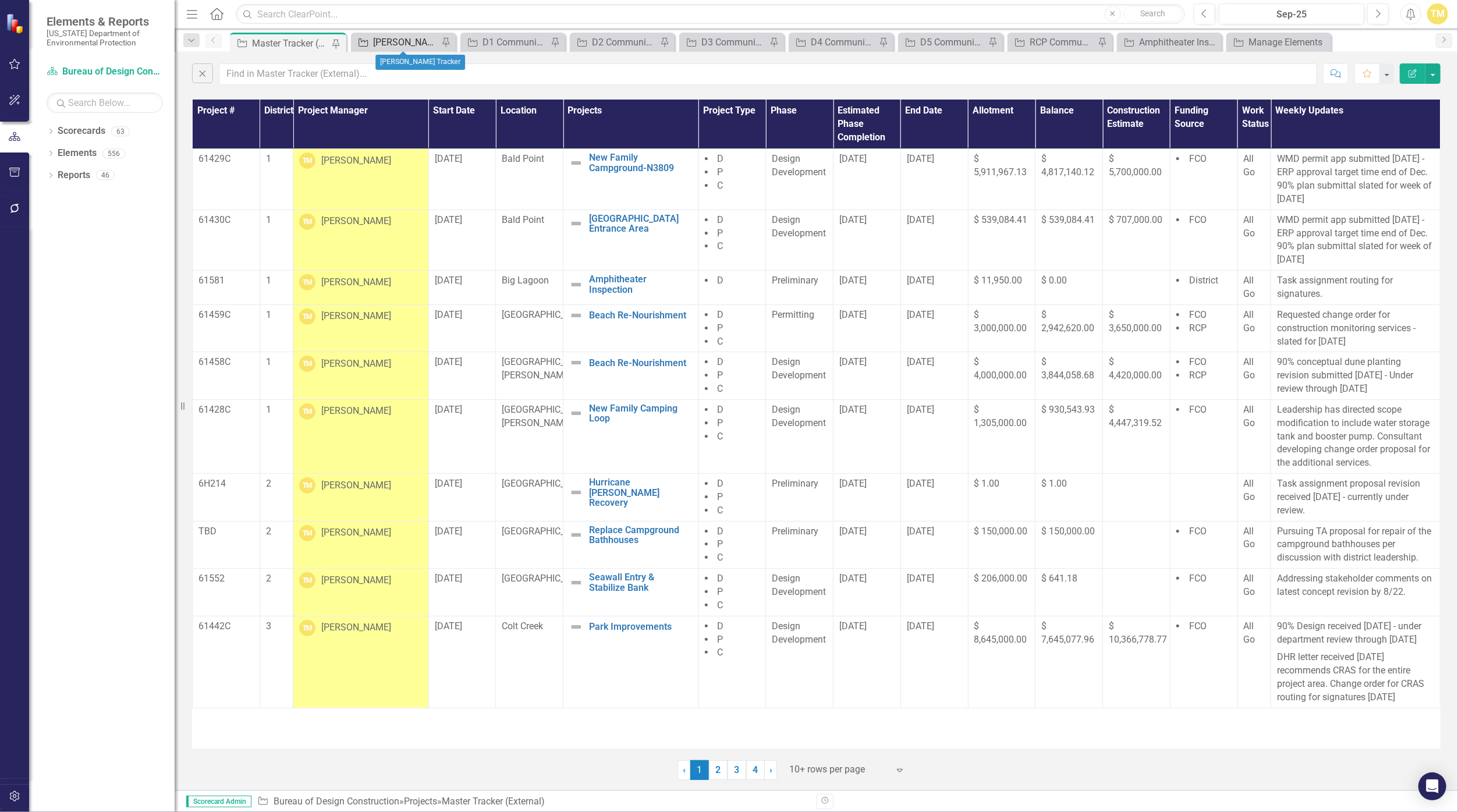
click at [403, 39] on div "[PERSON_NAME] Tracker" at bounding box center [406, 42] width 66 height 15
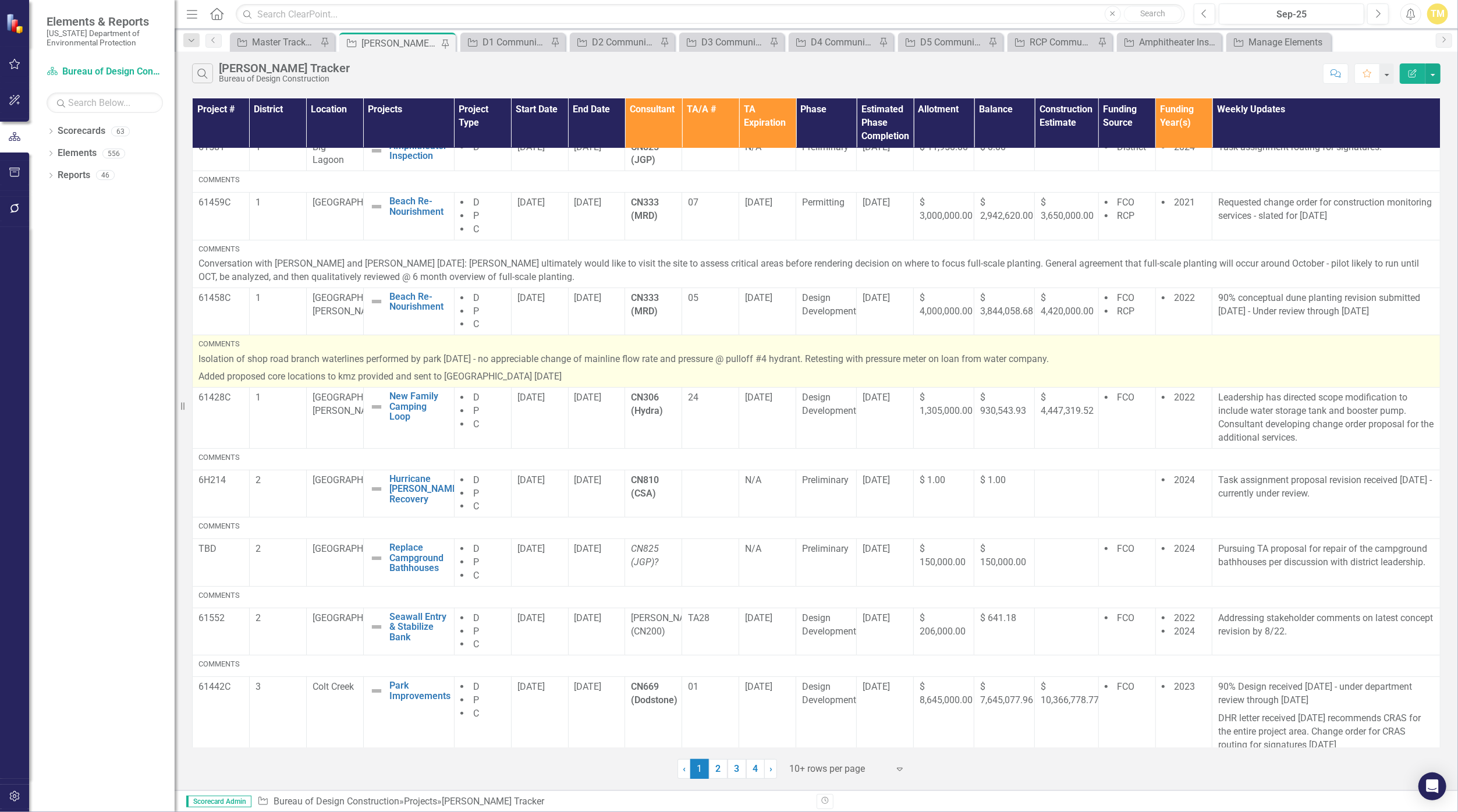
scroll to position [193, 0]
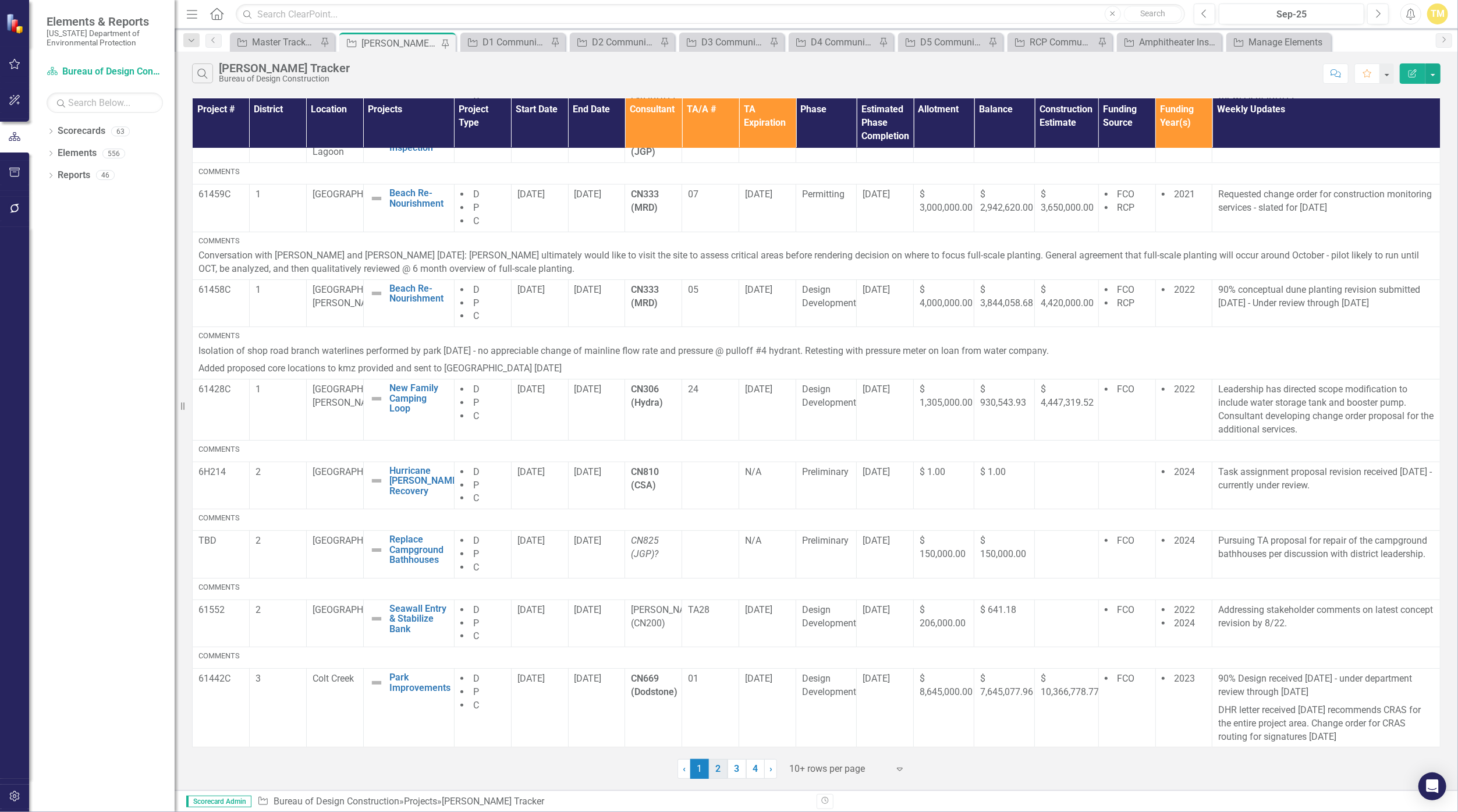
click at [712, 768] on link "2" at bounding box center [718, 768] width 19 height 20
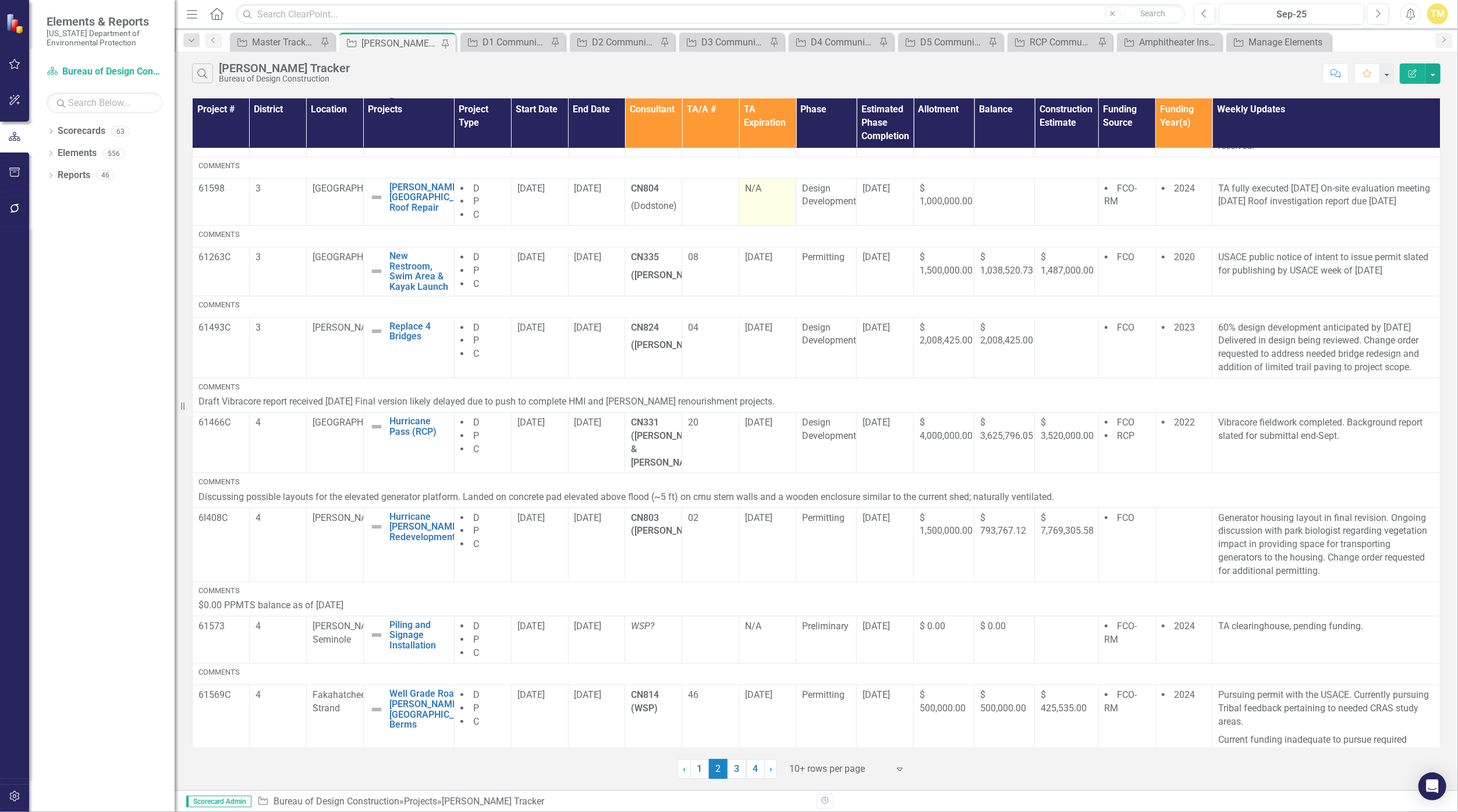
scroll to position [264, 0]
click at [712, 768] on link "3" at bounding box center [736, 768] width 19 height 20
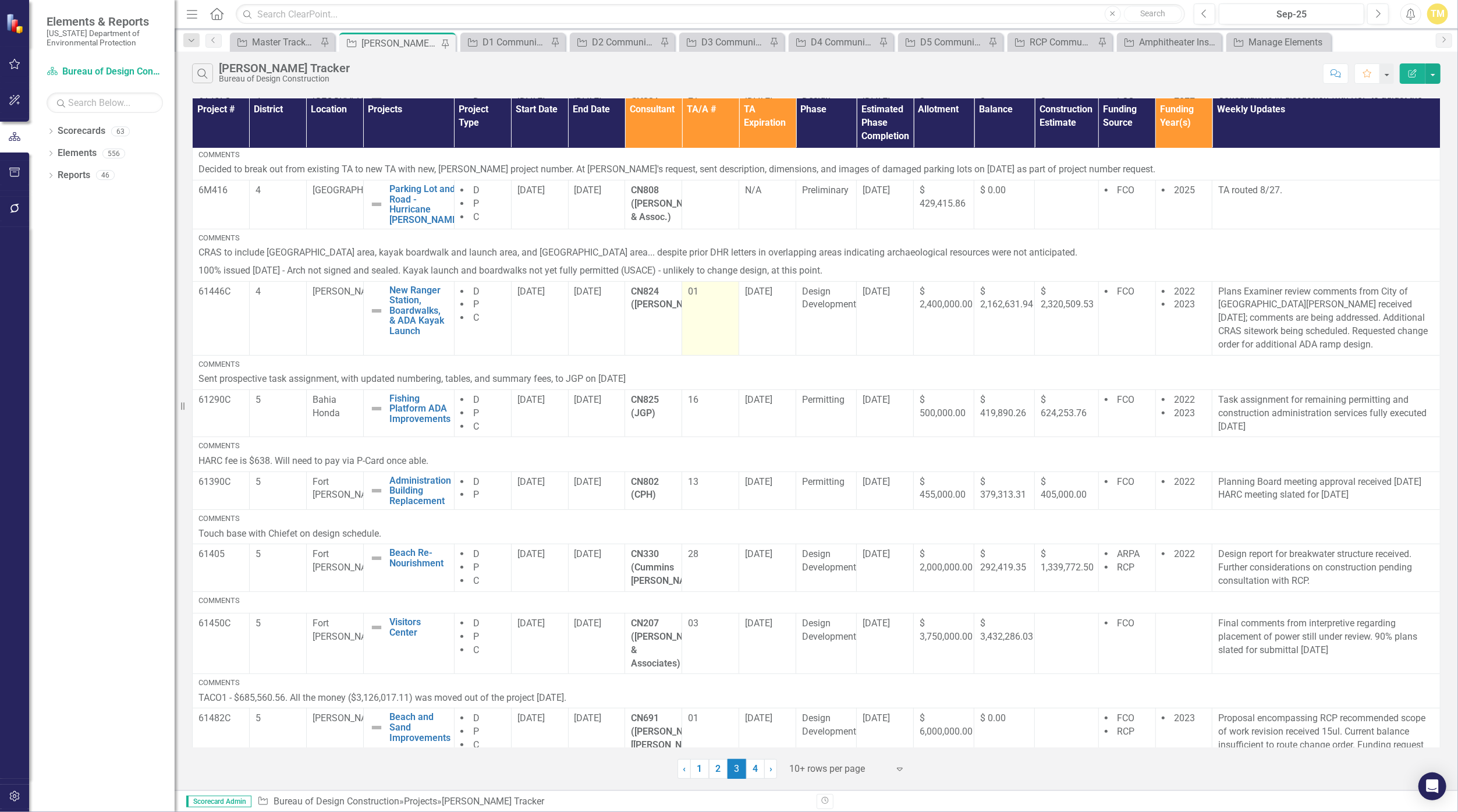
scroll to position [262, 0]
click at [712, 771] on link "4" at bounding box center [755, 768] width 19 height 20
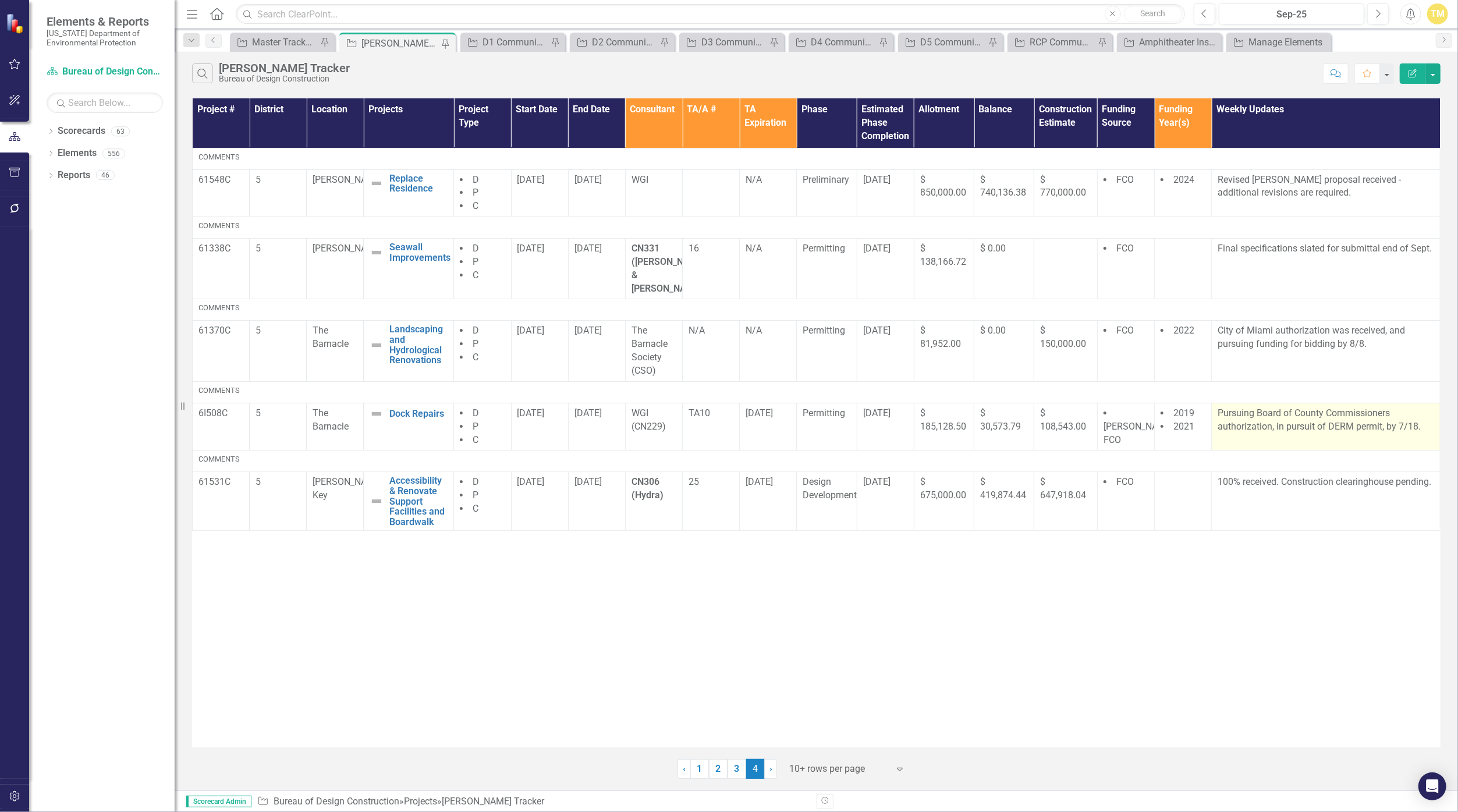
click at [712, 417] on p "Pursuing Board of County Commissioners authorization, in pursuit of DERM permit…" at bounding box center [1326, 420] width 217 height 27
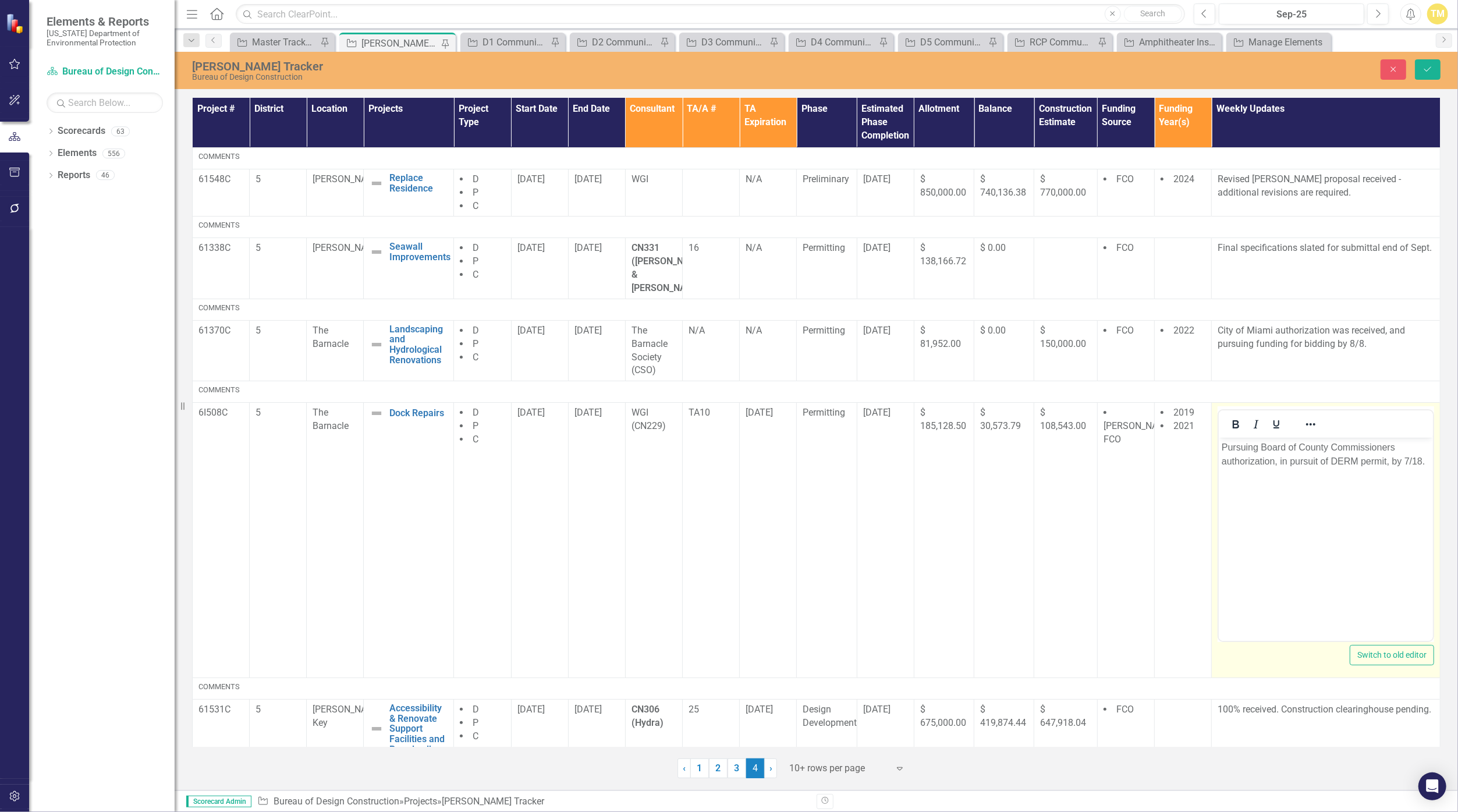
drag, startPoint x: 2627, startPoint y: 855, endPoint x: 1390, endPoint y: 463, distance: 1297.6
click at [712, 463] on p "Pursuing Board of County Commissioners authorization, in pursuit of DERM permit…" at bounding box center [1325, 455] width 208 height 28
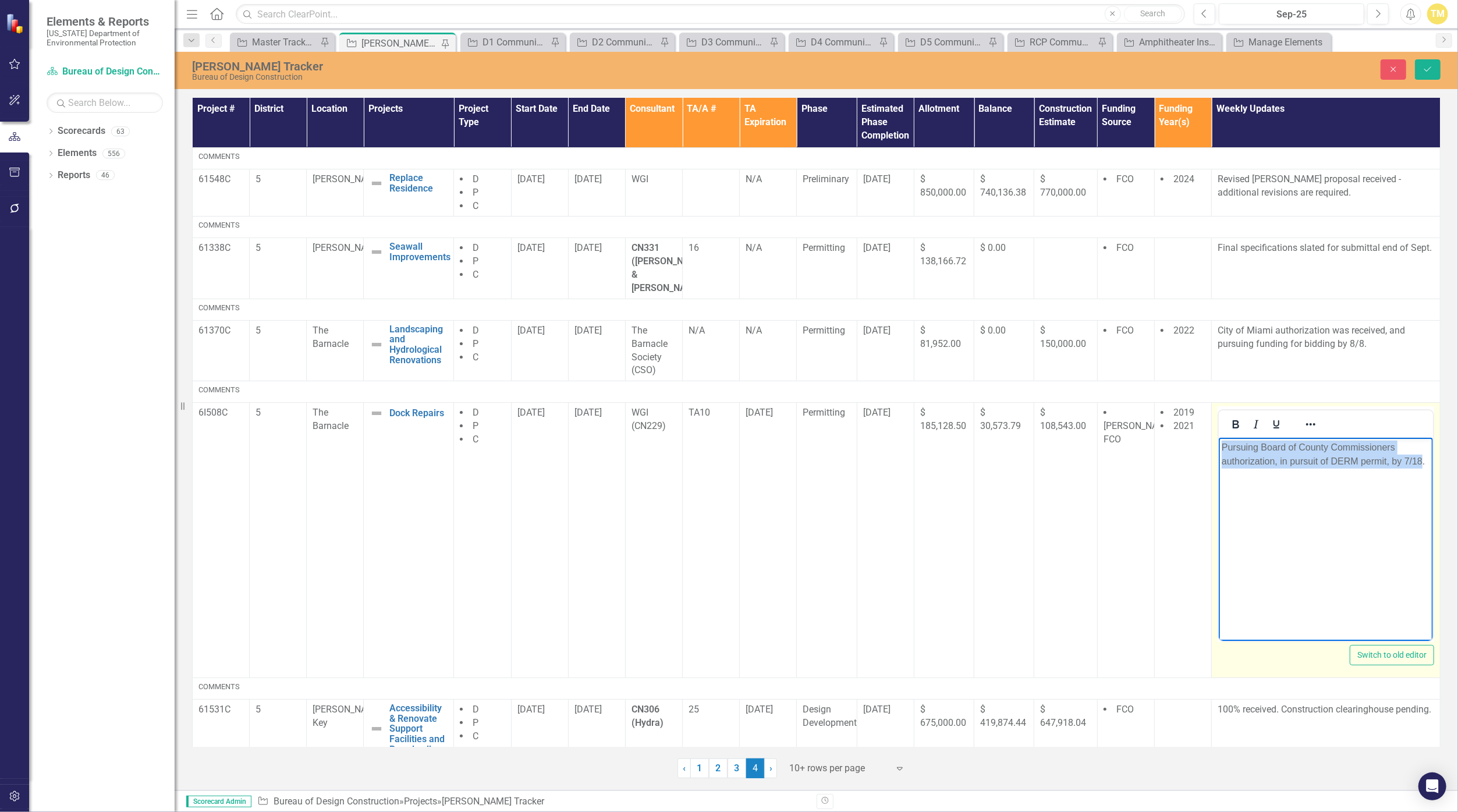
drag, startPoint x: 1421, startPoint y: 462, endPoint x: 1184, endPoint y: 416, distance: 241.4
click at [712, 438] on html "Pursuing Board of County Commissioners authorization, in pursuit of DERM permit…" at bounding box center [1325, 525] width 215 height 175
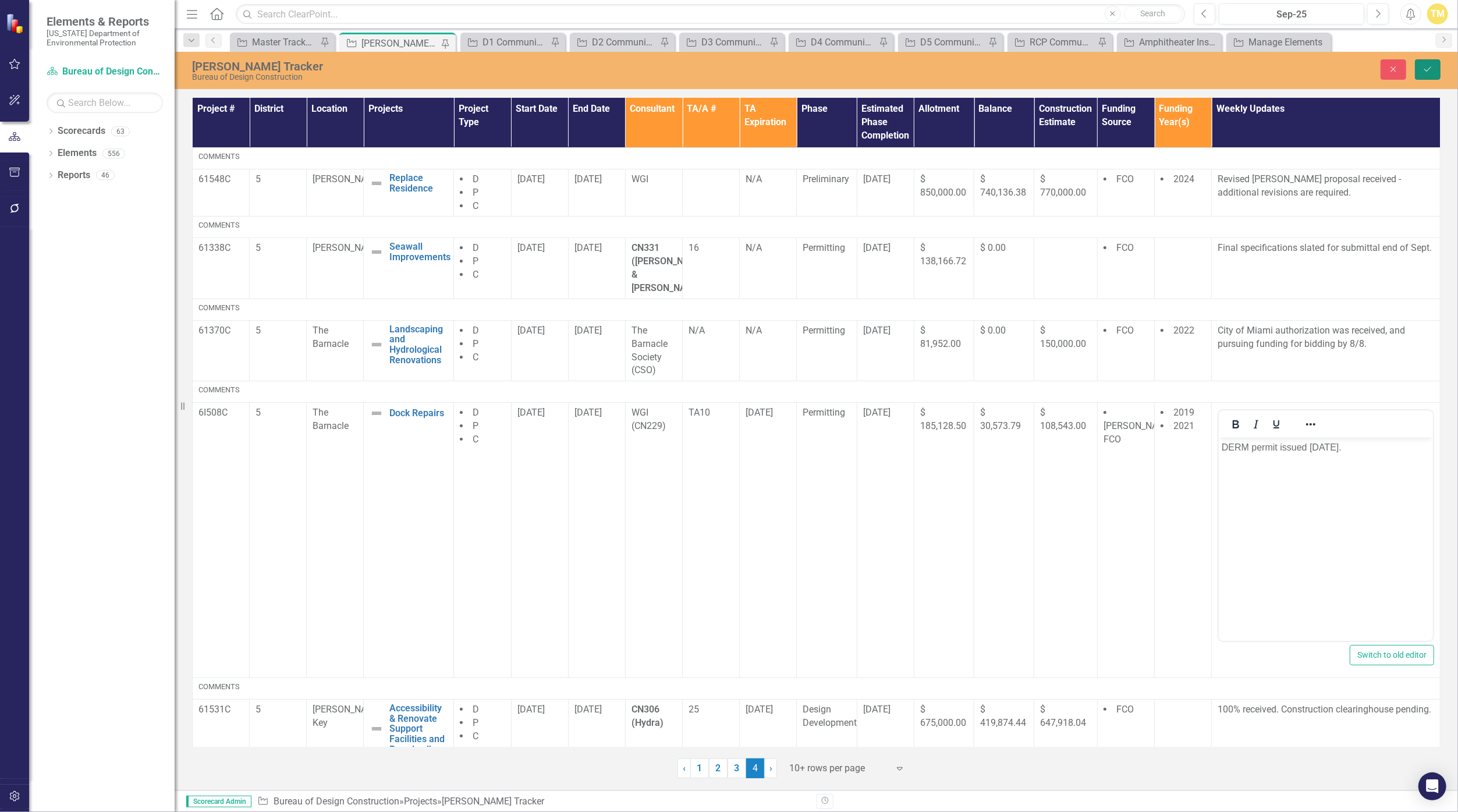
click at [712, 69] on icon "Save" at bounding box center [1427, 69] width 10 height 8
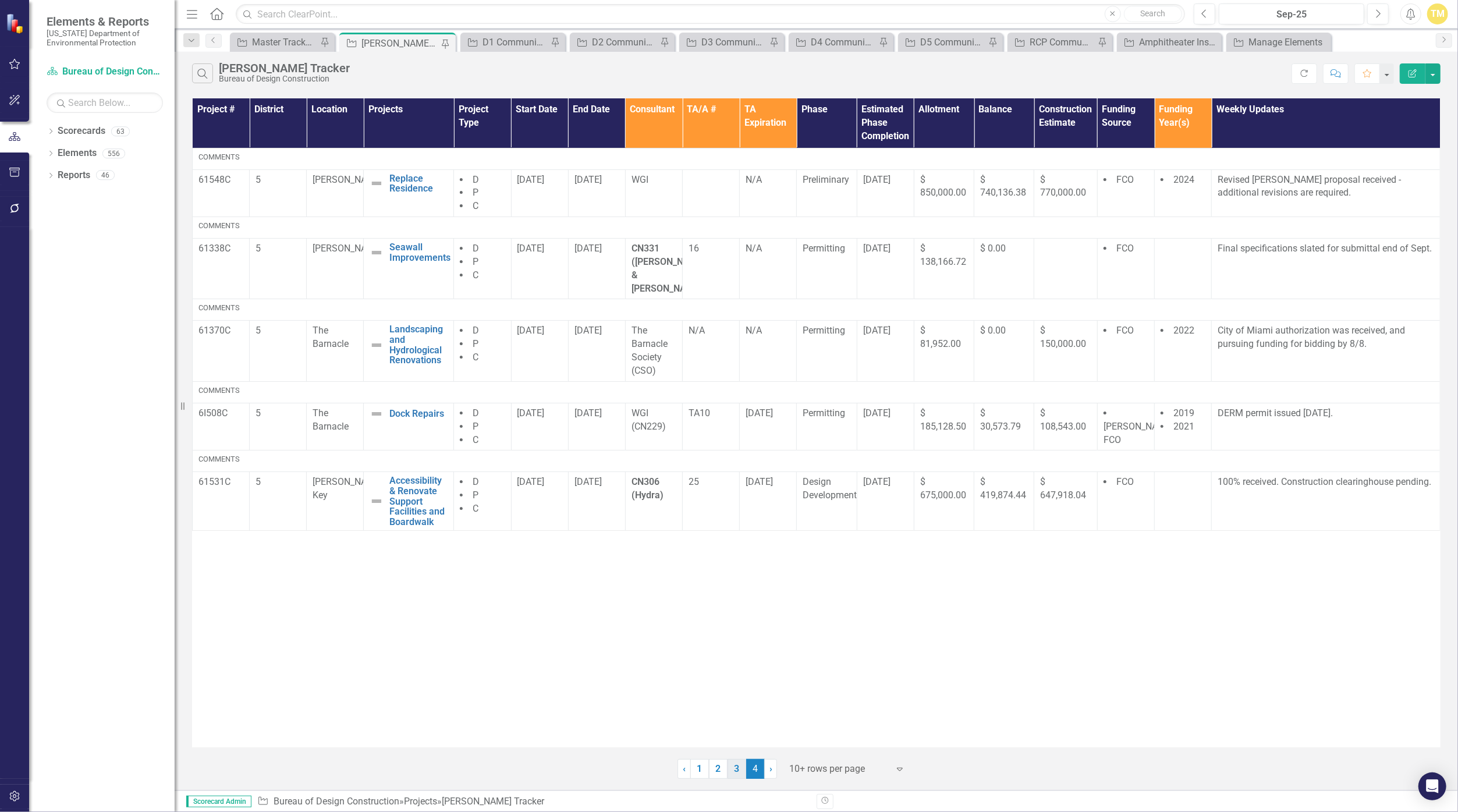
click at [712, 767] on link "3" at bounding box center [736, 768] width 19 height 20
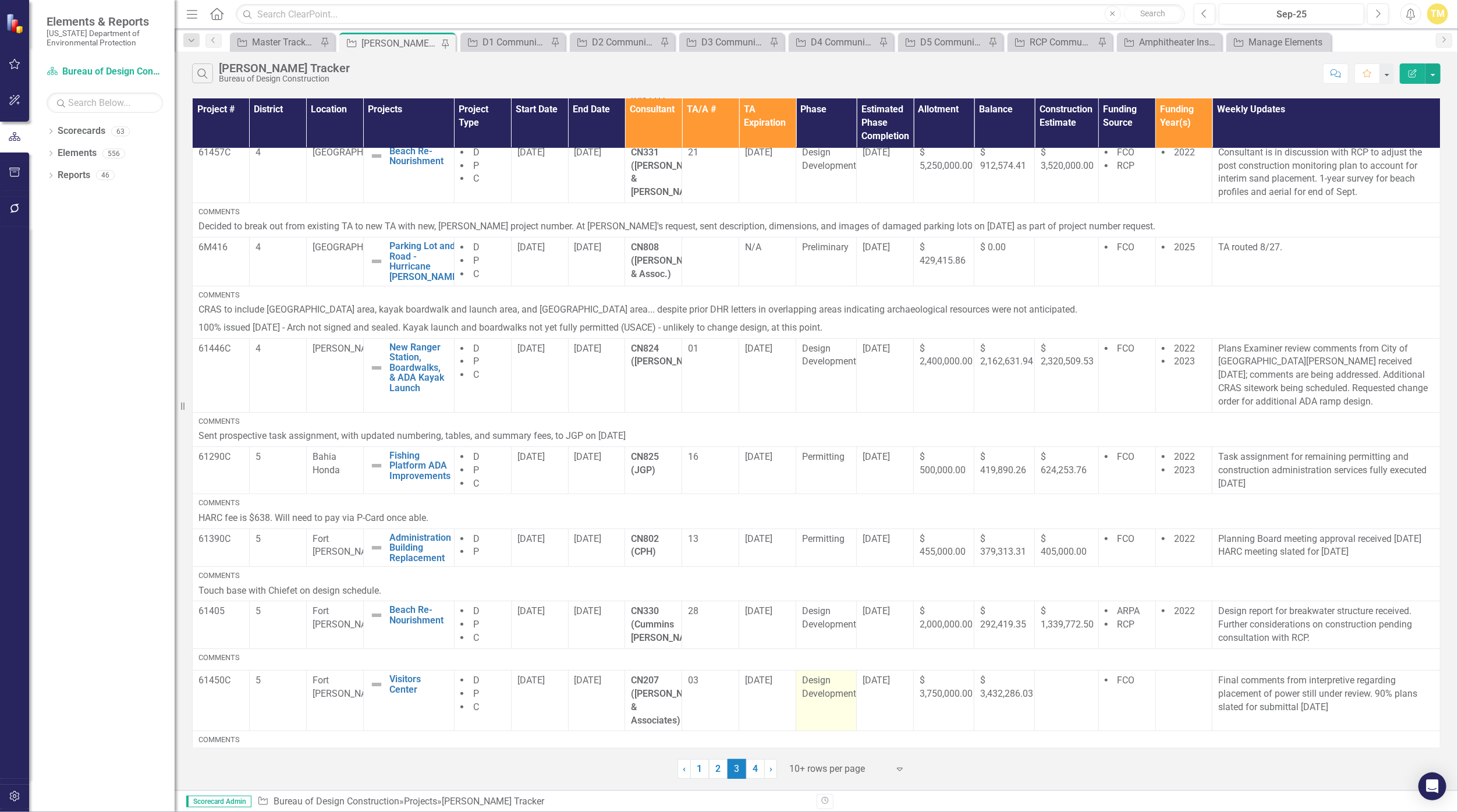
scroll to position [262, 0]
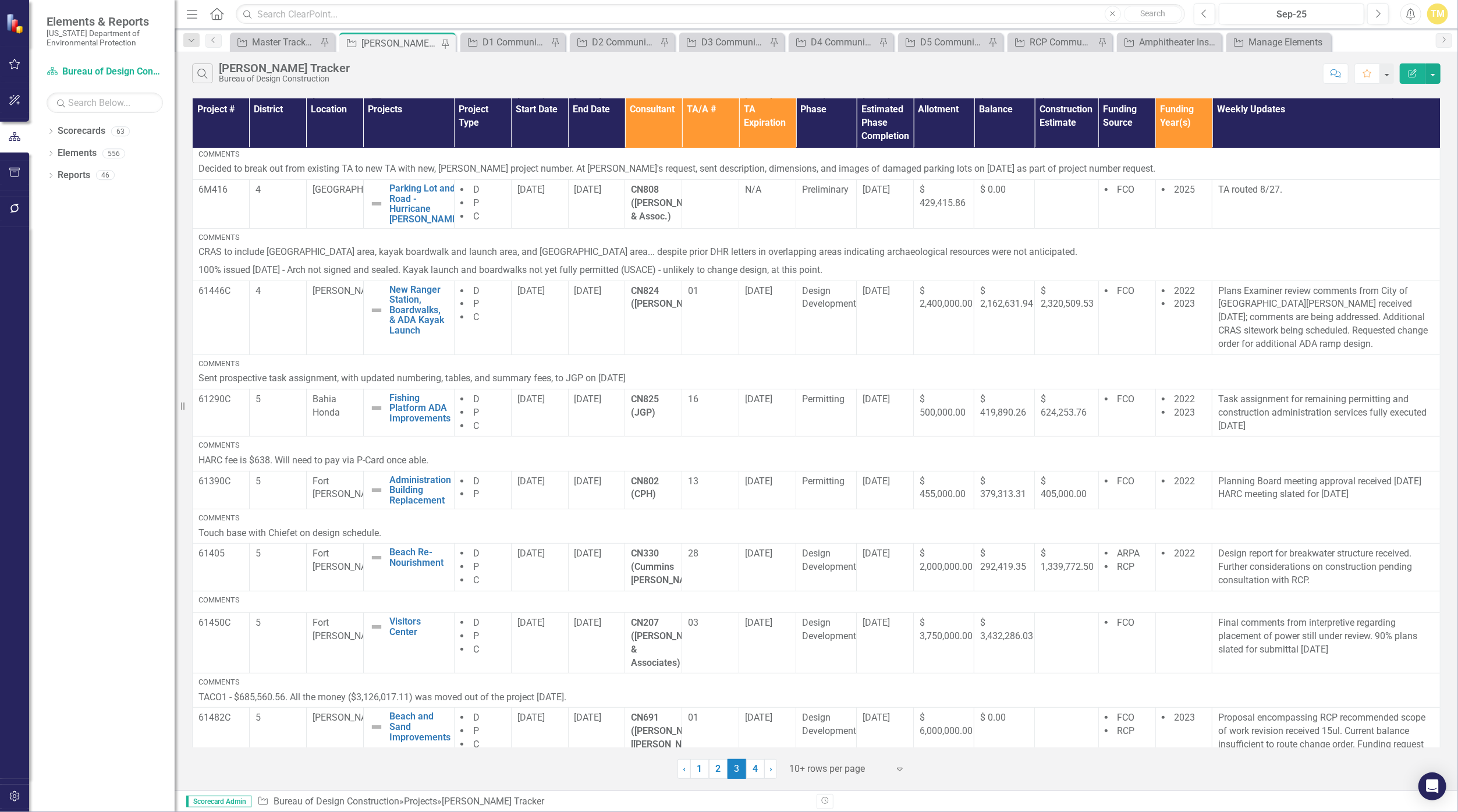
click at [712, 62] on div "Search [PERSON_NAME] Tracker Bureau of Design Construction Comment Favorite Edi…" at bounding box center [816, 70] width 1283 height 37
